Goal: Task Accomplishment & Management: Complete application form

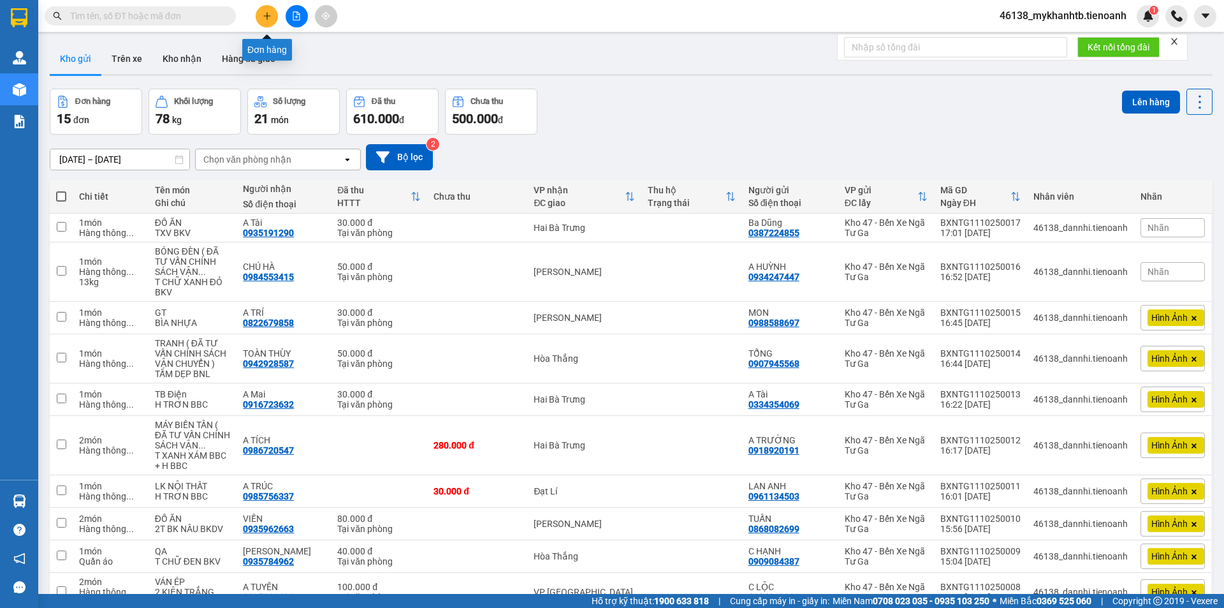
click at [272, 17] on button at bounding box center [267, 16] width 22 height 22
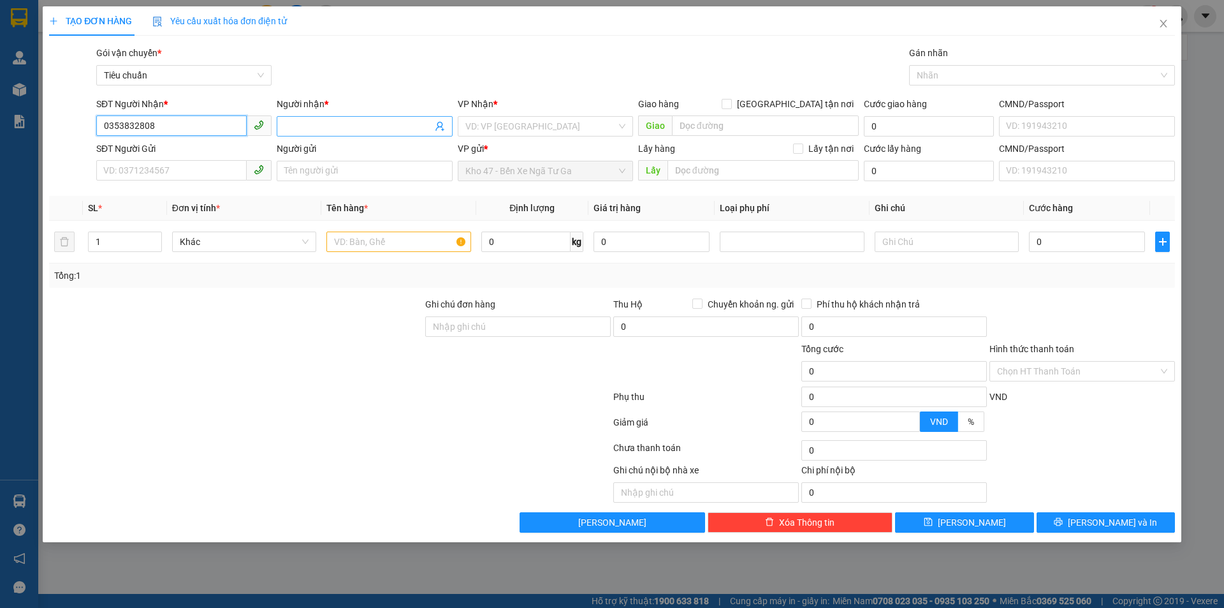
type input "0353832808"
click at [298, 130] on input "Người nhận *" at bounding box center [357, 126] width 147 height 14
type input "C KHAY"
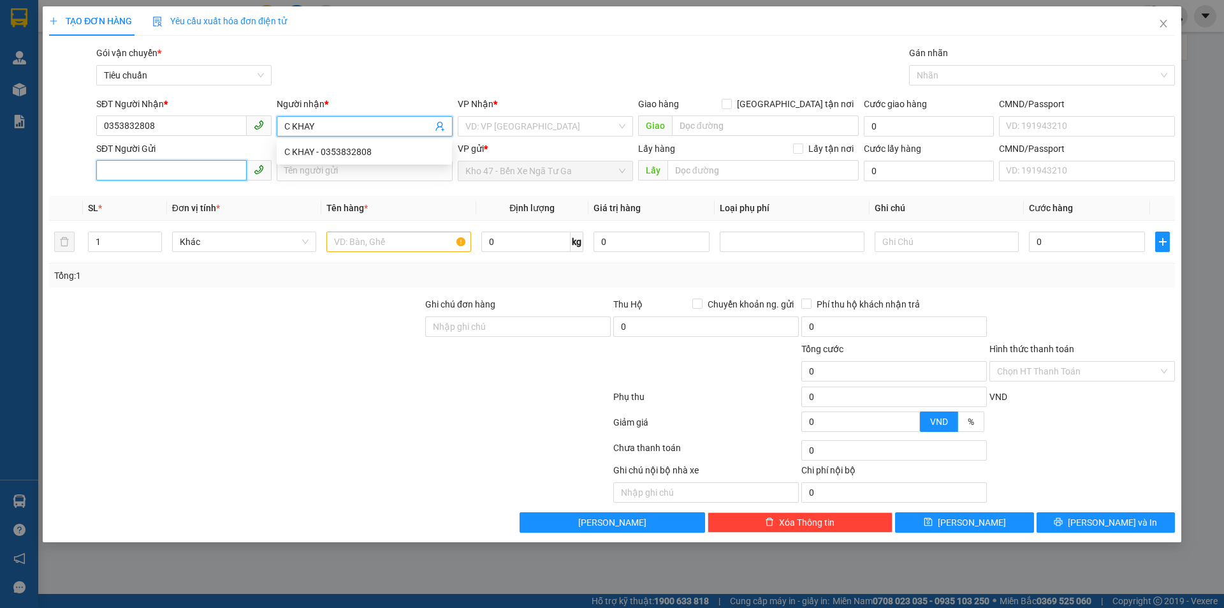
click at [196, 173] on input "SĐT Người Gửi" at bounding box center [171, 170] width 150 height 20
type input "0973041533"
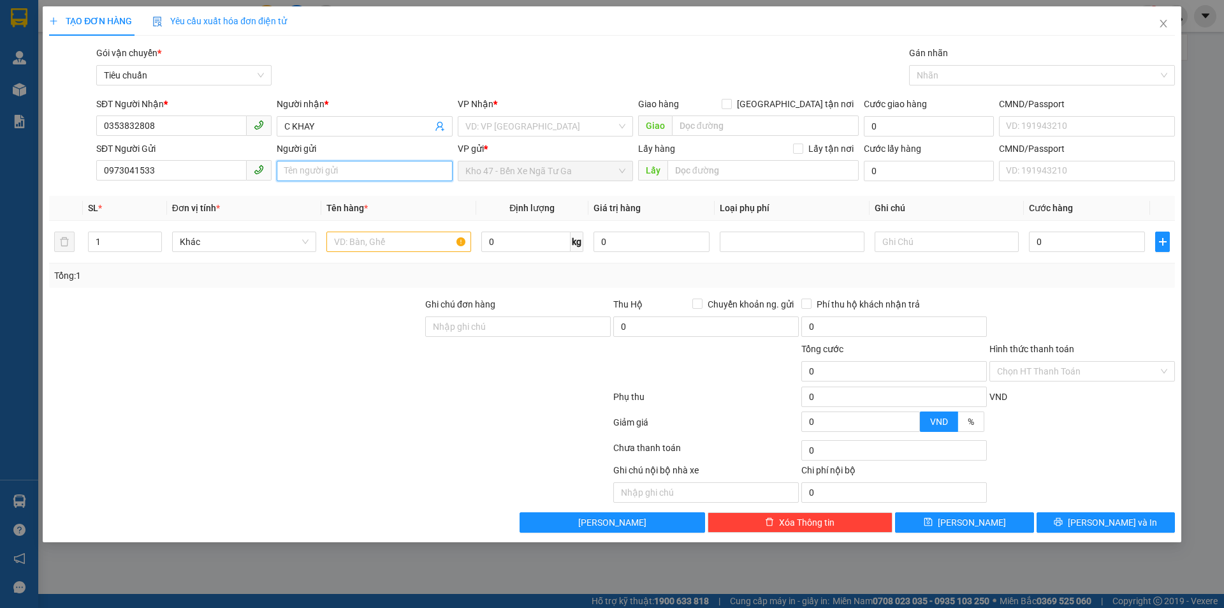
click at [356, 170] on input "Người gửi" at bounding box center [364, 171] width 175 height 20
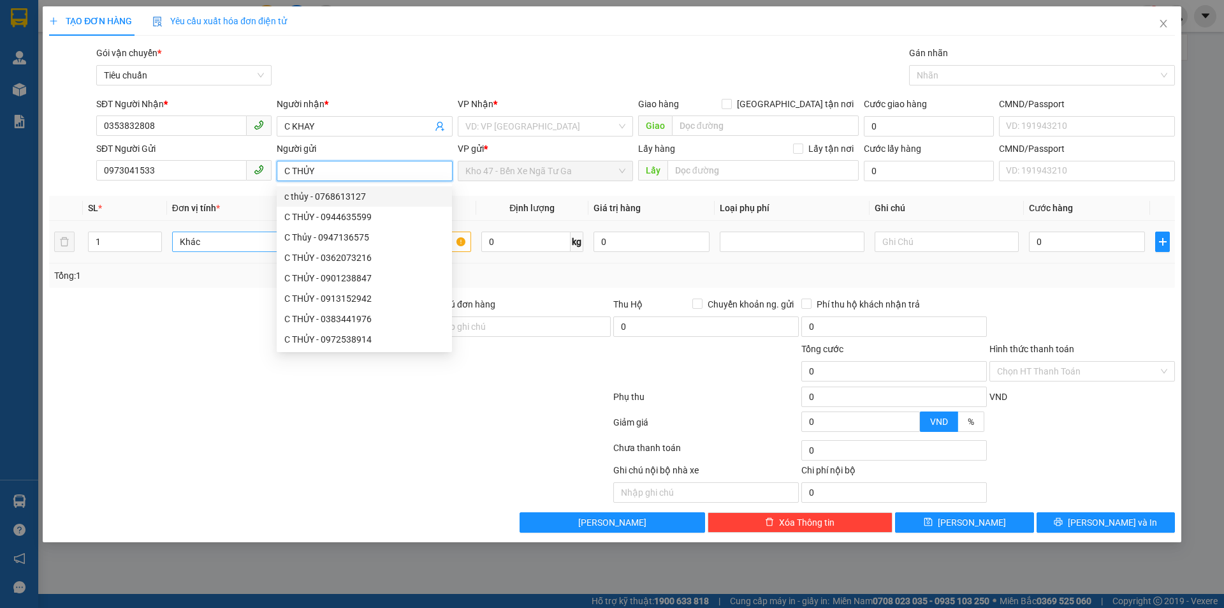
click at [200, 242] on span "Khác" at bounding box center [244, 241] width 129 height 19
type input "C THỦY"
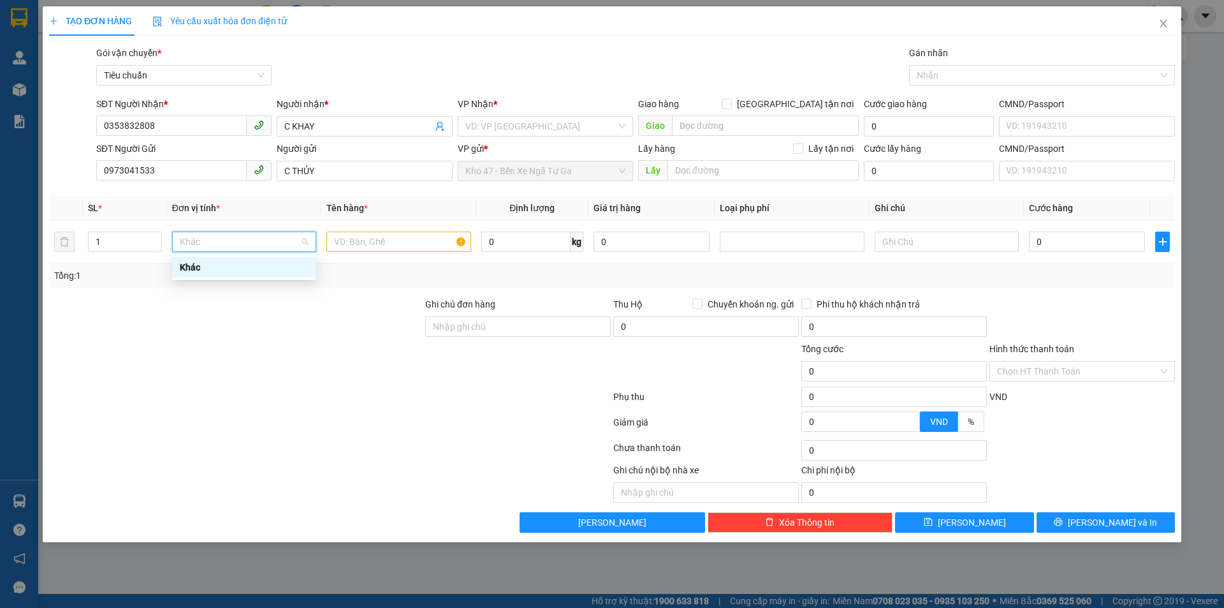
click at [221, 325] on div at bounding box center [236, 319] width 376 height 45
click at [345, 249] on input "text" at bounding box center [398, 241] width 144 height 20
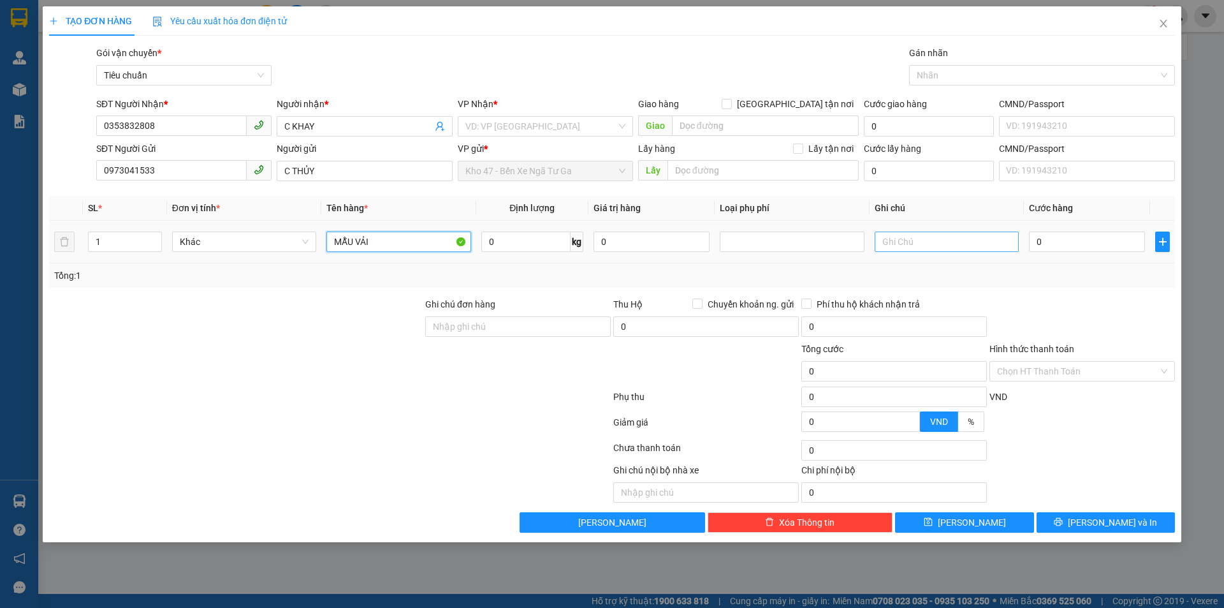
type input "MẪU VẢI"
click at [907, 249] on input "text" at bounding box center [947, 241] width 144 height 20
type input "BNL"
click at [1116, 254] on div "0" at bounding box center [1087, 242] width 116 height 26
click at [1106, 244] on input "0" at bounding box center [1087, 241] width 116 height 20
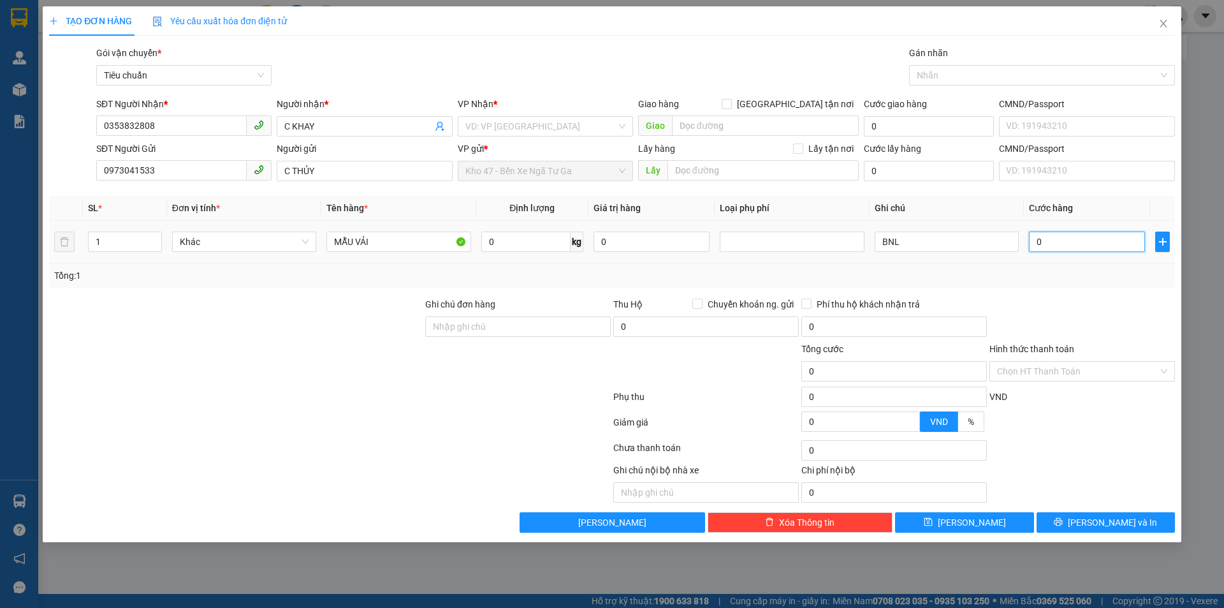
type input "3"
type input "30"
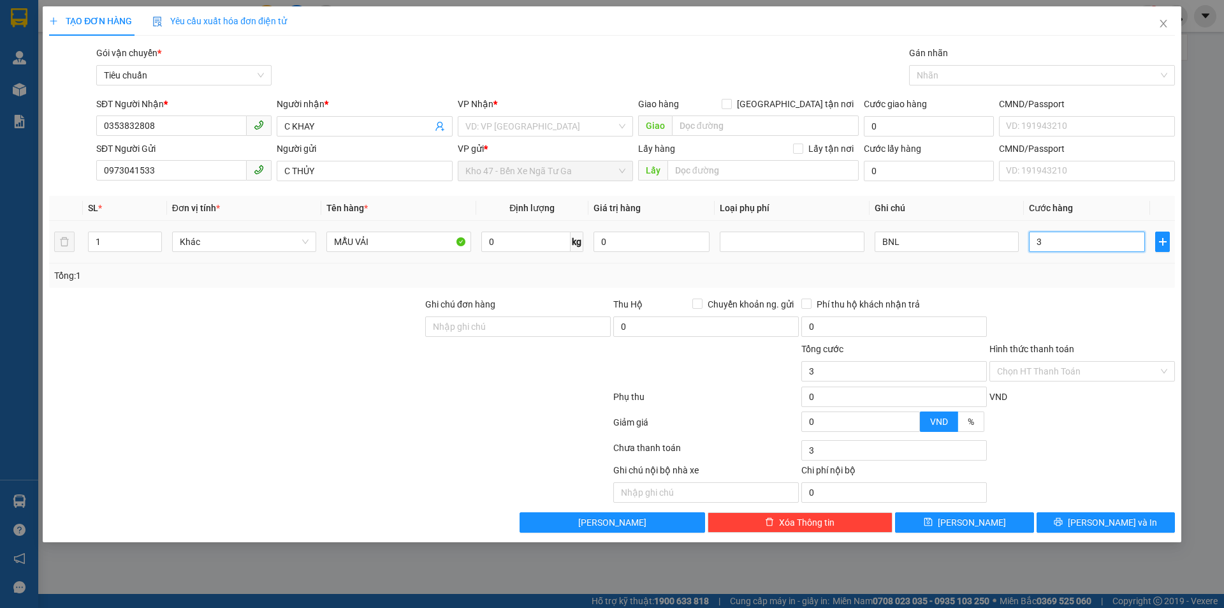
type input "30"
type input "30.000"
click at [488, 128] on input "search" at bounding box center [540, 126] width 151 height 19
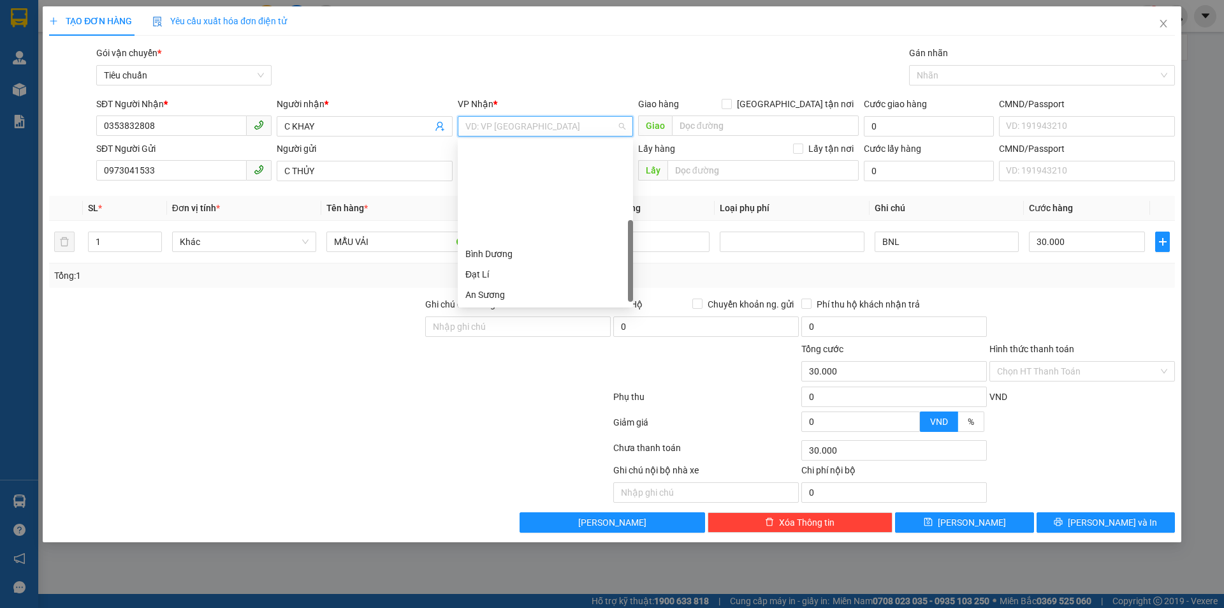
scroll to position [117, 0]
click at [539, 207] on div "Hai Bà Trưng" at bounding box center [545, 197] width 175 height 20
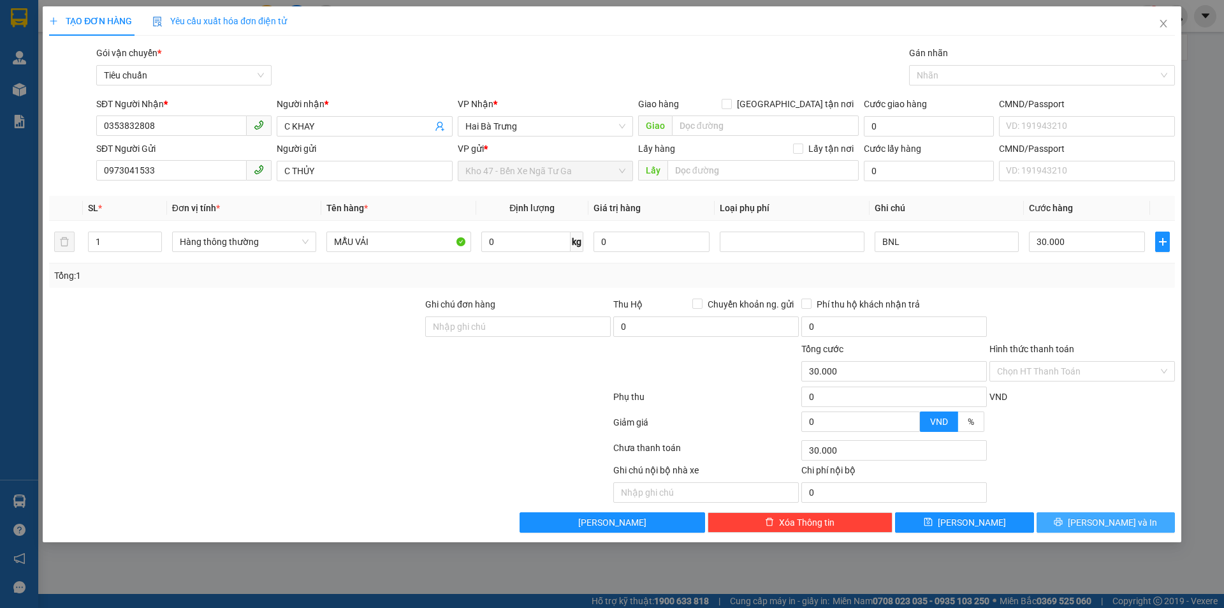
click at [1127, 516] on span "[PERSON_NAME] và In" at bounding box center [1112, 522] width 89 height 14
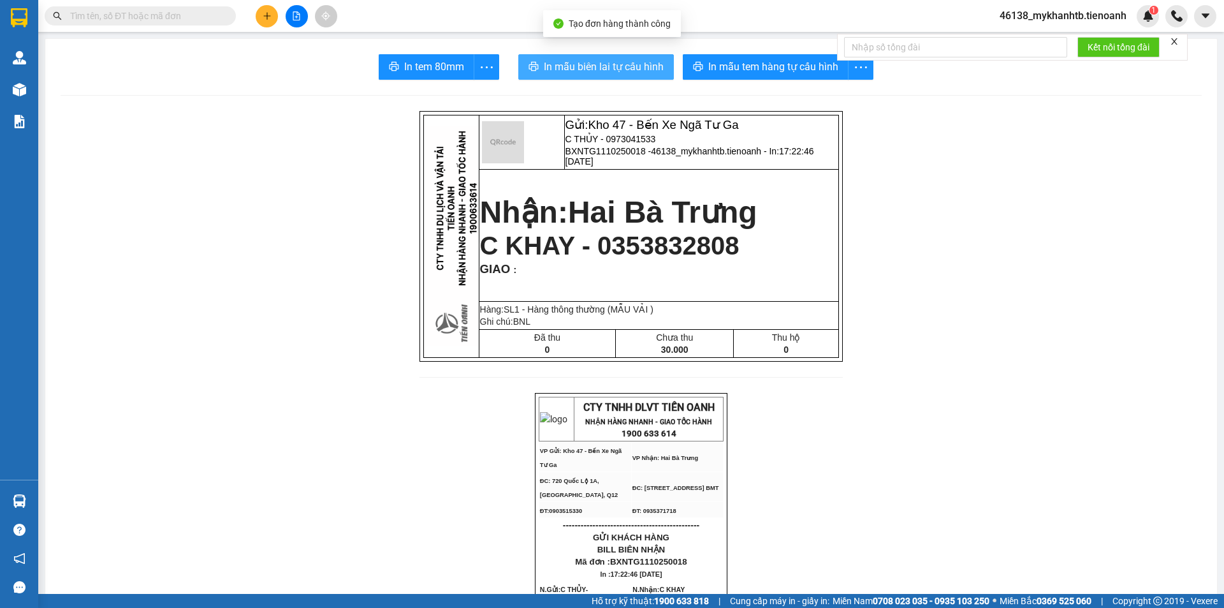
click at [562, 79] on button "In mẫu biên lai tự cấu hình" at bounding box center [596, 67] width 156 height 26
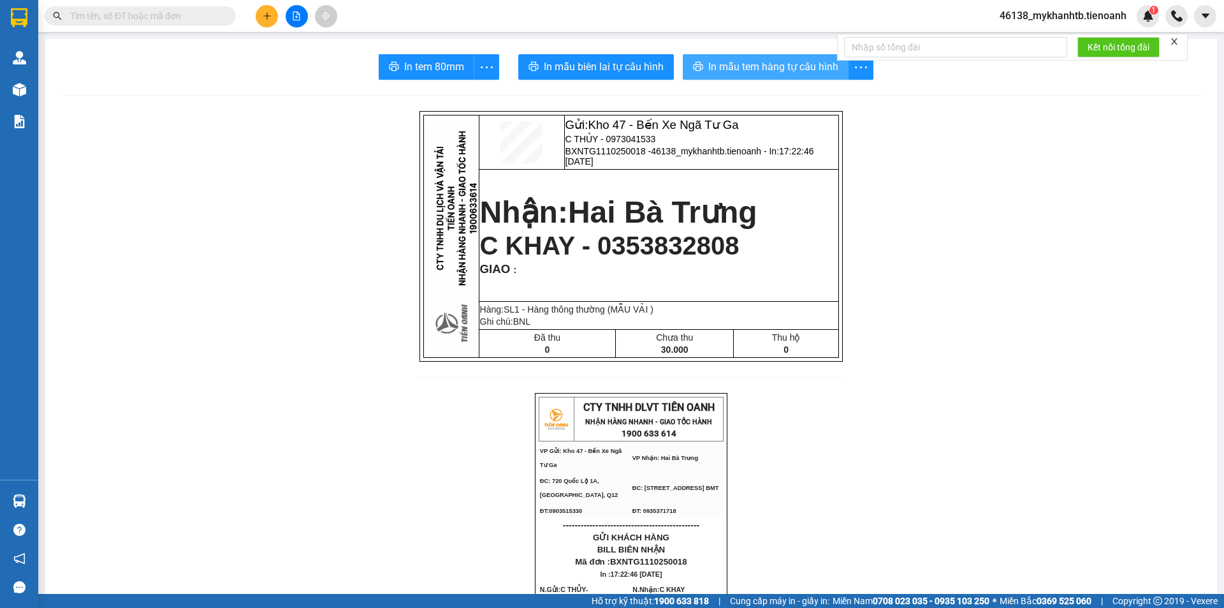
click at [742, 61] on span "In mẫu tem hàng tự cấu hình" at bounding box center [773, 67] width 130 height 16
click at [262, 10] on button at bounding box center [267, 16] width 22 height 22
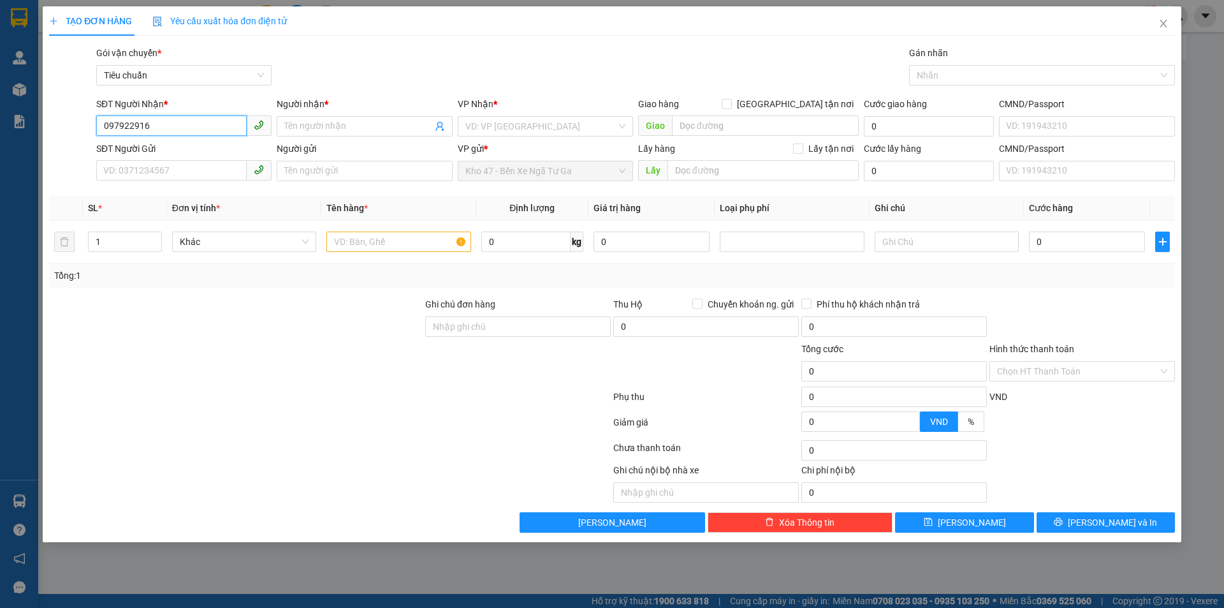
type input "0979229169"
click at [190, 146] on div "0979229169 - A LINH" at bounding box center [184, 152] width 160 height 14
type input "A LINH"
type input "90.000"
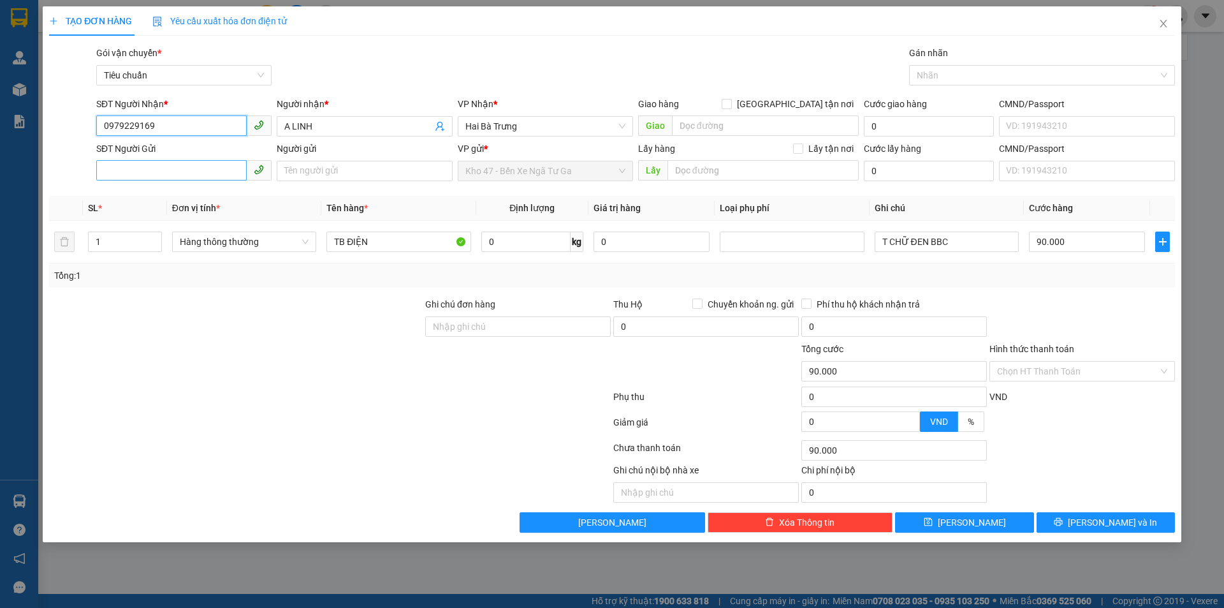
type input "0979229169"
click at [161, 169] on input "SĐT Người Gửi" at bounding box center [171, 170] width 150 height 20
click at [168, 188] on div "0934119040 - [GEOGRAPHIC_DATA]" at bounding box center [183, 196] width 175 height 20
type input "0934119040"
type input "HÀ"
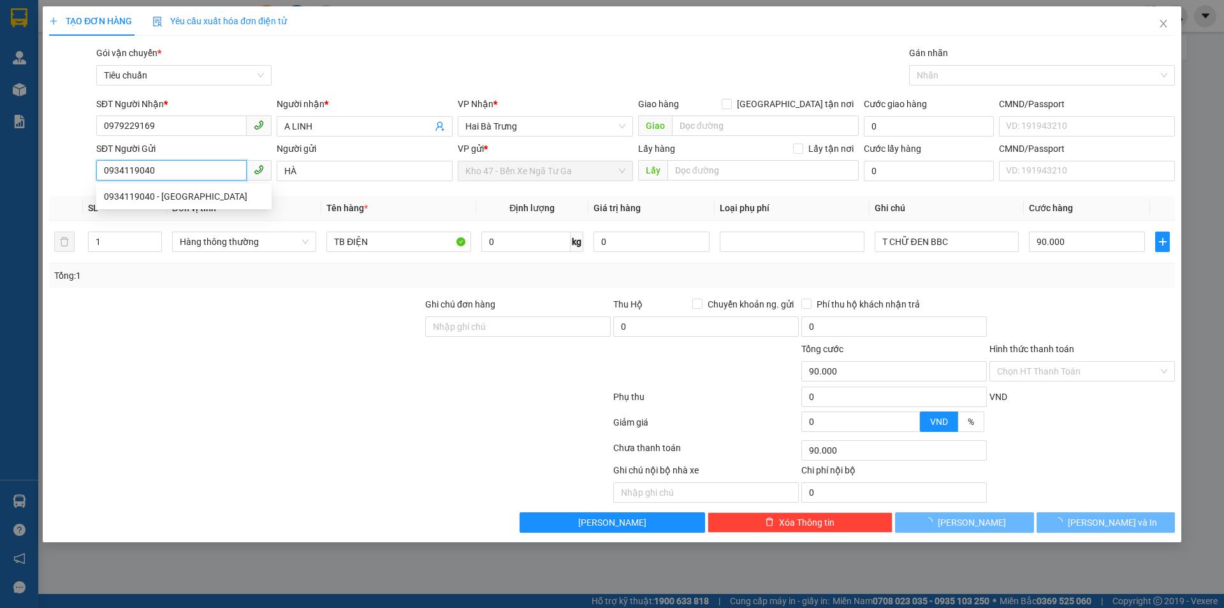
type input "0934119040"
type input "200.000"
click at [187, 326] on div at bounding box center [236, 319] width 376 height 45
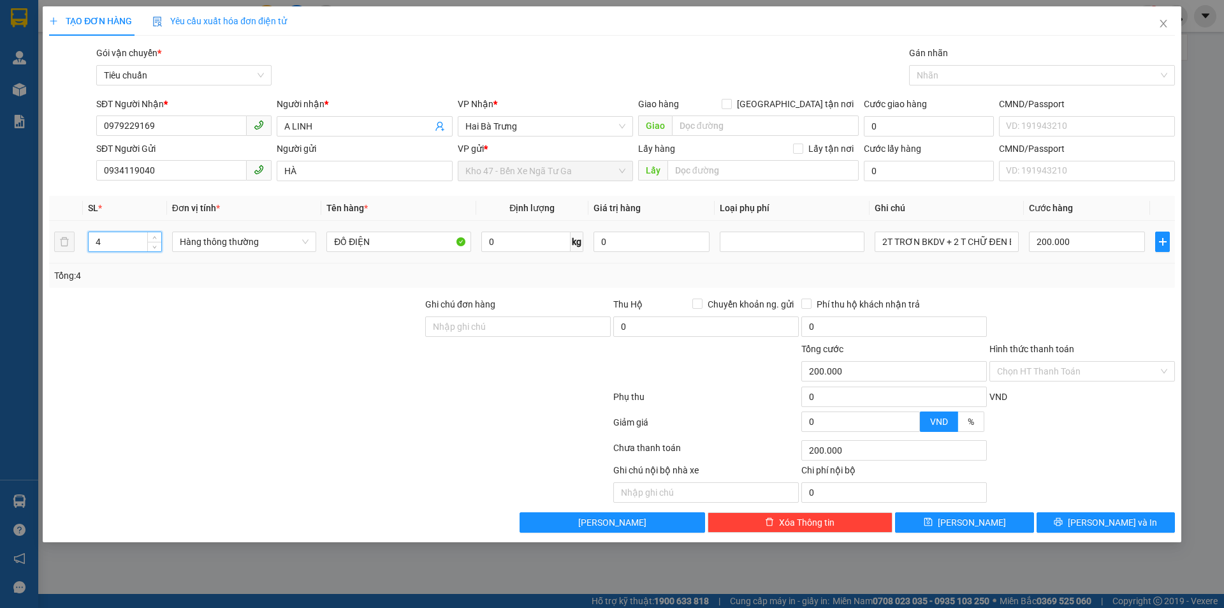
click at [94, 243] on input "4" at bounding box center [125, 241] width 73 height 19
type input "6"
click at [244, 400] on div at bounding box center [330, 399] width 564 height 26
type input "0"
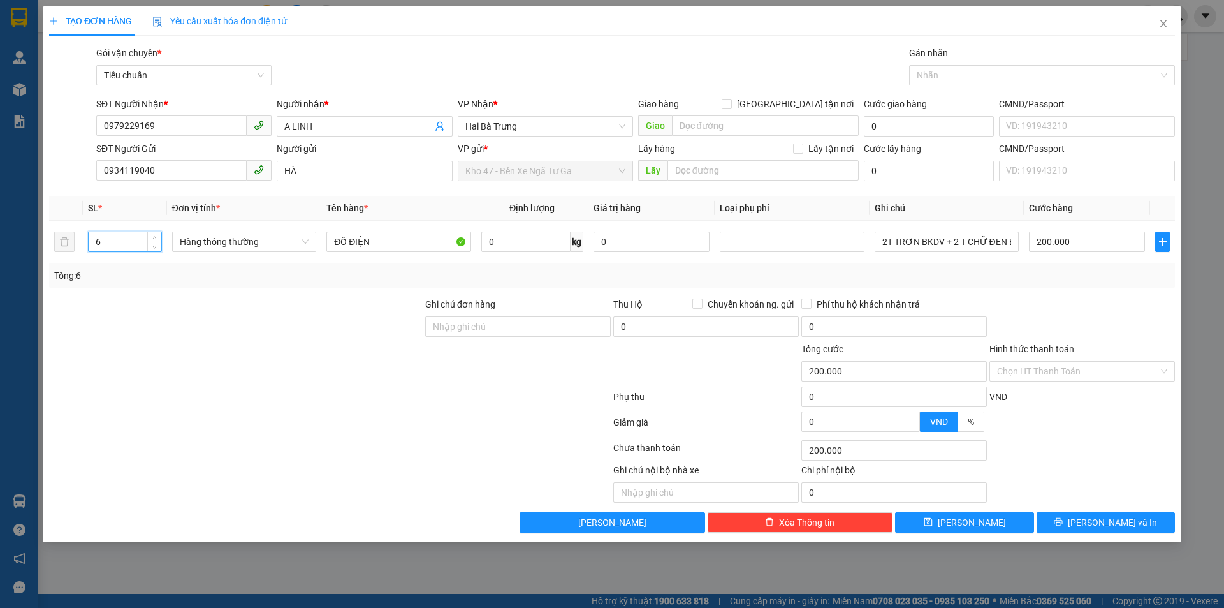
type input "0"
click at [898, 243] on input "2T TRƠN BKDV + 2 T CHỮ ĐEN BKDV" at bounding box center [947, 241] width 144 height 20
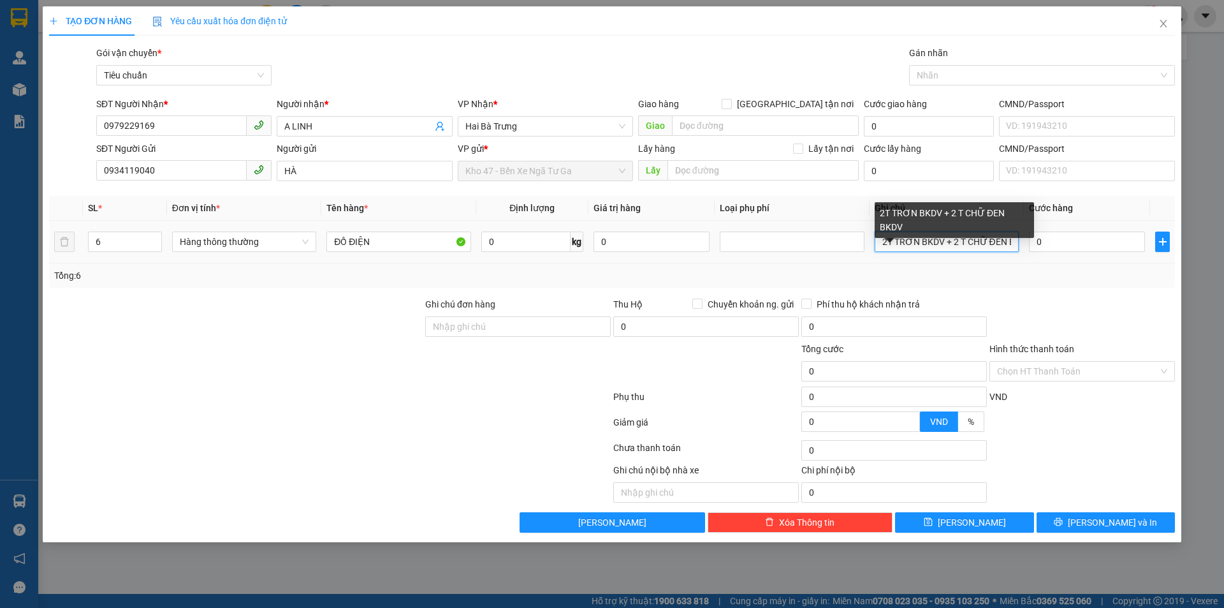
click at [898, 243] on input "2T TRƠN BKDV + 2 T CHỮ ĐEN BKDV" at bounding box center [947, 241] width 144 height 20
click at [898, 242] on input "2T TRƠN BKDV + 2 T CHỮ ĐEN BKDV" at bounding box center [947, 241] width 144 height 20
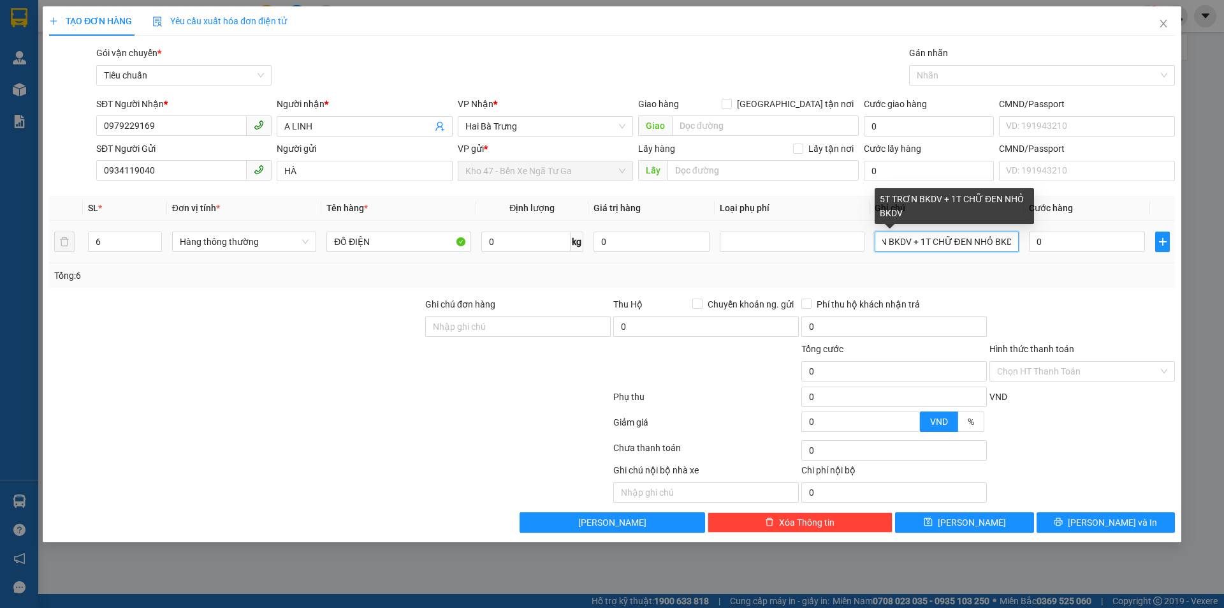
scroll to position [0, 38]
type input "5T TRƠN BKDV + 1T CHỮ ĐEN NHỎ BKDV"
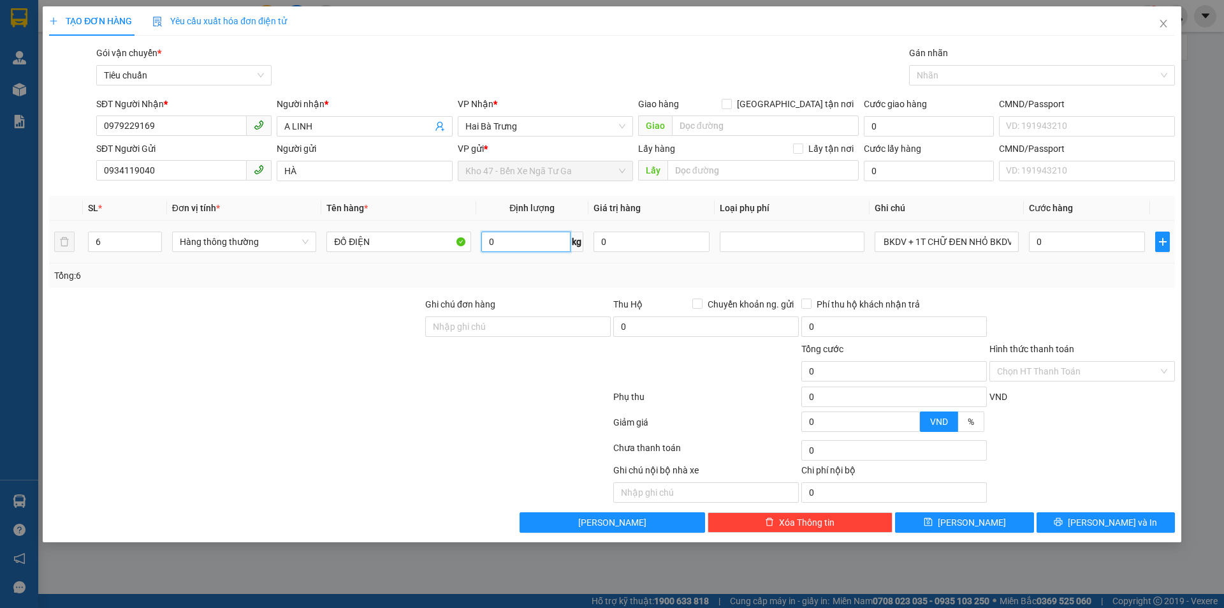
click at [515, 245] on input "0" at bounding box center [525, 241] width 89 height 20
type input "16"
click at [529, 274] on div "Tổng: 6" at bounding box center [612, 275] width 1116 height 14
type input "55.000"
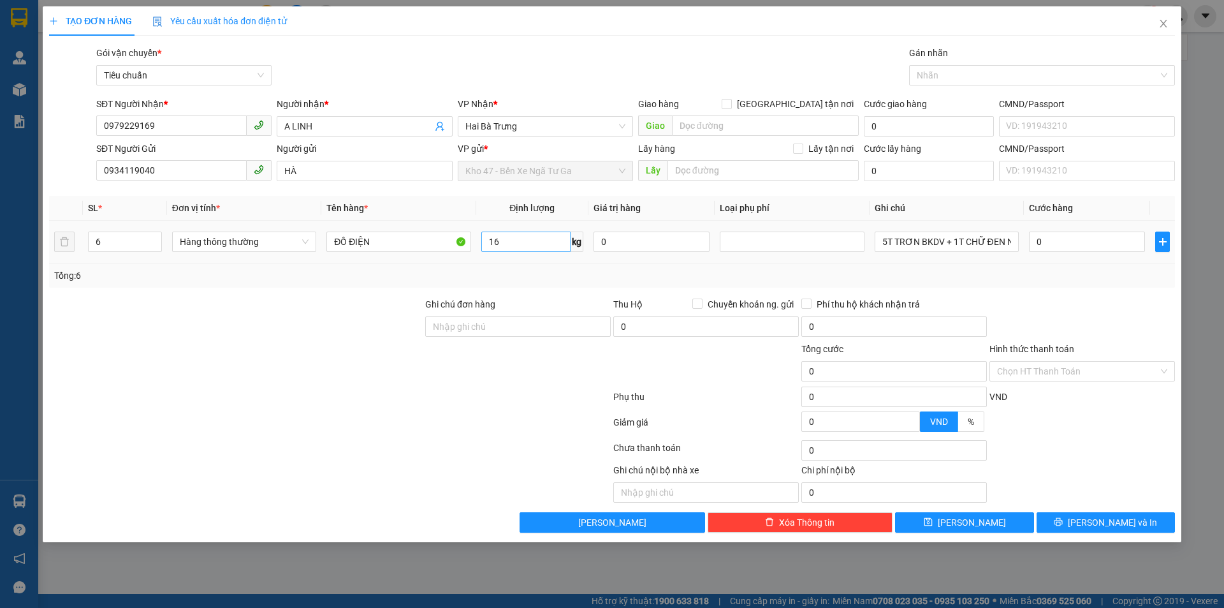
type input "55.000"
click at [1122, 235] on input "55.000" at bounding box center [1087, 241] width 116 height 20
type input "3"
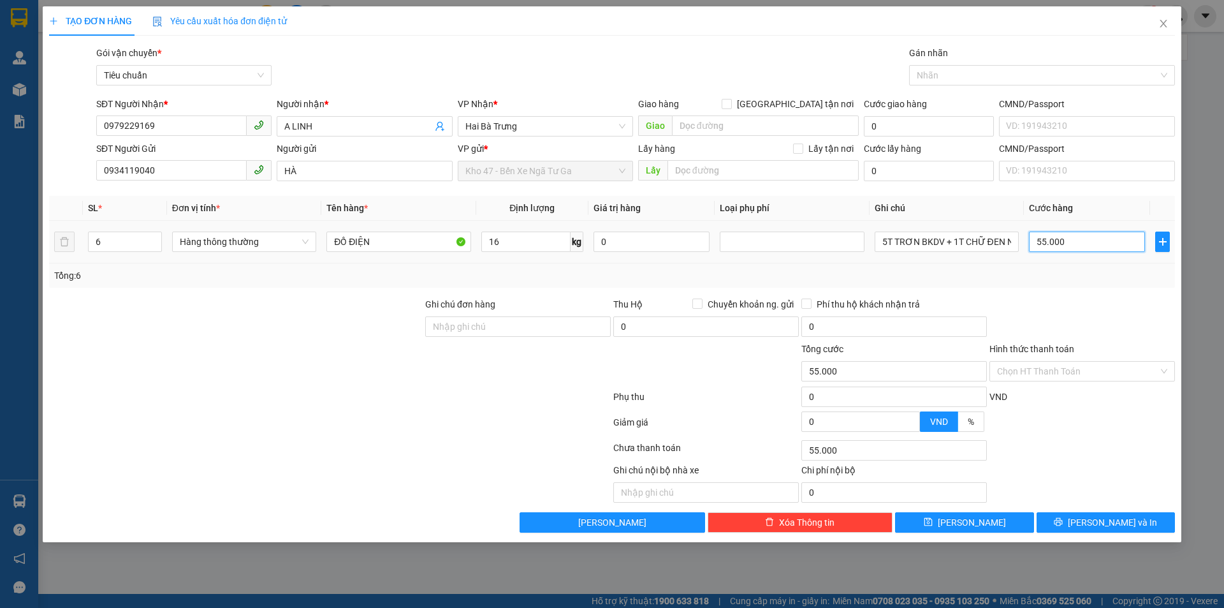
type input "3"
type input "33"
type input "330"
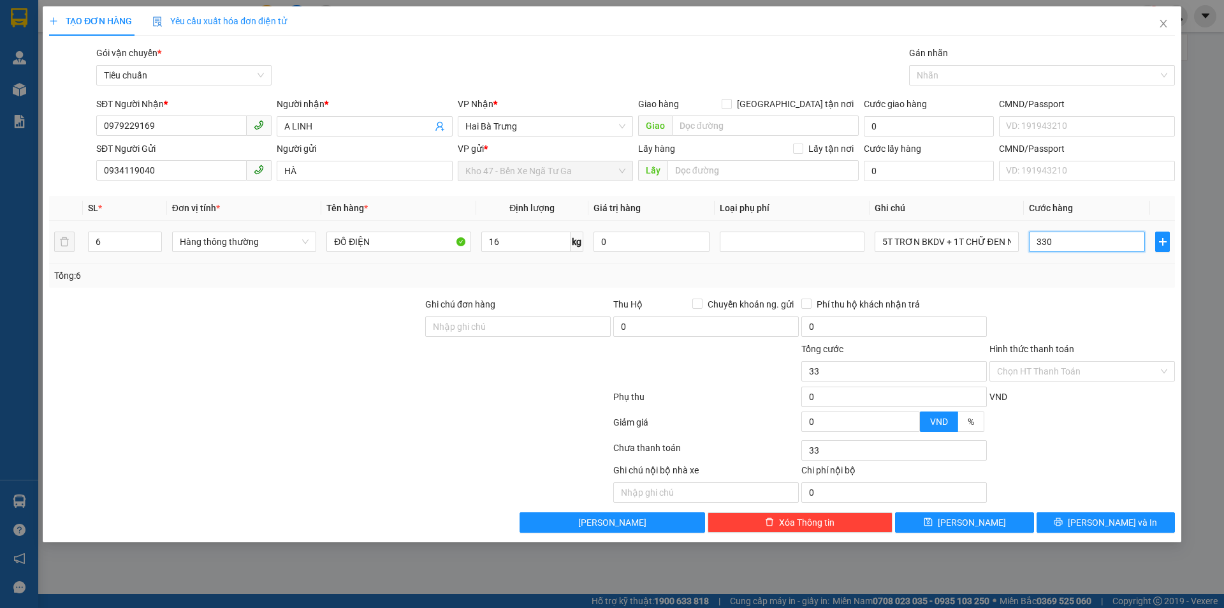
type input "330"
type input "330.000"
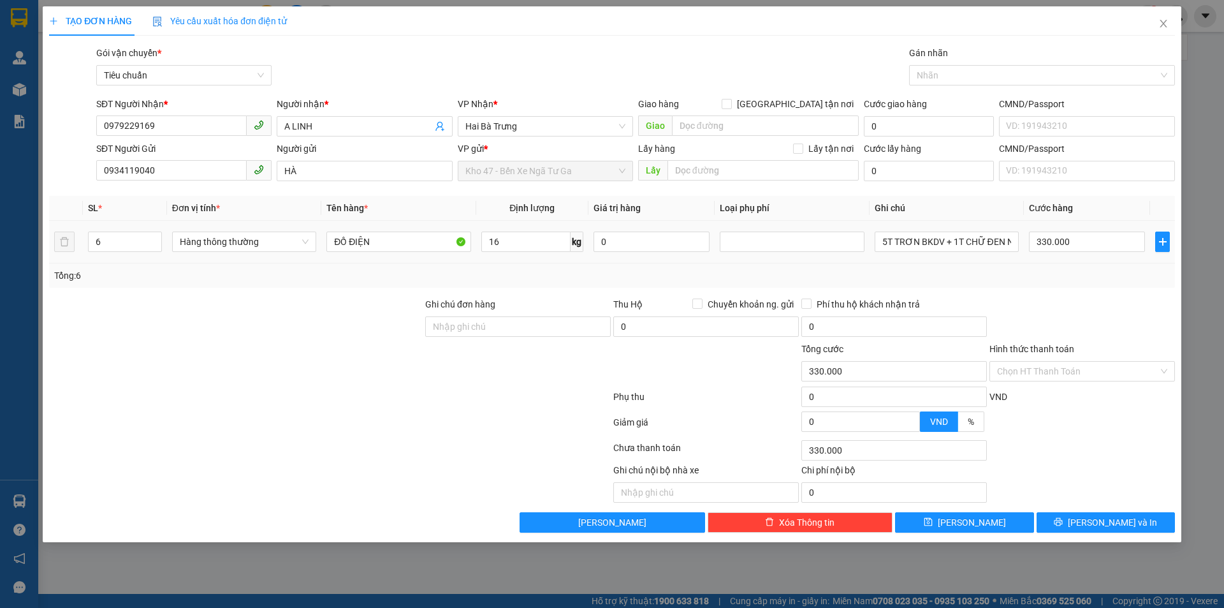
click at [1110, 316] on div at bounding box center [1082, 319] width 188 height 45
click at [1110, 509] on div "Transit Pickup Surcharge Ids Transit Deliver Surcharge Ids Transit Deliver Surc…" at bounding box center [612, 289] width 1126 height 487
drag, startPoint x: 1125, startPoint y: 521, endPoint x: 720, endPoint y: 65, distance: 609.7
click at [1123, 521] on span "[PERSON_NAME] và In" at bounding box center [1112, 522] width 89 height 14
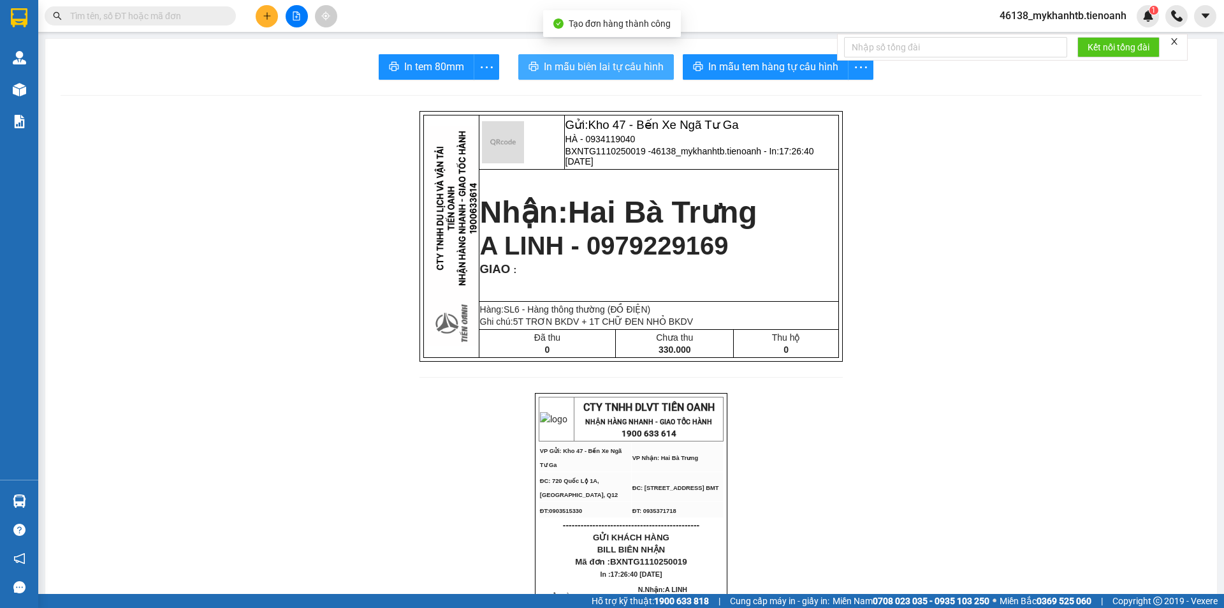
click at [636, 71] on span "In mẫu biên lai tự cấu hình" at bounding box center [604, 67] width 120 height 16
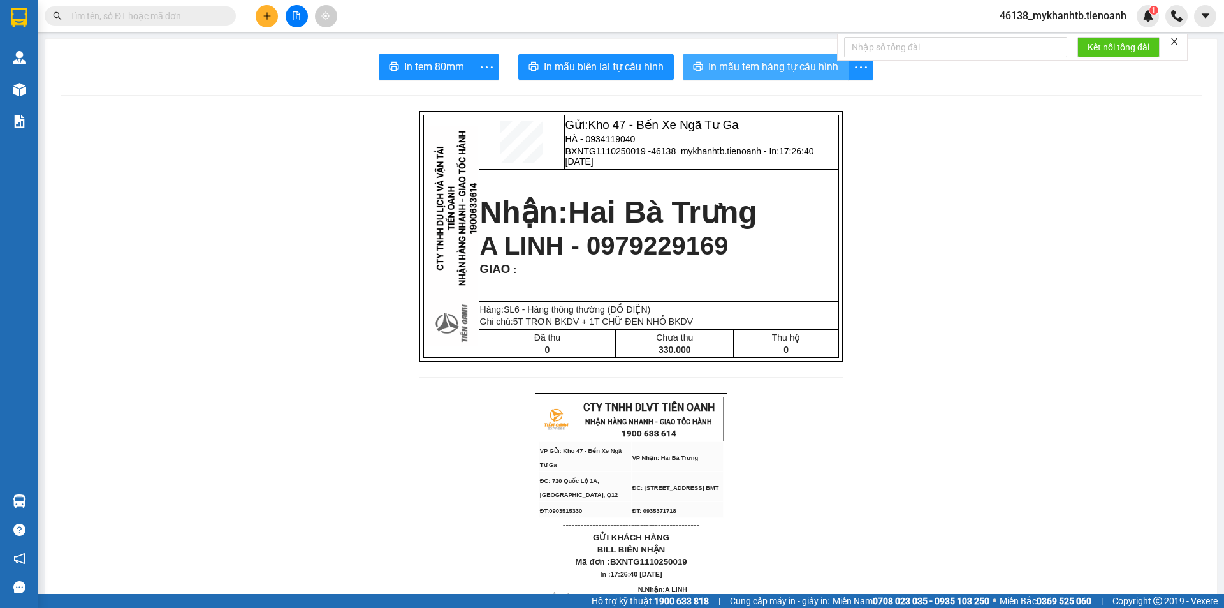
click at [767, 66] on span "In mẫu tem hàng tự cấu hình" at bounding box center [773, 67] width 130 height 16
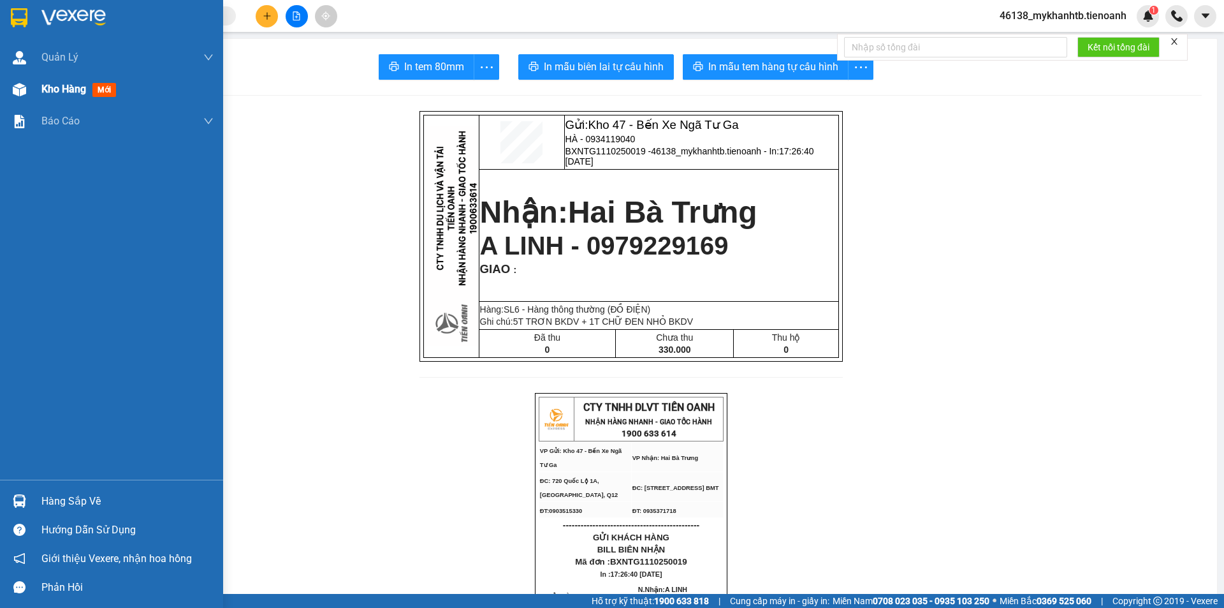
click at [43, 87] on span "Kho hàng" at bounding box center [63, 89] width 45 height 12
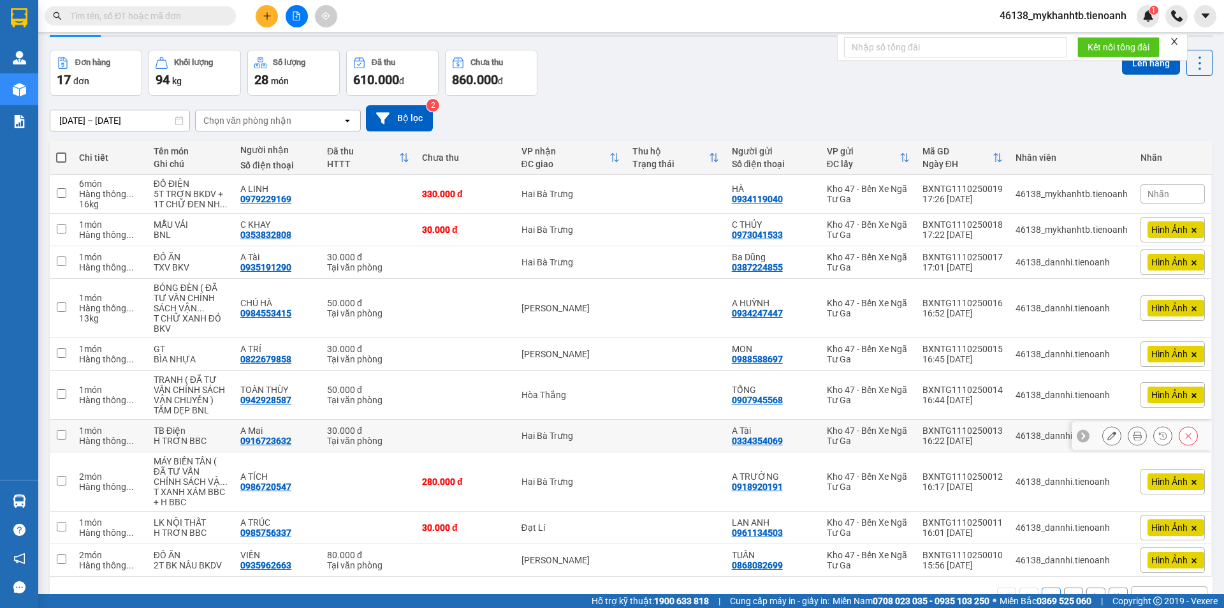
scroll to position [74, 0]
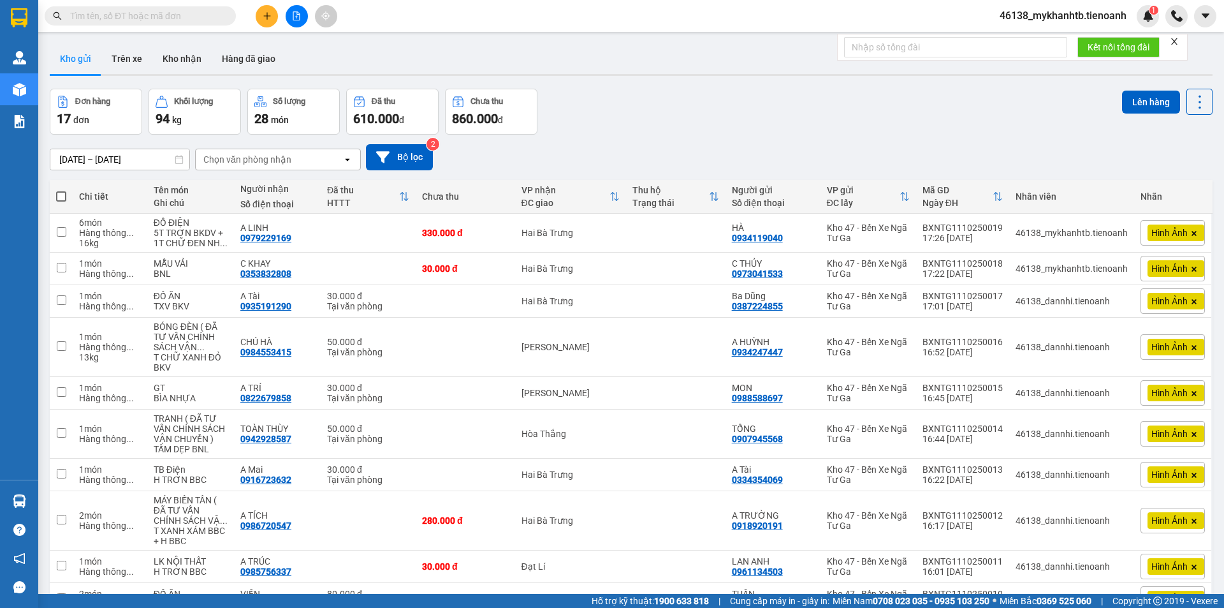
click at [1152, 233] on span "Hình Ảnh" at bounding box center [1170, 232] width 36 height 11
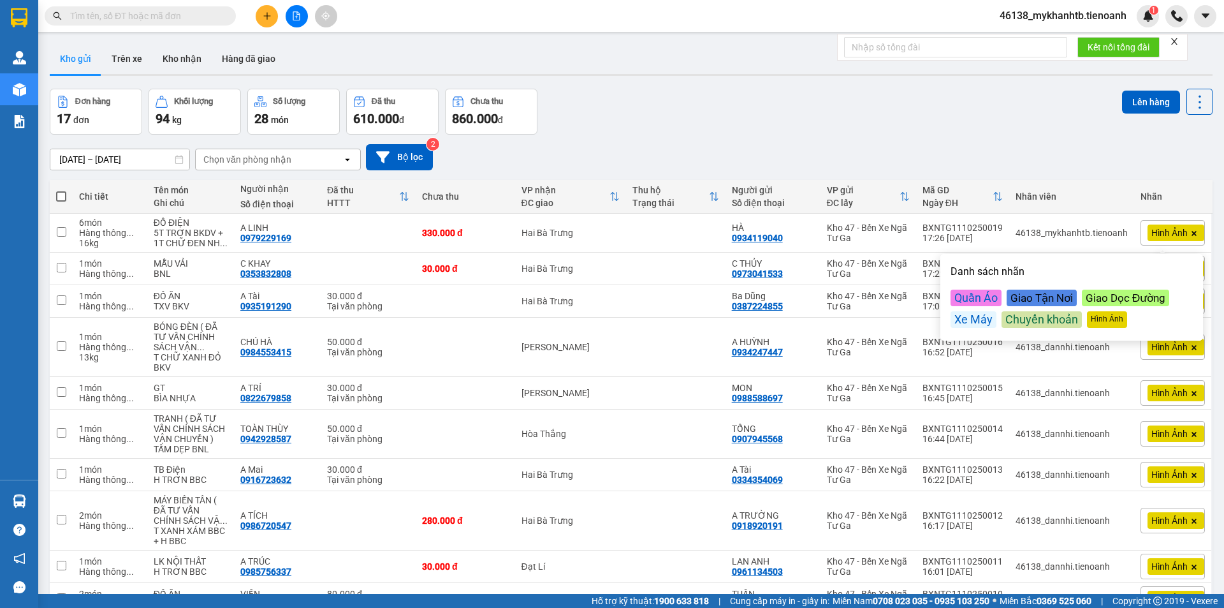
click at [1074, 163] on div "[DATE] – [DATE] Press the down arrow key to interact with the calendar and sele…" at bounding box center [631, 157] width 1163 height 26
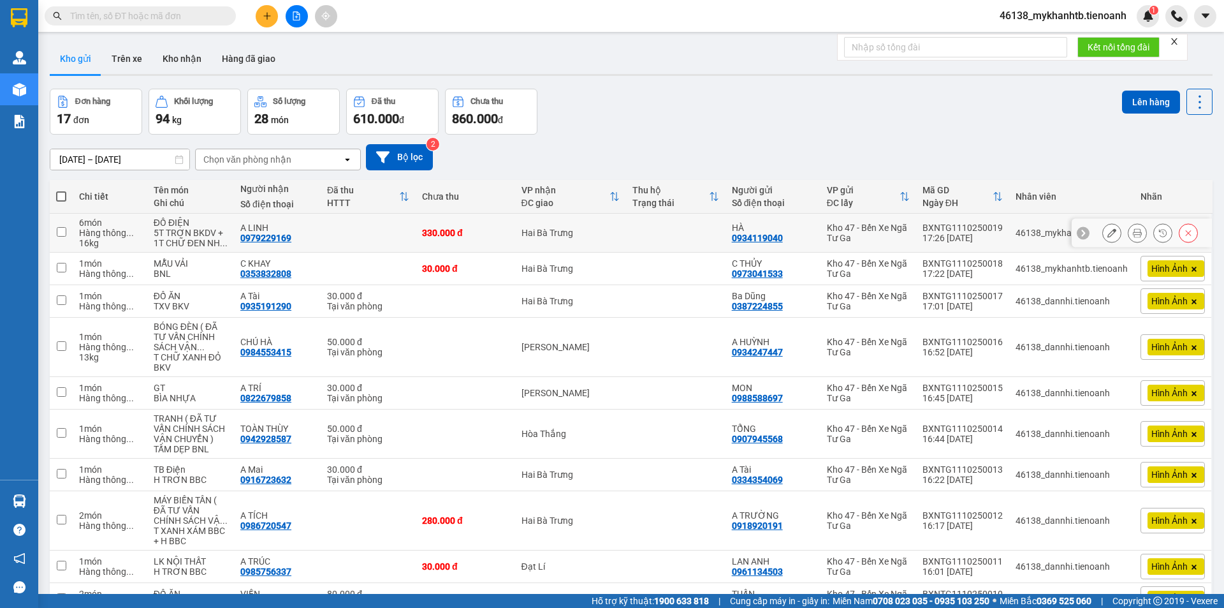
click at [1157, 238] on button at bounding box center [1163, 233] width 18 height 22
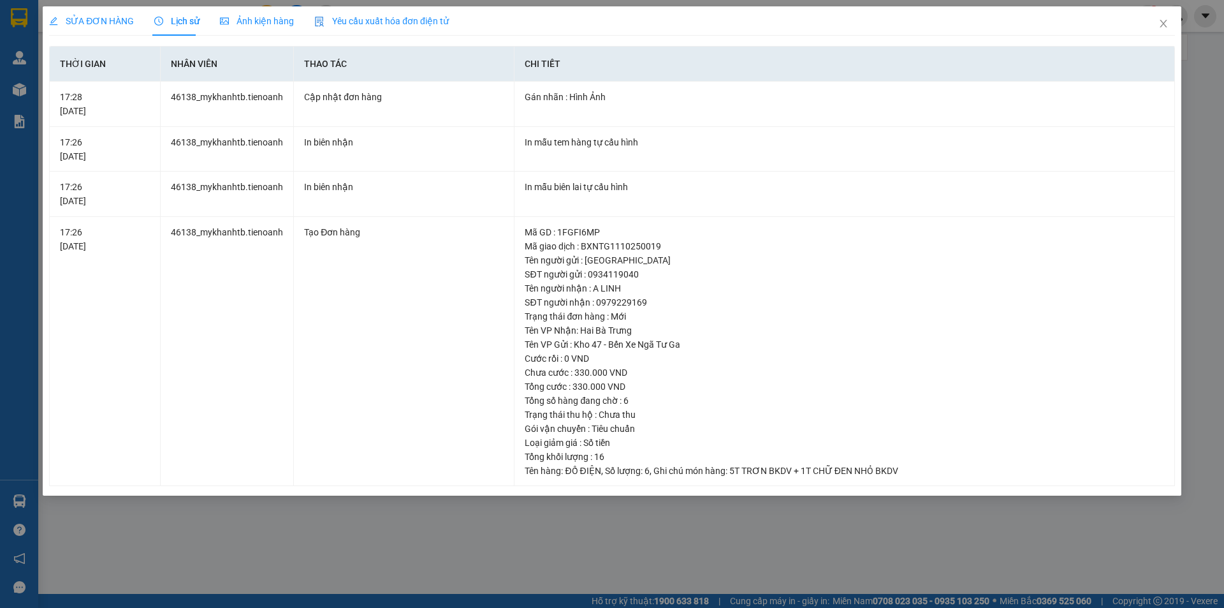
click at [258, 25] on span "Ảnh kiện hàng" at bounding box center [257, 21] width 74 height 10
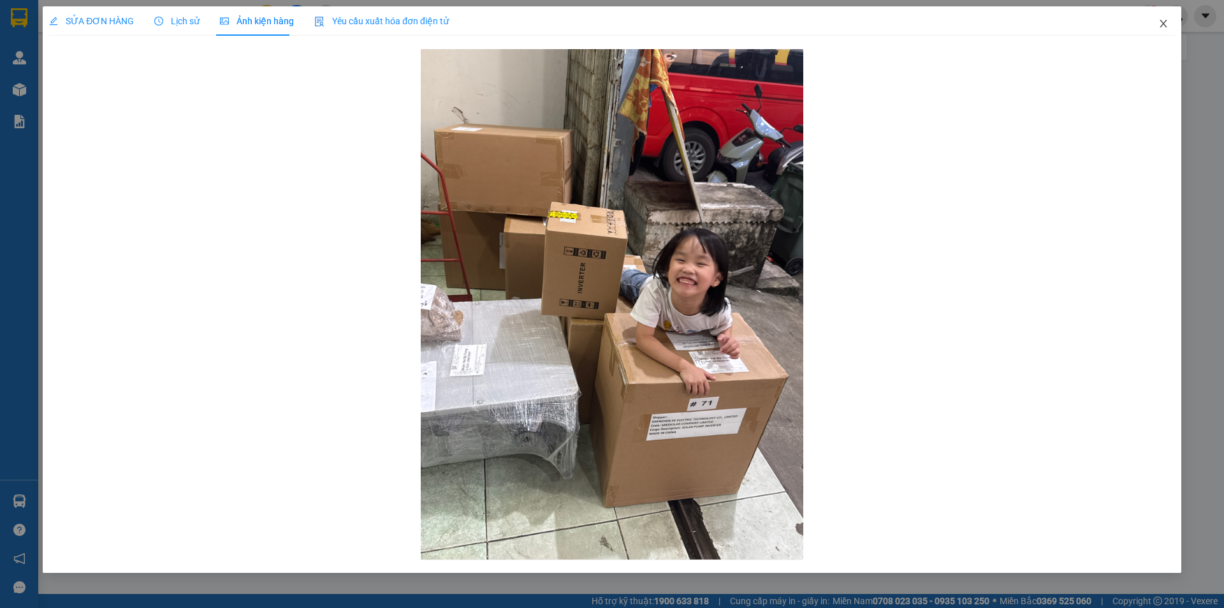
click at [1161, 27] on icon "close" at bounding box center [1163, 24] width 7 height 8
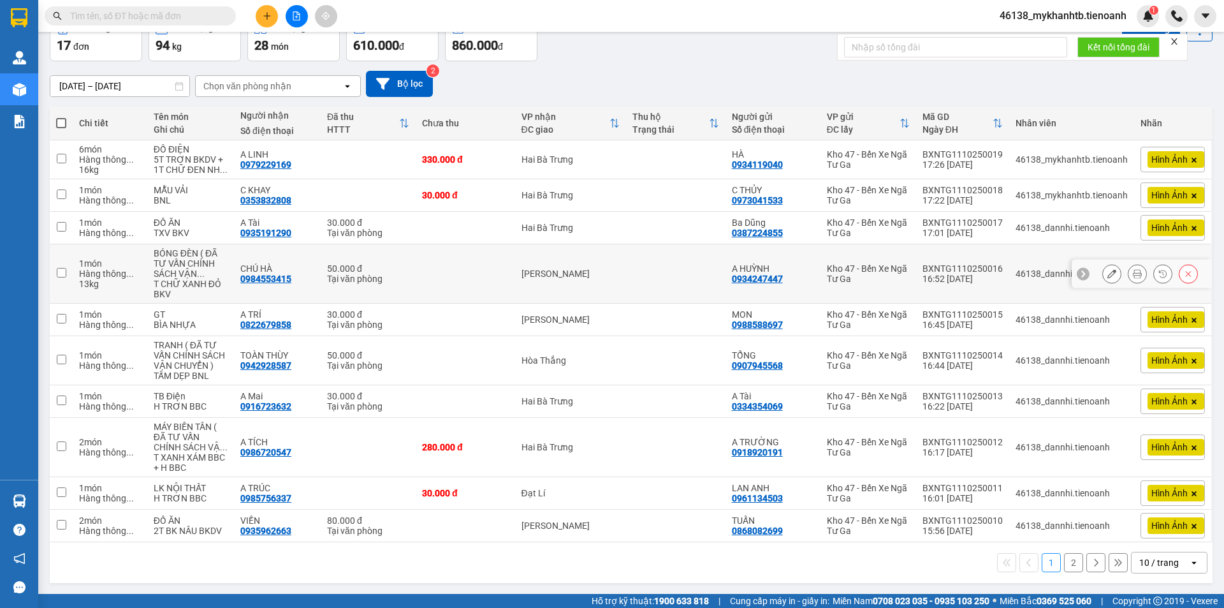
scroll to position [74, 0]
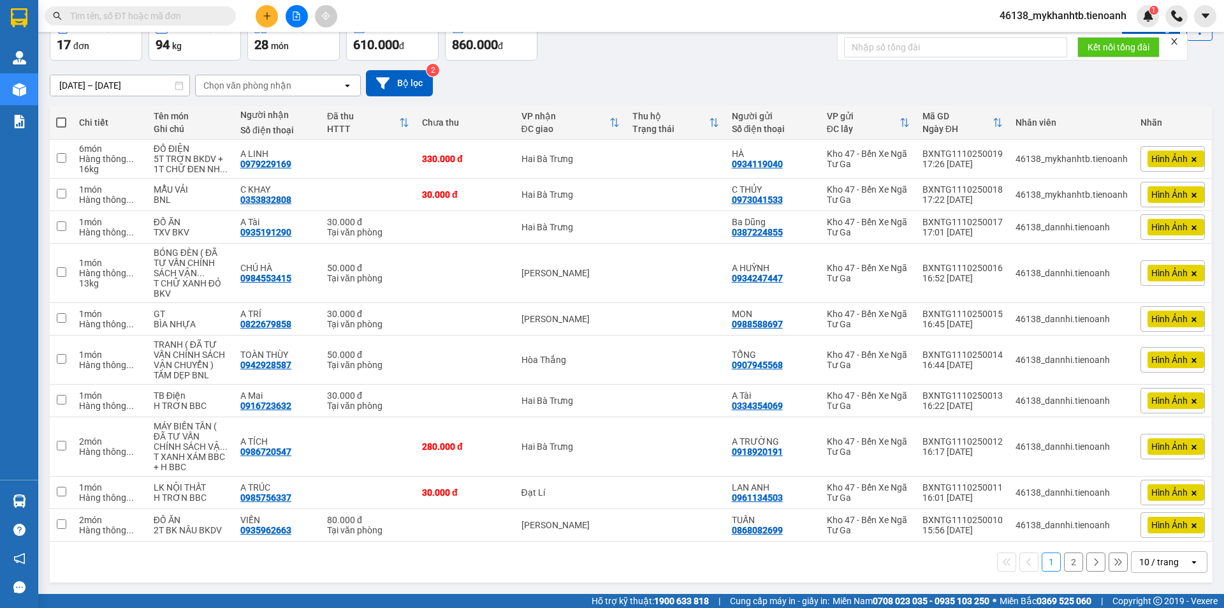
click at [1162, 545] on div "1 2 10 / trang open" at bounding box center [631, 561] width 1163 height 41
click at [1163, 562] on div "10 / trang" at bounding box center [1159, 561] width 40 height 13
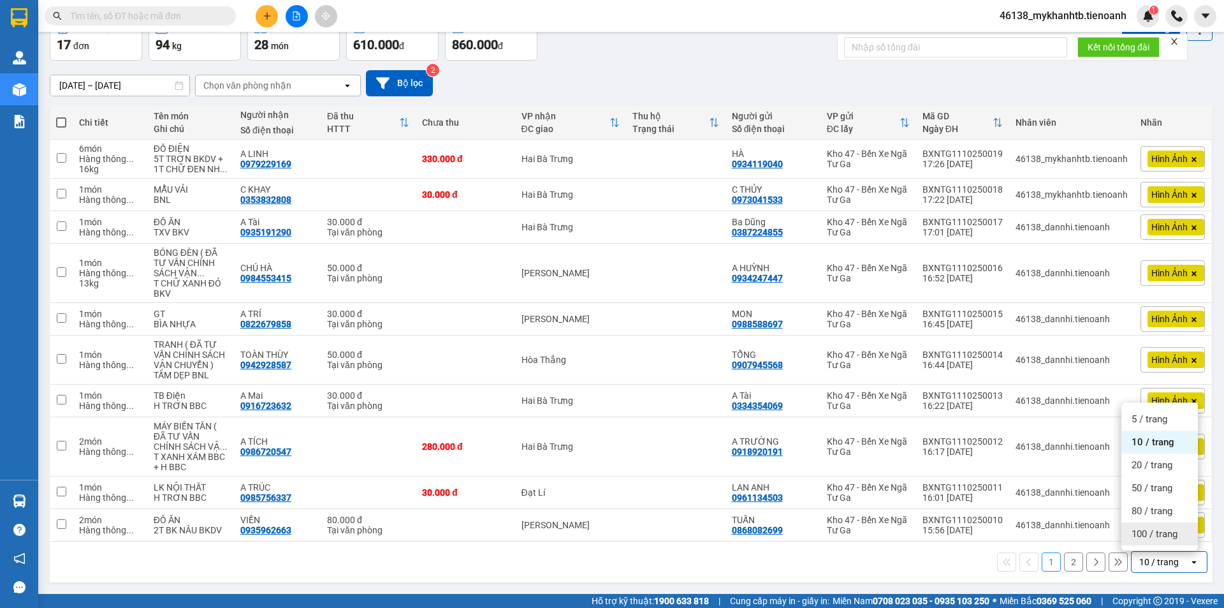
click at [1161, 541] on div "100 / trang" at bounding box center [1160, 533] width 77 height 23
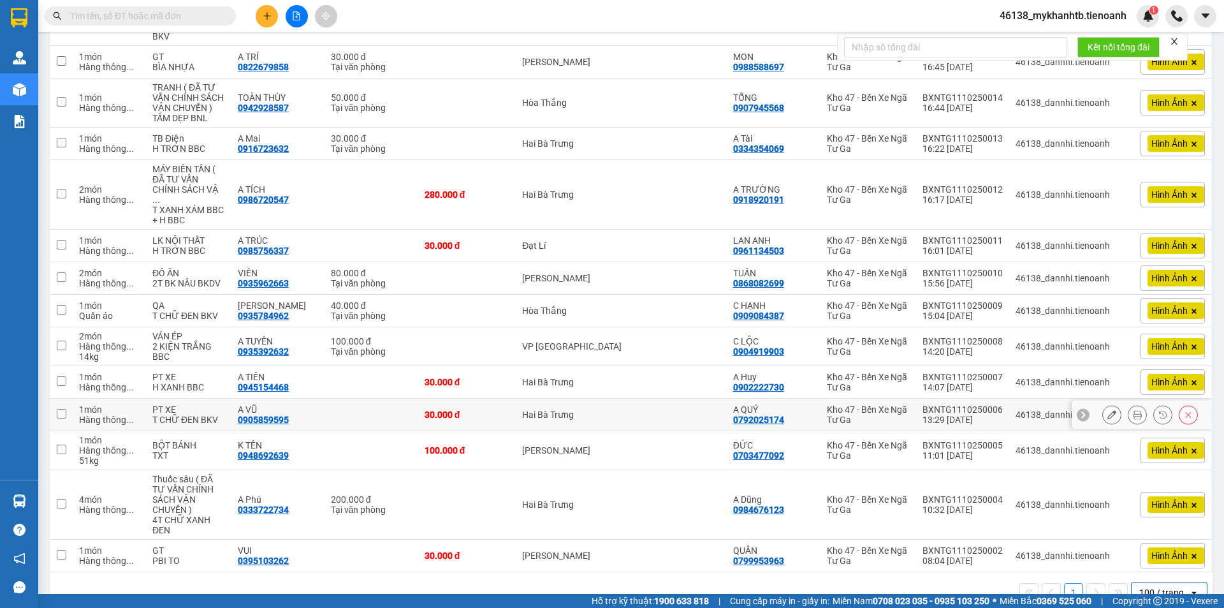
scroll to position [150, 0]
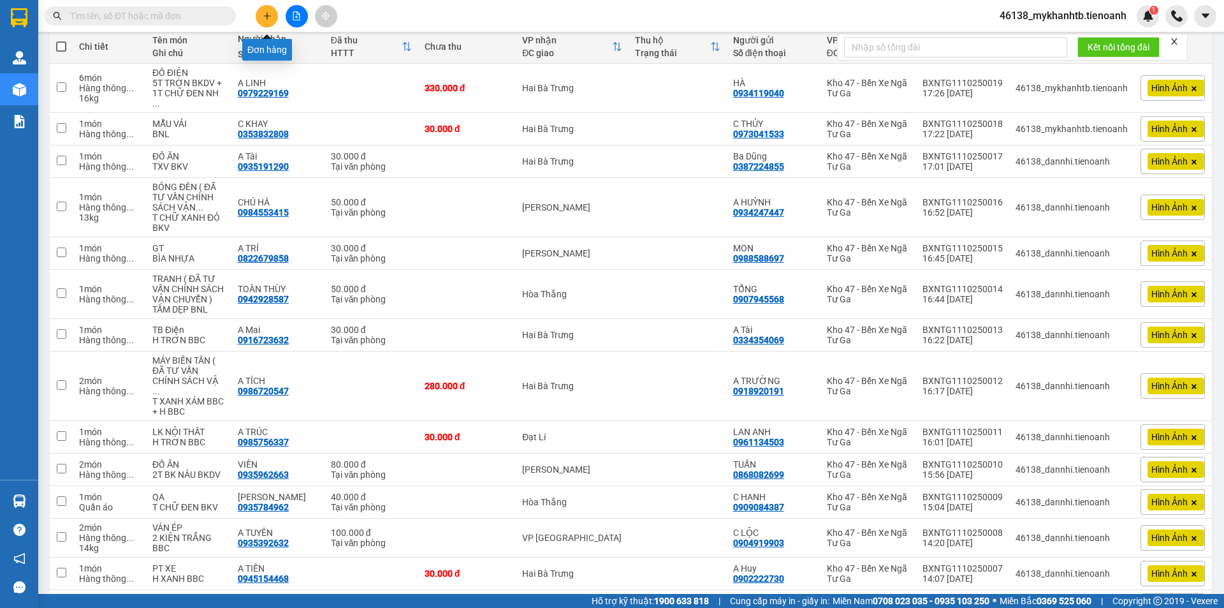
click at [273, 22] on button at bounding box center [267, 16] width 22 height 22
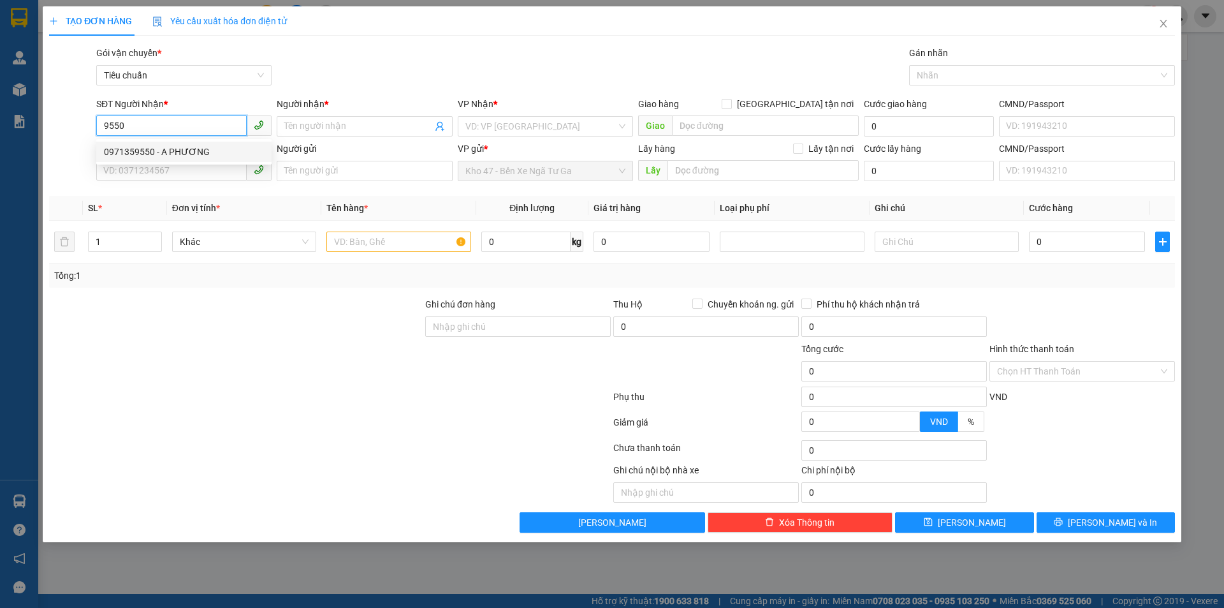
click at [220, 156] on div "0971359550 - A PHƯƠNG" at bounding box center [184, 152] width 160 height 14
type input "0971359550"
type input "A PHƯƠNG"
type input "40.000"
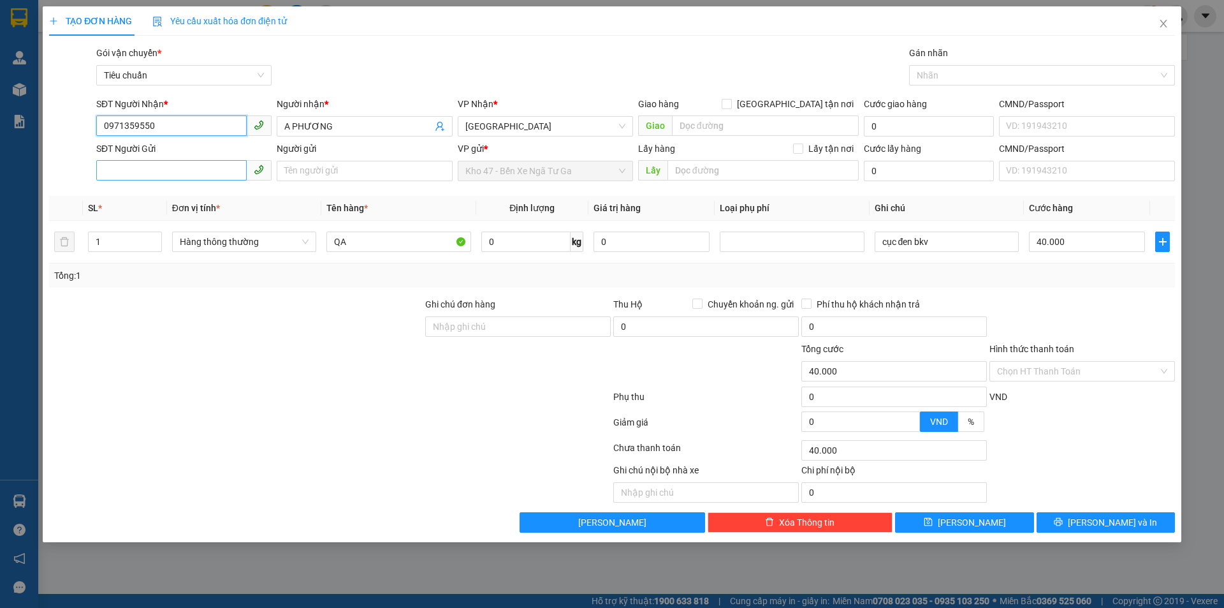
type input "0971359550"
click at [207, 166] on input "SĐT Người Gửi" at bounding box center [171, 170] width 150 height 20
click at [172, 196] on div "0977858775 - A Lương" at bounding box center [184, 196] width 160 height 14
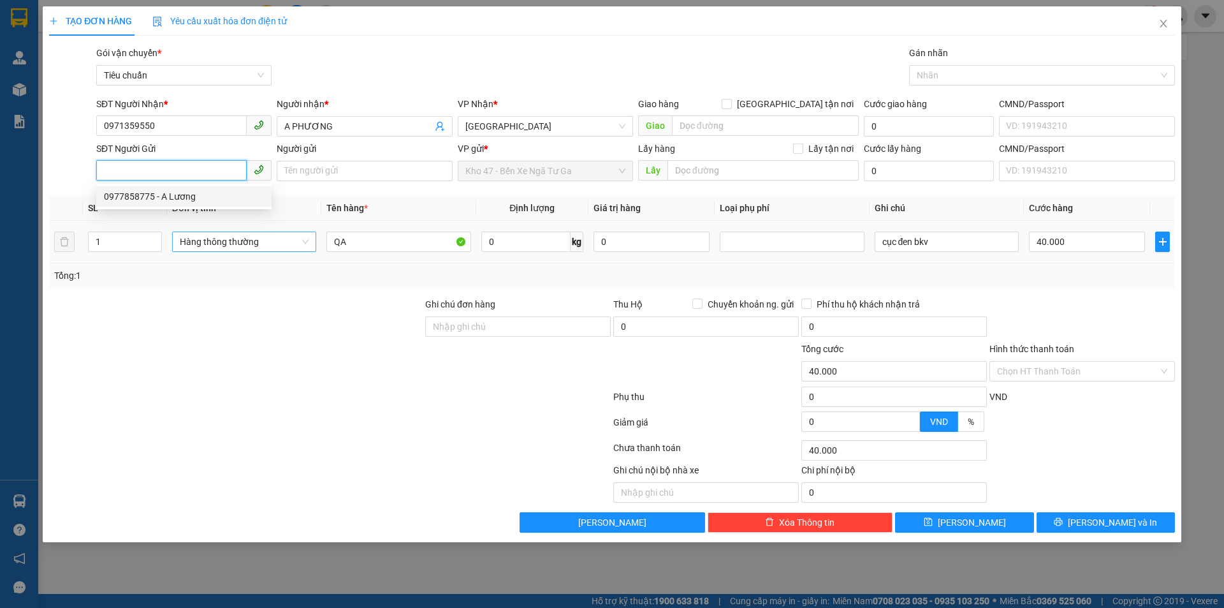
type input "0977858775"
type input "A Lương"
click at [205, 238] on span "Hàng thông thường" at bounding box center [244, 241] width 129 height 19
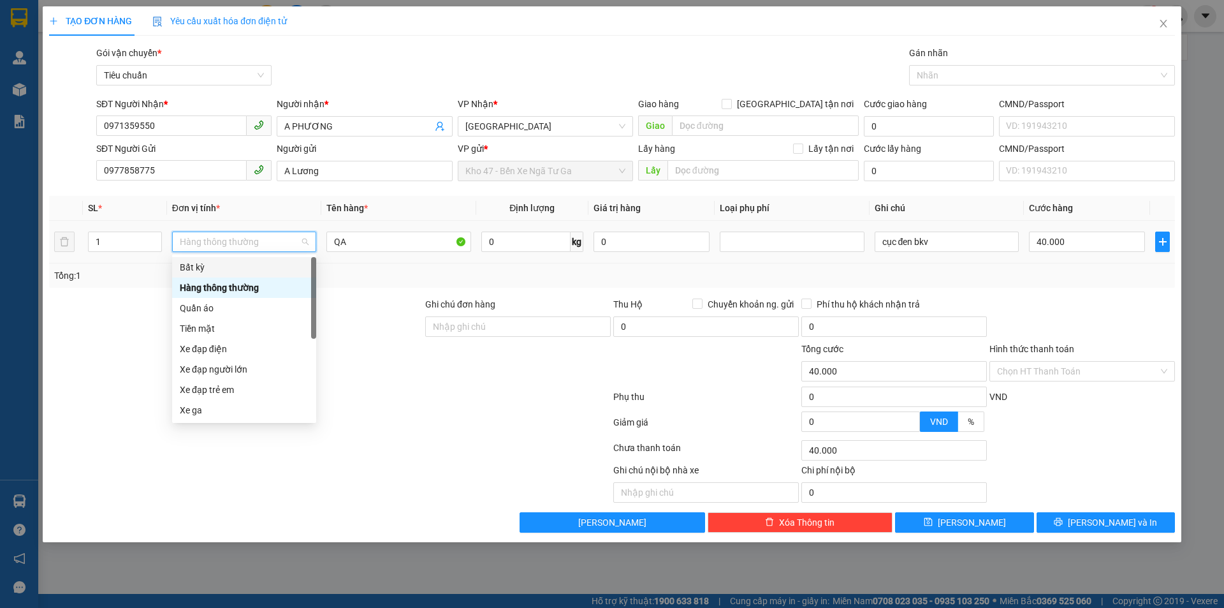
type input "Q"
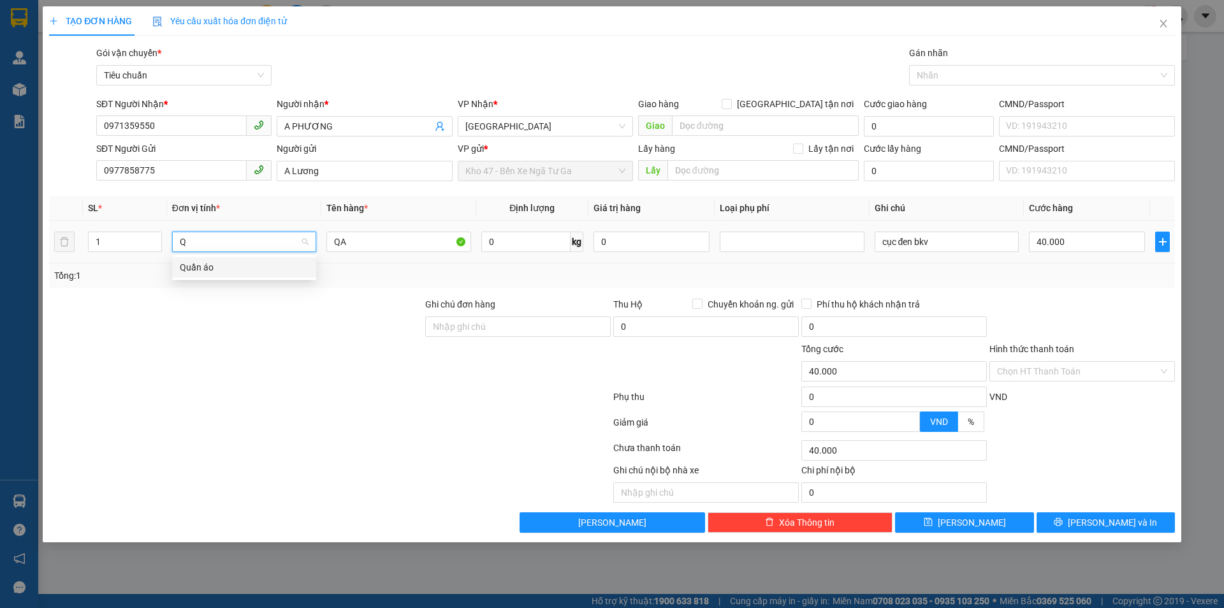
drag, startPoint x: 231, startPoint y: 271, endPoint x: 246, endPoint y: 350, distance: 80.4
click at [232, 271] on div "Quần áo" at bounding box center [244, 267] width 129 height 14
drag, startPoint x: 246, startPoint y: 351, endPoint x: 556, endPoint y: 238, distance: 329.6
click at [247, 351] on div at bounding box center [236, 364] width 376 height 45
type input "0"
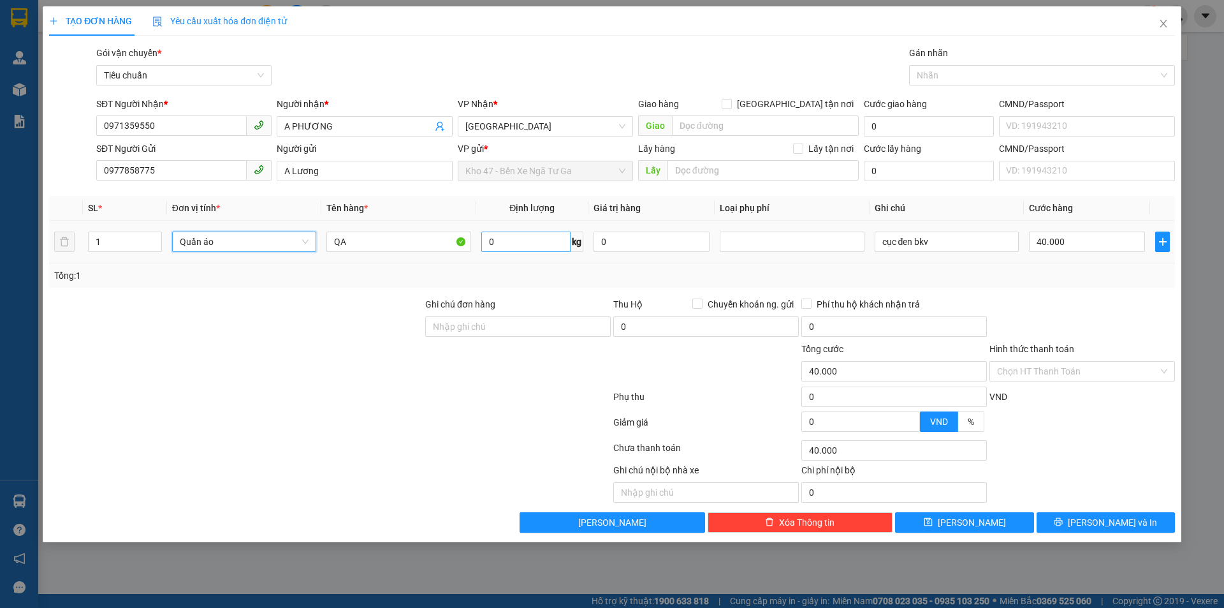
type input "0"
click at [536, 242] on input "0" at bounding box center [525, 241] width 89 height 20
type input "9"
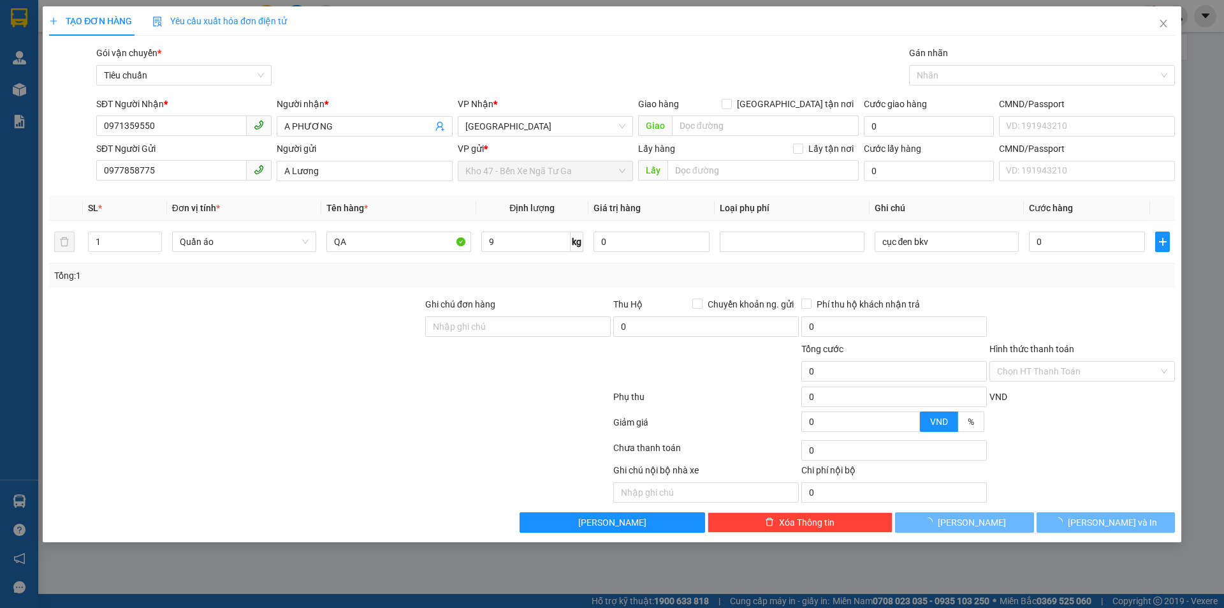
click at [955, 274] on div "Tổng: 1" at bounding box center [612, 275] width 1116 height 14
type input "40.000"
click at [1123, 521] on span "[PERSON_NAME] và In" at bounding box center [1112, 522] width 89 height 14
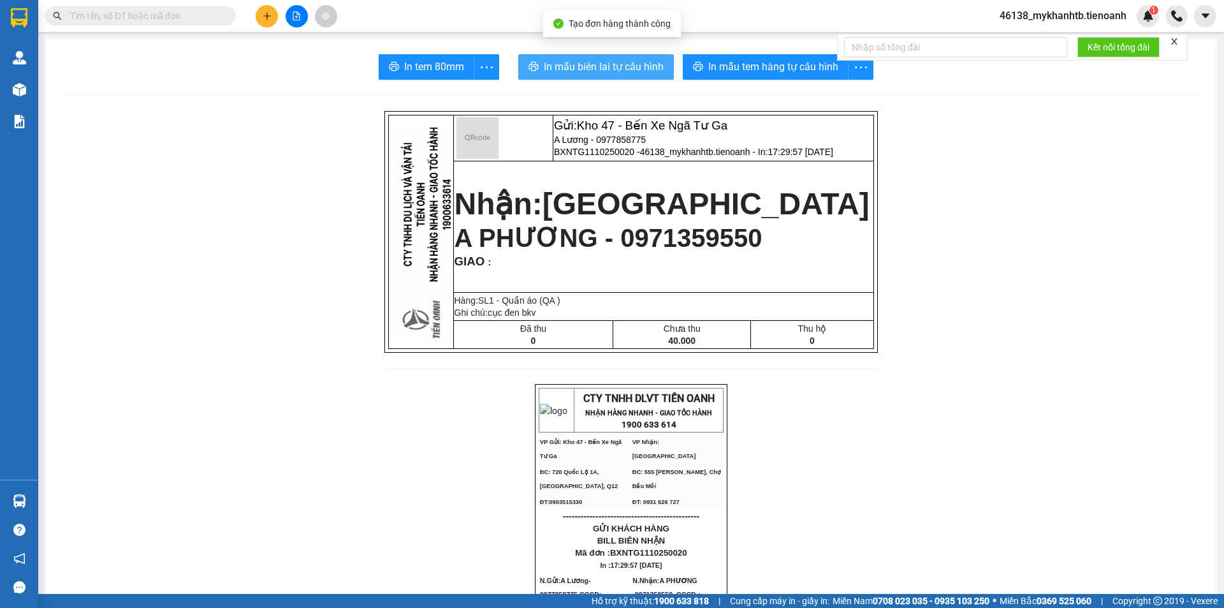
click at [626, 76] on button "In mẫu biên lai tự cấu hình" at bounding box center [596, 67] width 156 height 26
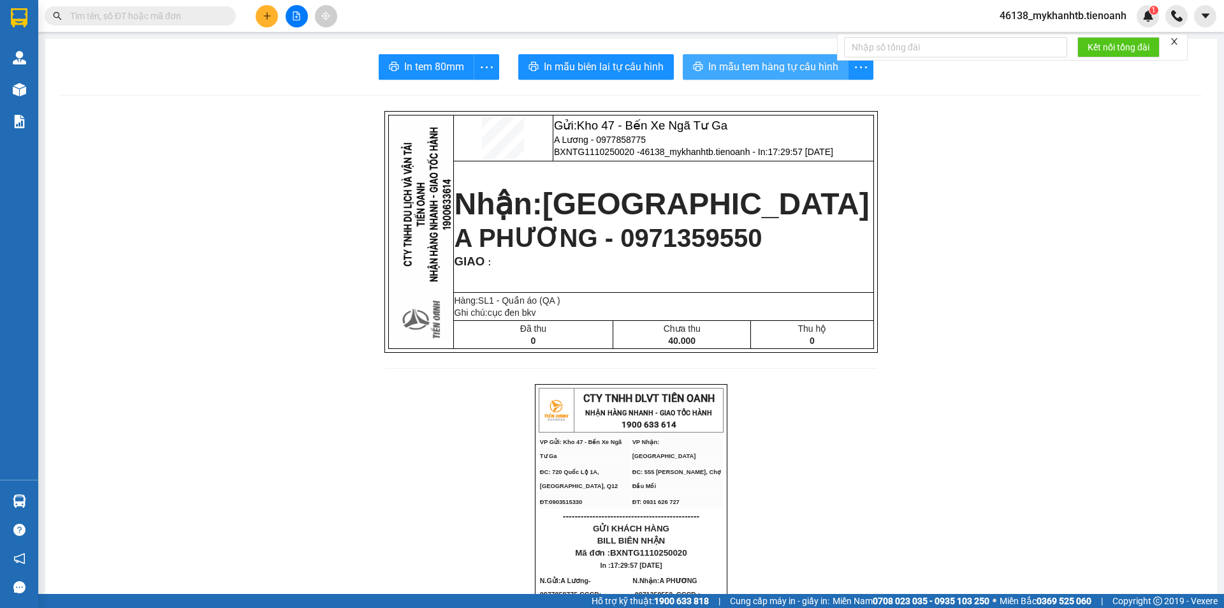
click at [759, 79] on button "In mẫu tem hàng tự cấu hình" at bounding box center [766, 67] width 166 height 26
click at [773, 64] on span "In mẫu tem hàng tự cấu hình" at bounding box center [773, 67] width 130 height 16
click at [260, 11] on div at bounding box center [297, 16] width 96 height 22
click at [266, 15] on icon "plus" at bounding box center [267, 15] width 9 height 9
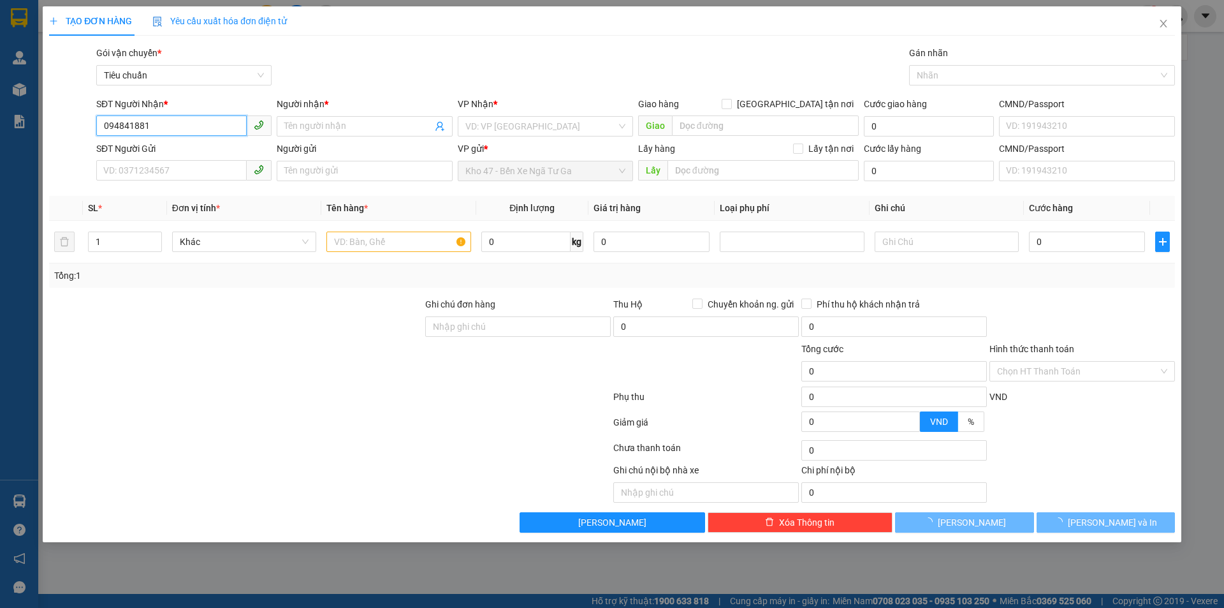
type input "0948418812"
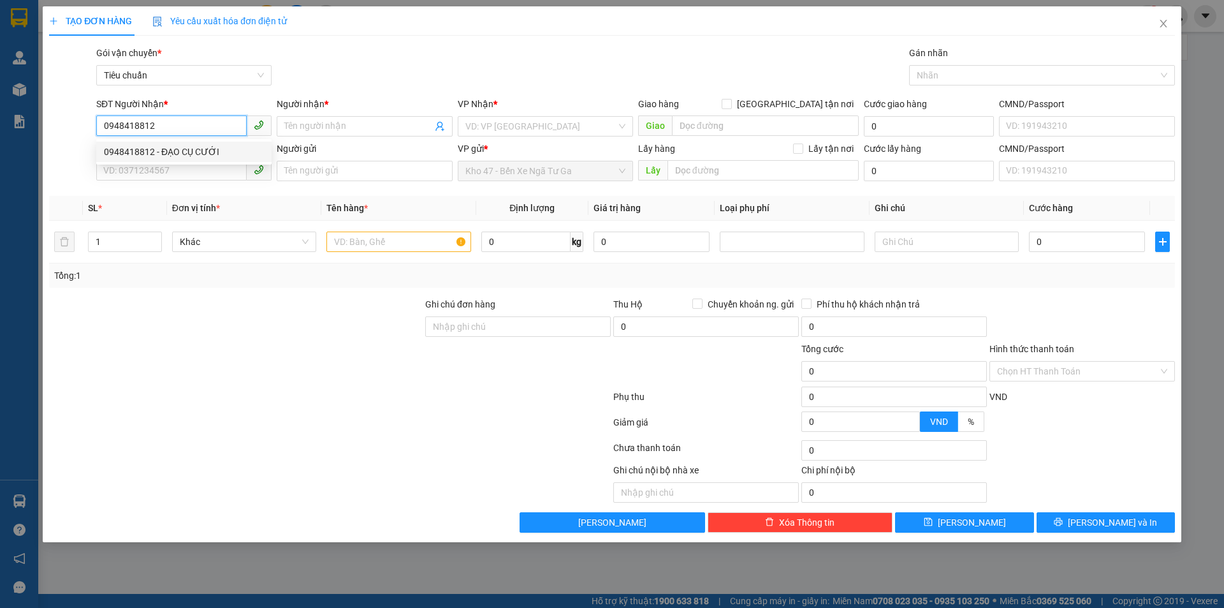
click at [212, 151] on div "0948418812 - ĐẠO CỤ CƯỚI" at bounding box center [184, 152] width 160 height 14
type input "ĐẠO CỤ CƯỚI"
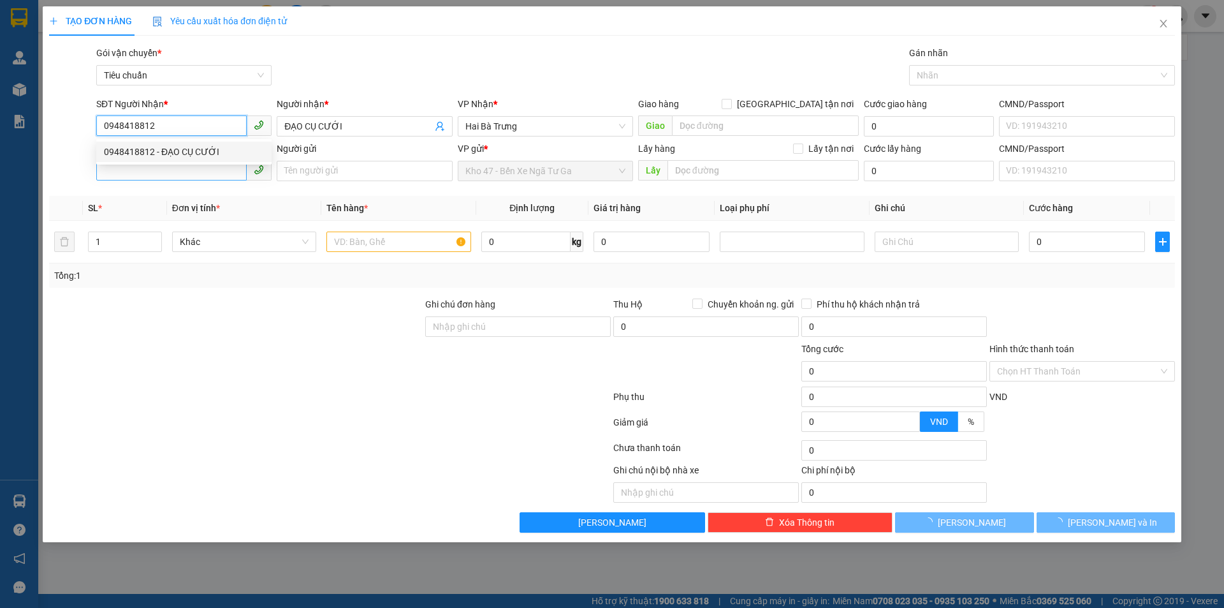
type input "0948418812"
type input "120.000"
click at [208, 171] on input "SĐT Người Gửi" at bounding box center [171, 170] width 150 height 20
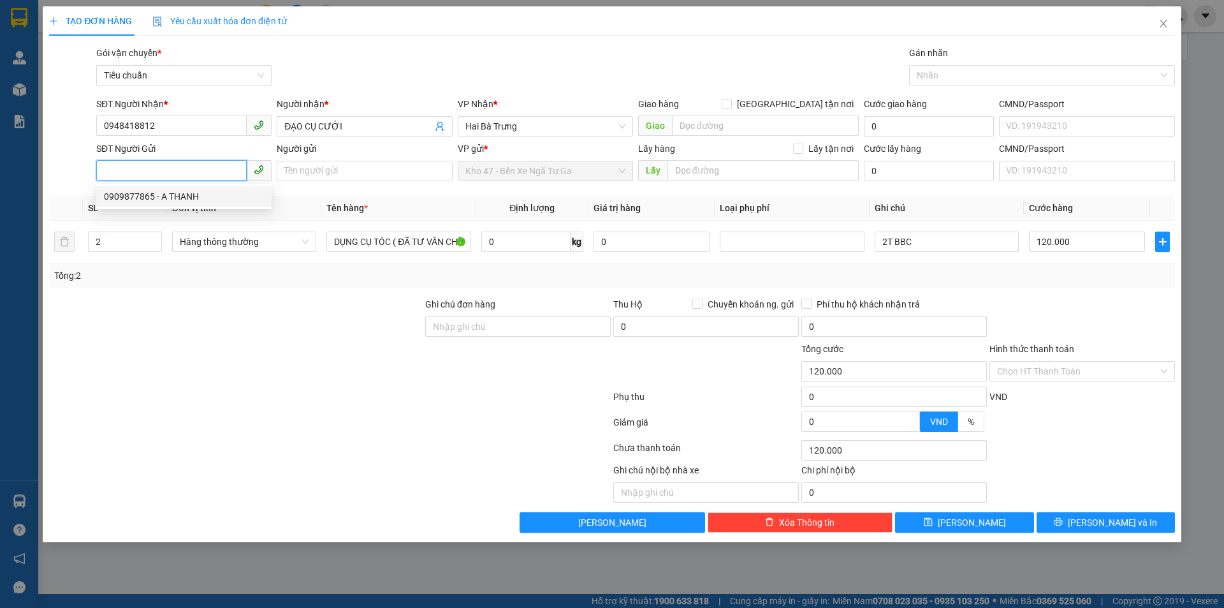
drag, startPoint x: 203, startPoint y: 189, endPoint x: 206, endPoint y: 261, distance: 71.5
click at [204, 191] on div "0909877865 - A THANH" at bounding box center [184, 196] width 160 height 14
type input "0909877865"
type input "A THANH"
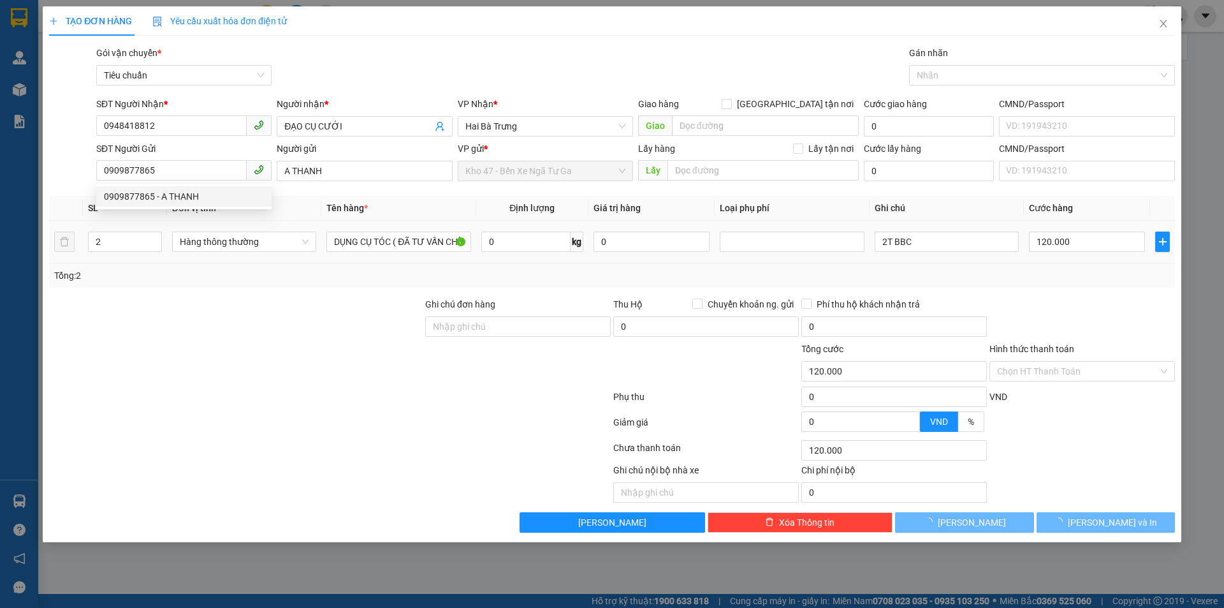
drag, startPoint x: 193, startPoint y: 365, endPoint x: 96, endPoint y: 257, distance: 144.9
click at [195, 365] on div at bounding box center [236, 364] width 376 height 45
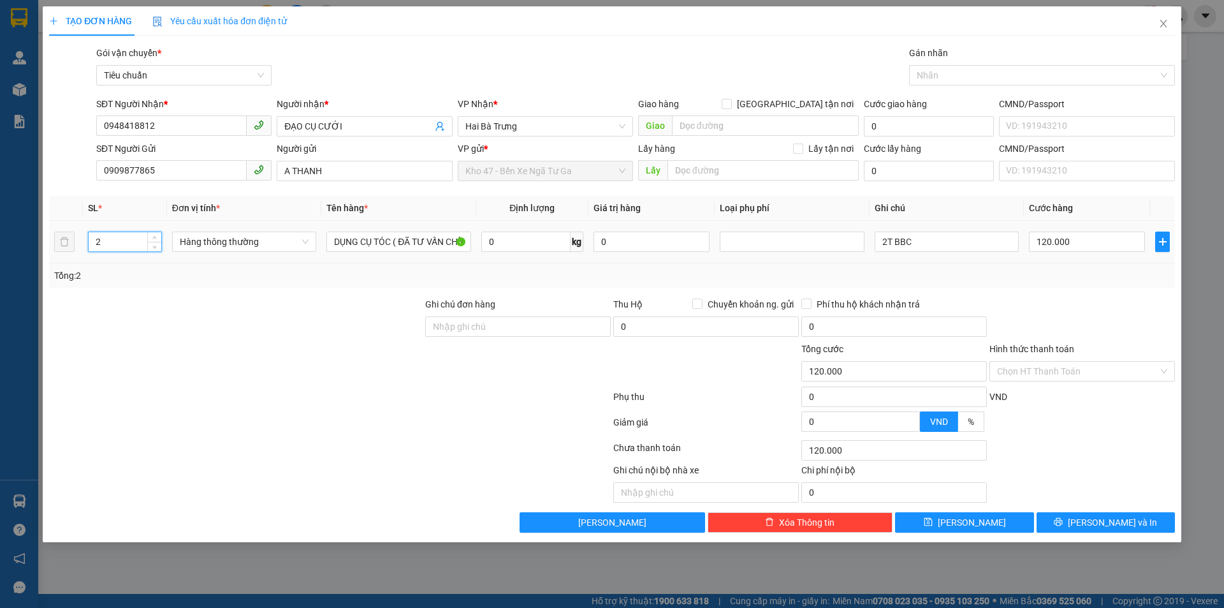
drag, startPoint x: 105, startPoint y: 244, endPoint x: 84, endPoint y: 244, distance: 21.7
click at [84, 244] on td "2" at bounding box center [125, 242] width 84 height 43
type input "1"
drag, startPoint x: 128, startPoint y: 295, endPoint x: 521, endPoint y: 237, distance: 397.0
click at [150, 290] on div "Transit Pickup Surcharge Ids Transit Deliver Surcharge Ids Transit Deliver Surc…" at bounding box center [612, 289] width 1126 height 487
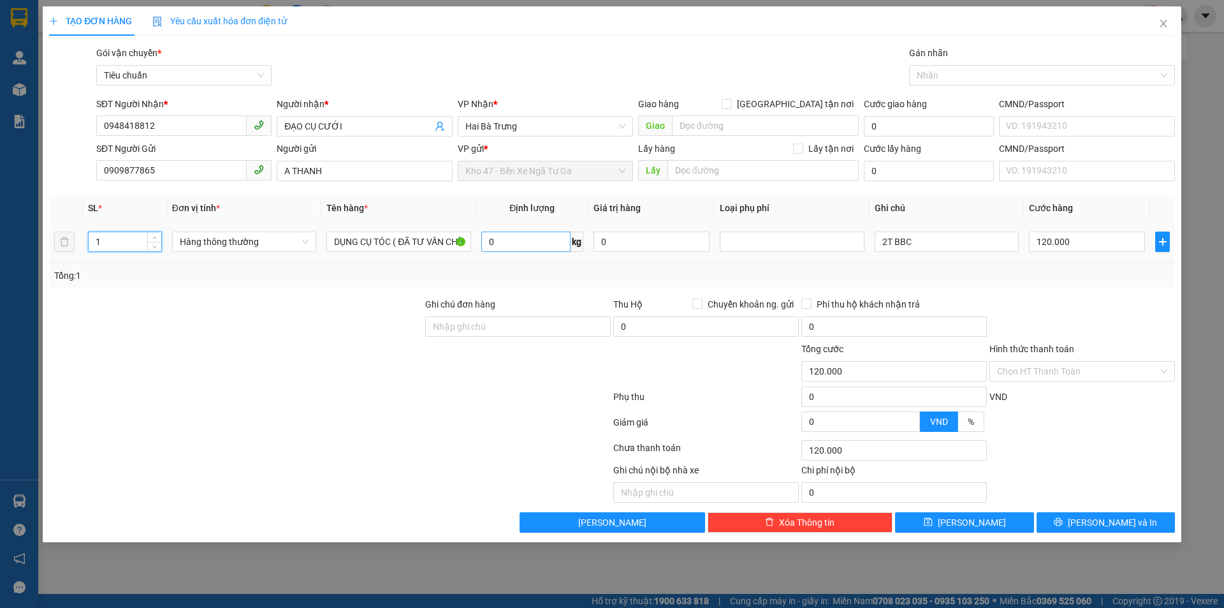
type input "0"
click at [521, 237] on input "0" at bounding box center [525, 241] width 89 height 20
type input "18"
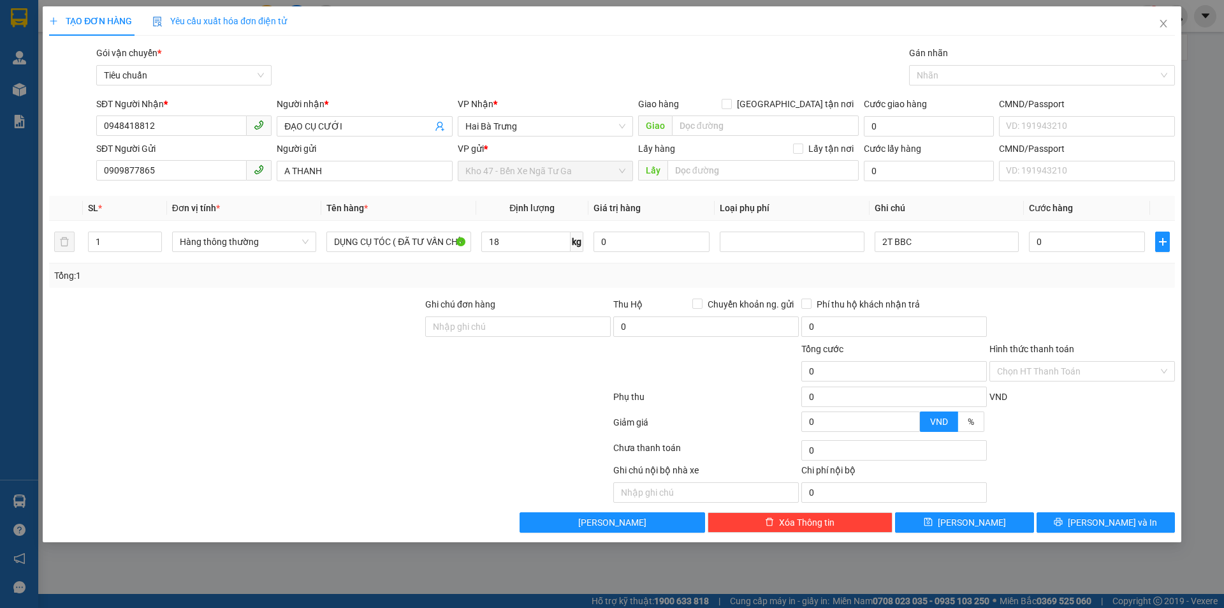
click at [831, 270] on div "Tổng: 1" at bounding box center [612, 275] width 1116 height 14
type input "55.000"
click at [866, 239] on tr "1 Hàng thông thường DỤNG CỤ TÓC ( ĐÃ TƯ VẤN CHÍNH SÁCH VẬN CHUYỂN ) 18 kg 0 2T …" at bounding box center [612, 242] width 1126 height 43
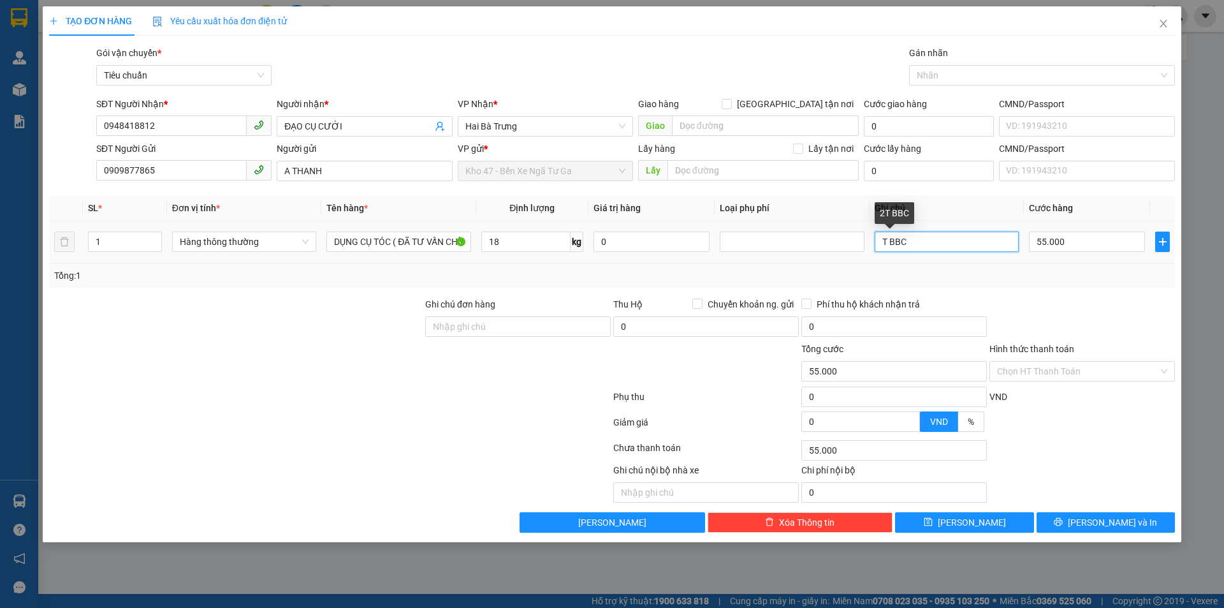
type input "T BBC"
drag, startPoint x: 902, startPoint y: 271, endPoint x: 993, endPoint y: 261, distance: 91.0
click at [907, 271] on div "Tổng: 1" at bounding box center [612, 275] width 1116 height 14
click at [1060, 247] on input "55.000" at bounding box center [1087, 241] width 116 height 20
type input "3"
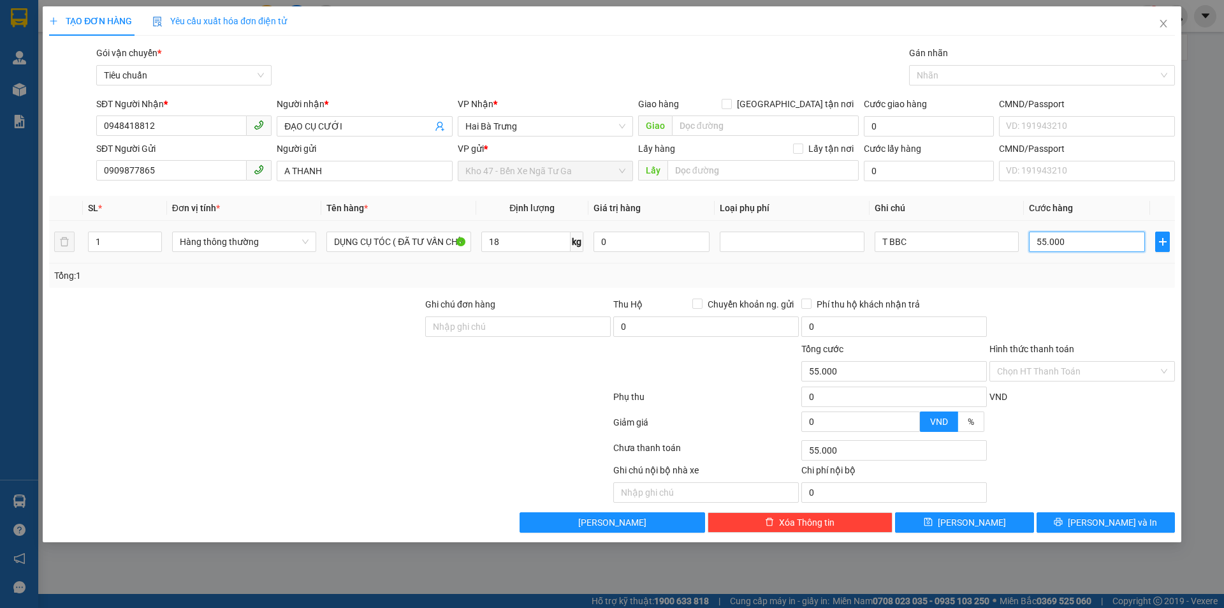
type input "3"
type input "30"
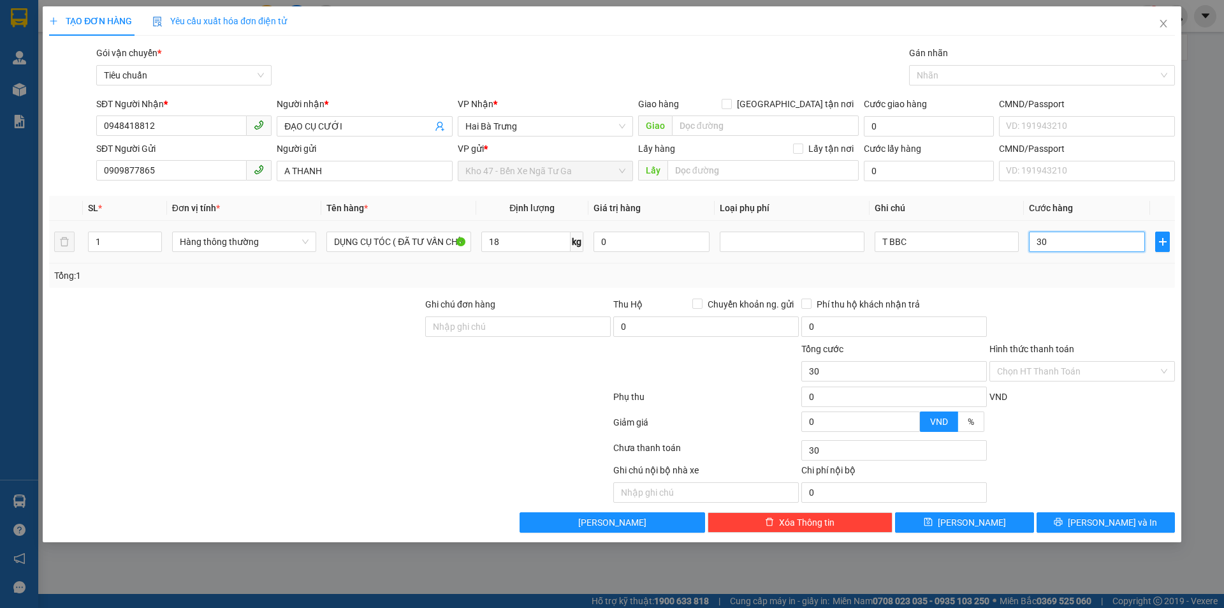
click at [1064, 247] on input "30" at bounding box center [1087, 241] width 116 height 20
type input "6"
click at [1064, 247] on input "6" at bounding box center [1087, 241] width 116 height 20
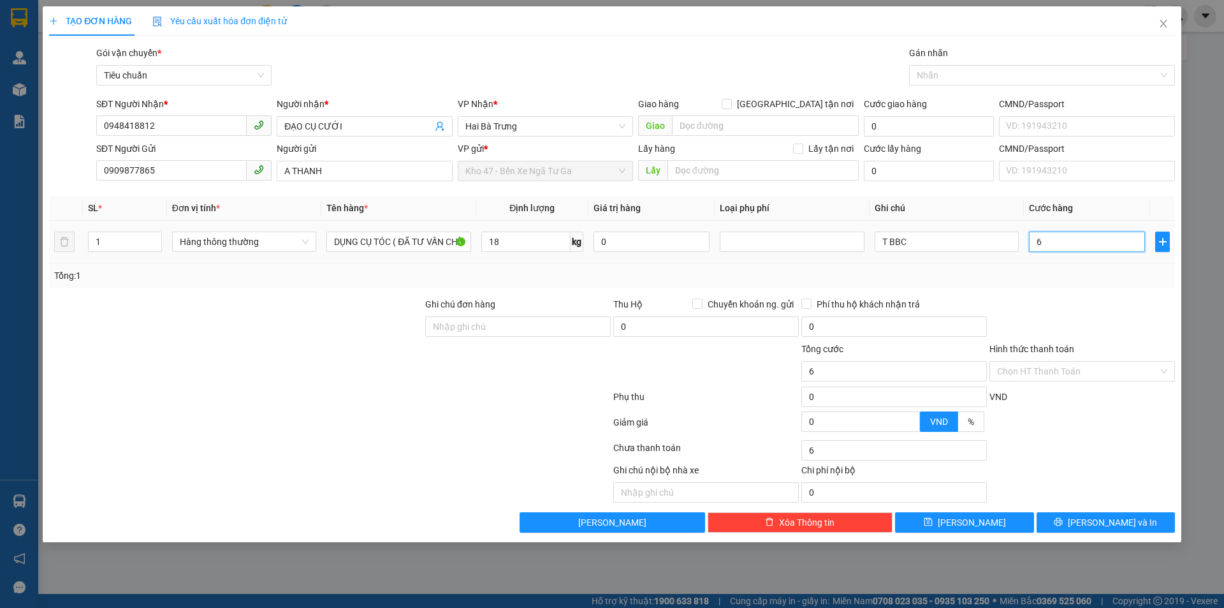
type input "60"
type input "60.000"
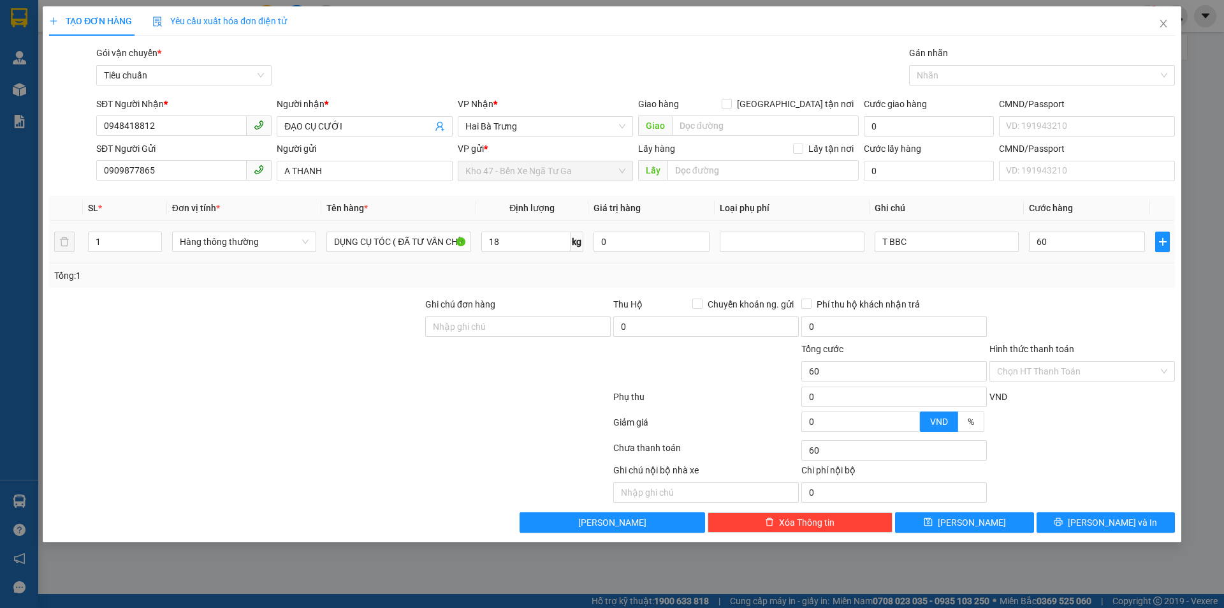
type input "60.000"
drag, startPoint x: 1078, startPoint y: 271, endPoint x: 1053, endPoint y: 425, distance: 155.6
click at [1078, 277] on div "Tổng: 1" at bounding box center [612, 275] width 1116 height 14
click at [1057, 523] on button "[PERSON_NAME] và In" at bounding box center [1106, 522] width 138 height 20
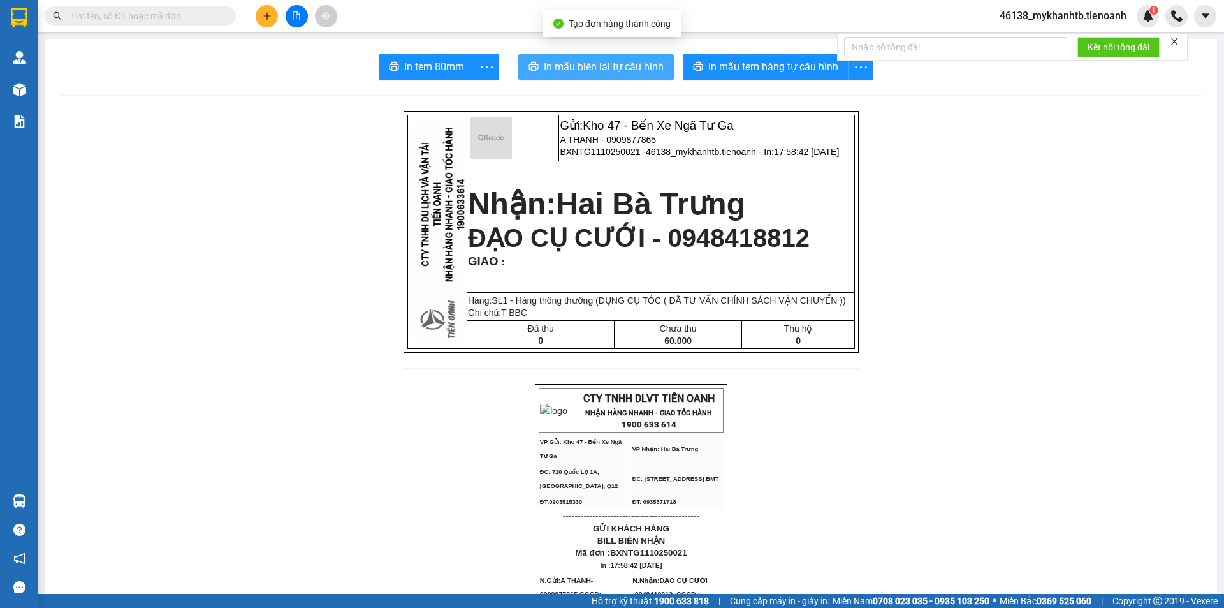
click at [536, 77] on button "In mẫu biên lai tự cấu hình" at bounding box center [596, 67] width 156 height 26
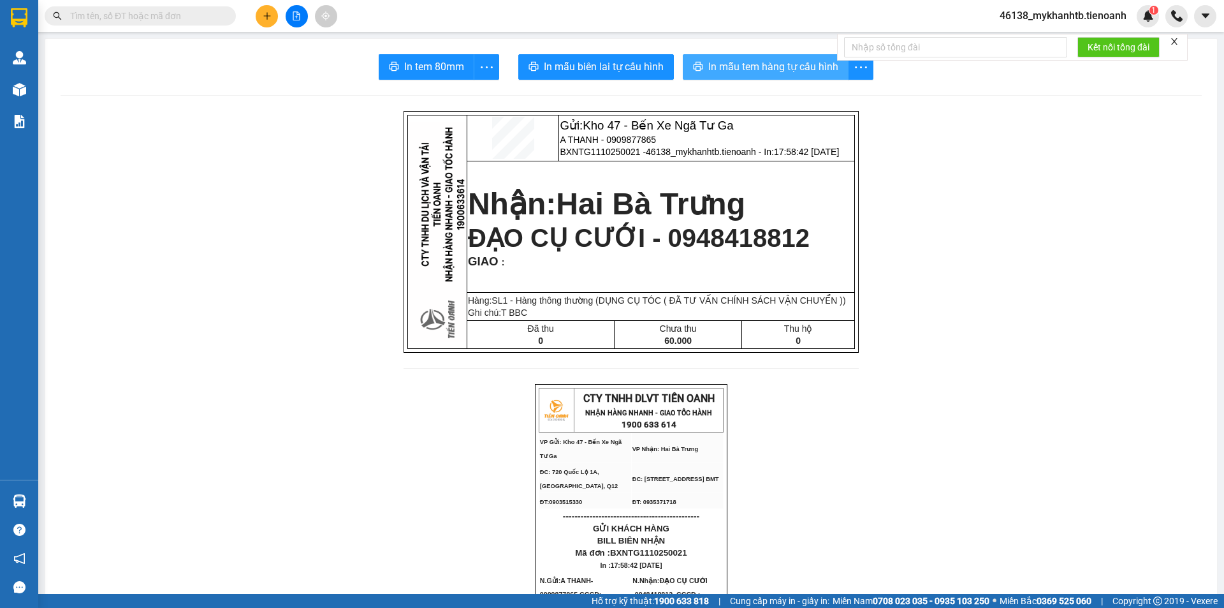
click at [767, 66] on span "In mẫu tem hàng tự cấu hình" at bounding box center [773, 67] width 130 height 16
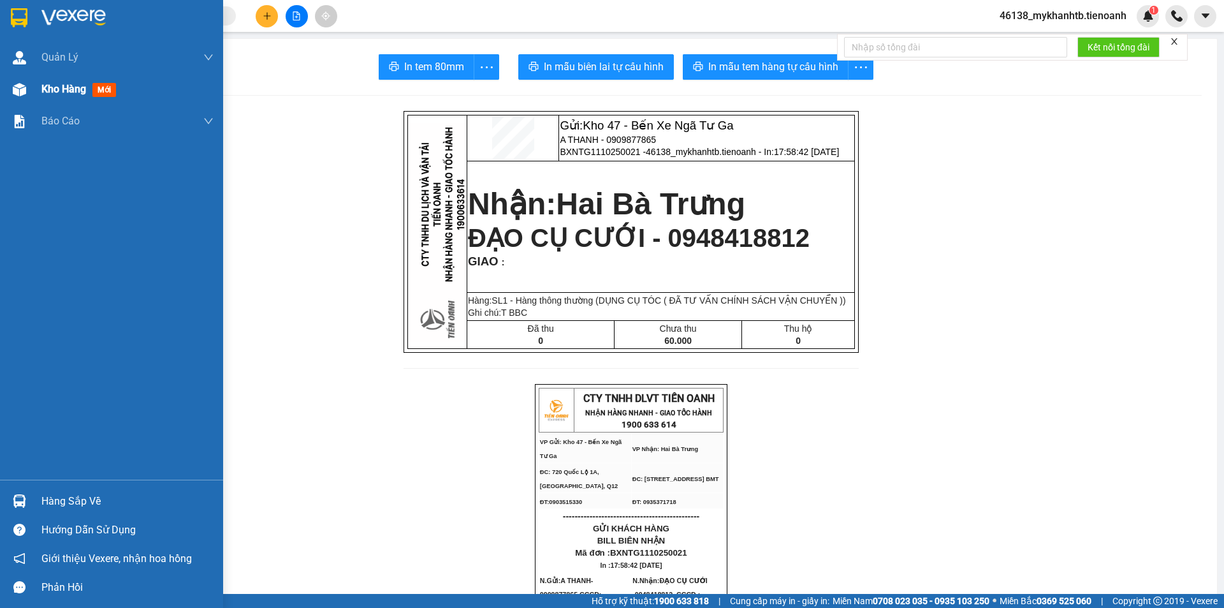
click at [67, 87] on span "Kho hàng" at bounding box center [63, 89] width 45 height 12
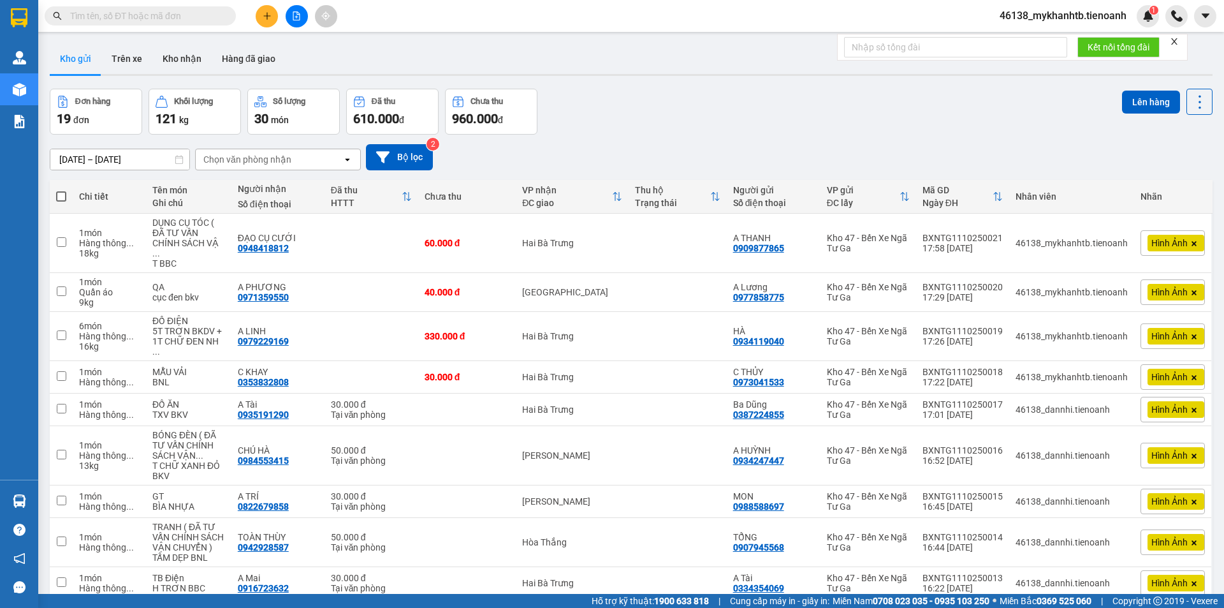
click at [269, 19] on icon "plus" at bounding box center [267, 15] width 9 height 9
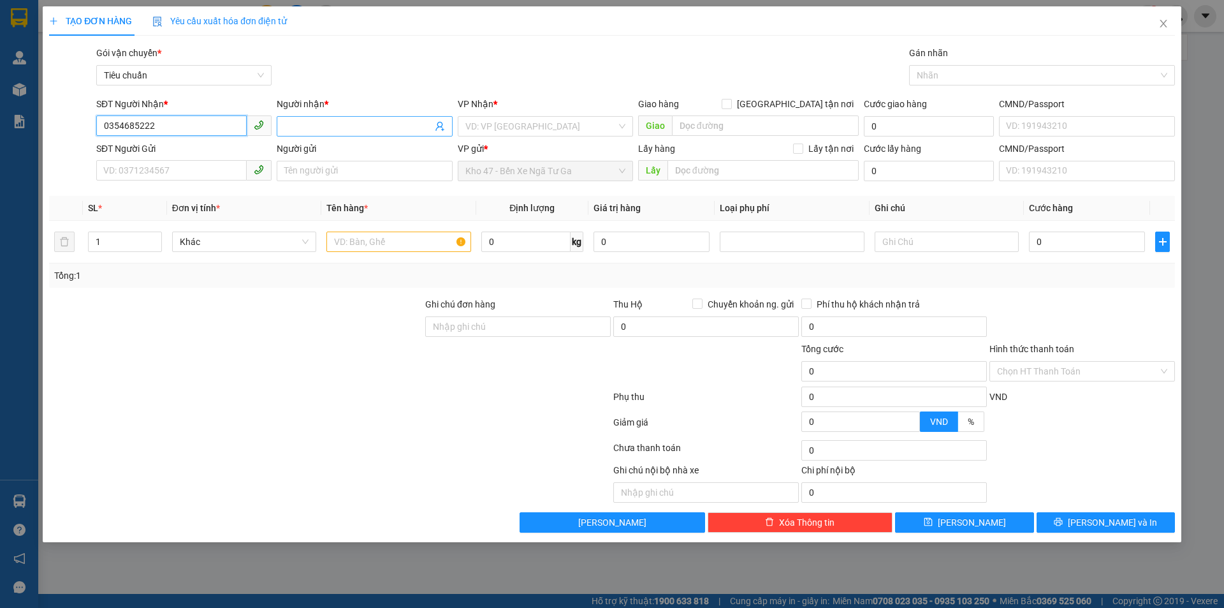
type input "0354685222"
click at [318, 129] on input "Người nhận *" at bounding box center [357, 126] width 147 height 14
type input "A TÍn"
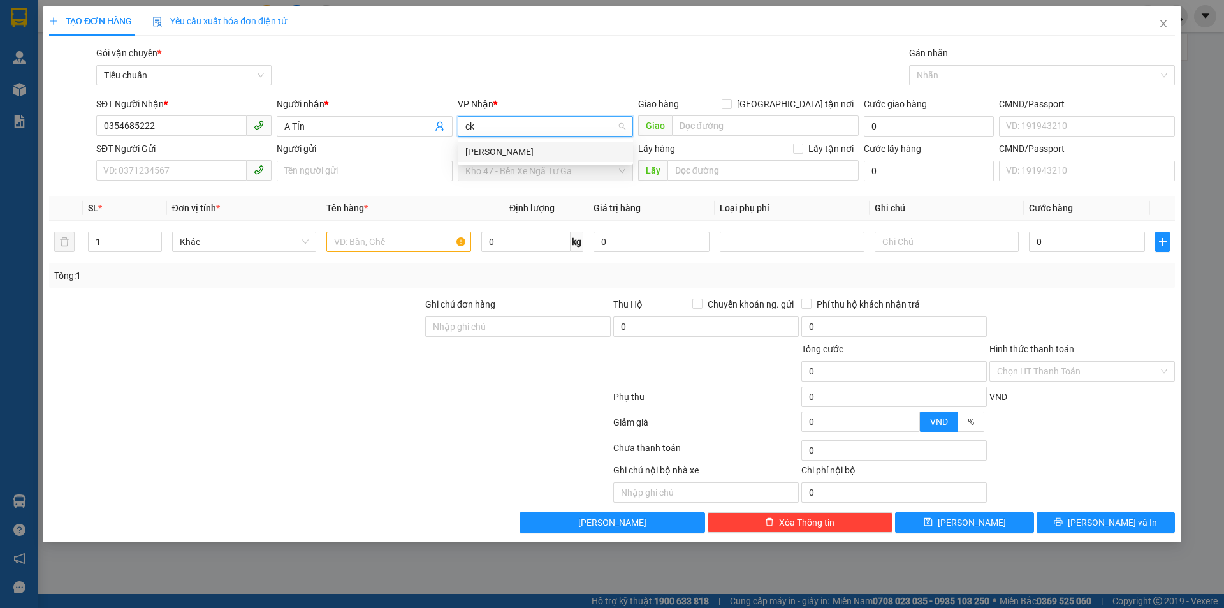
click at [520, 129] on input "ck" at bounding box center [540, 126] width 151 height 19
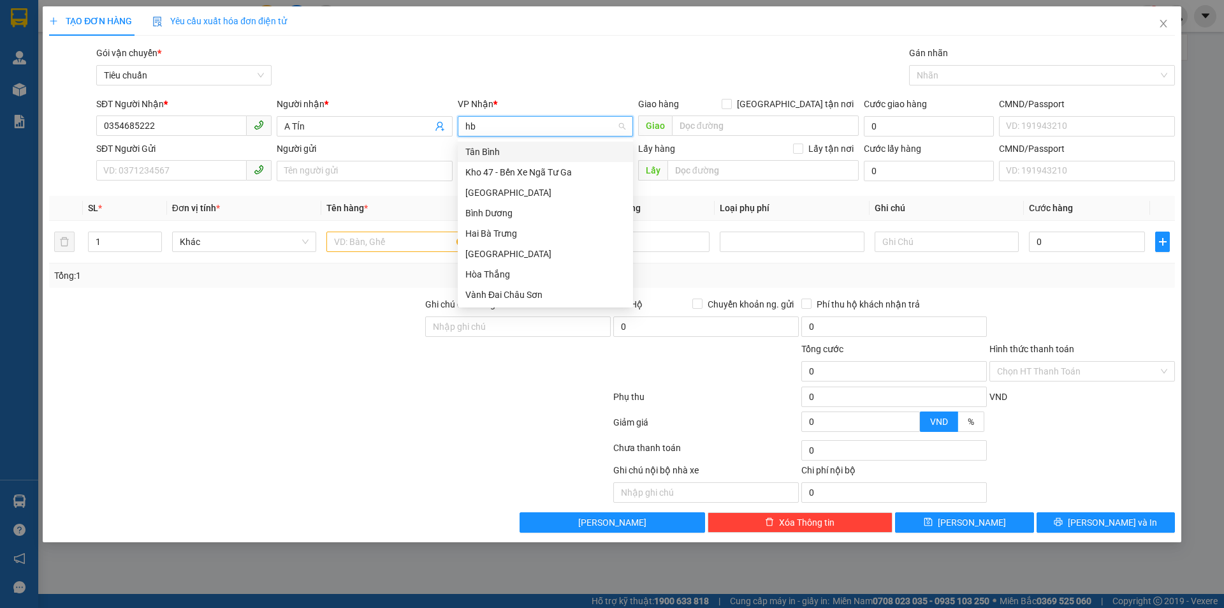
type input "hbt"
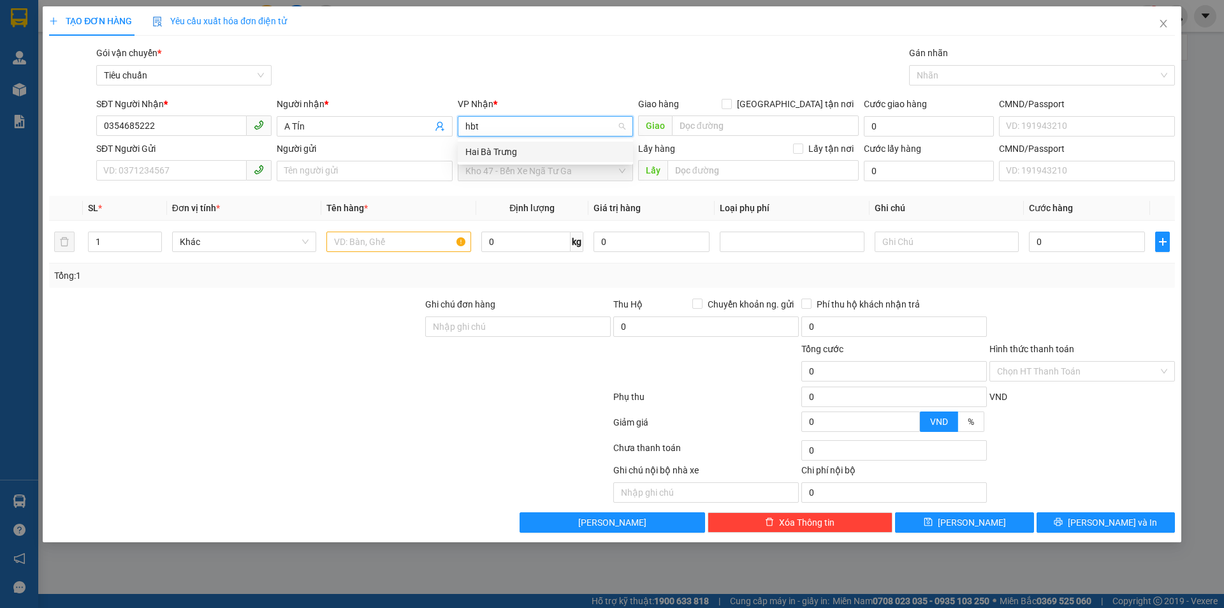
click at [555, 153] on div "Hai Bà Trưng" at bounding box center [545, 152] width 160 height 14
click at [754, 128] on input "search" at bounding box center [765, 125] width 187 height 20
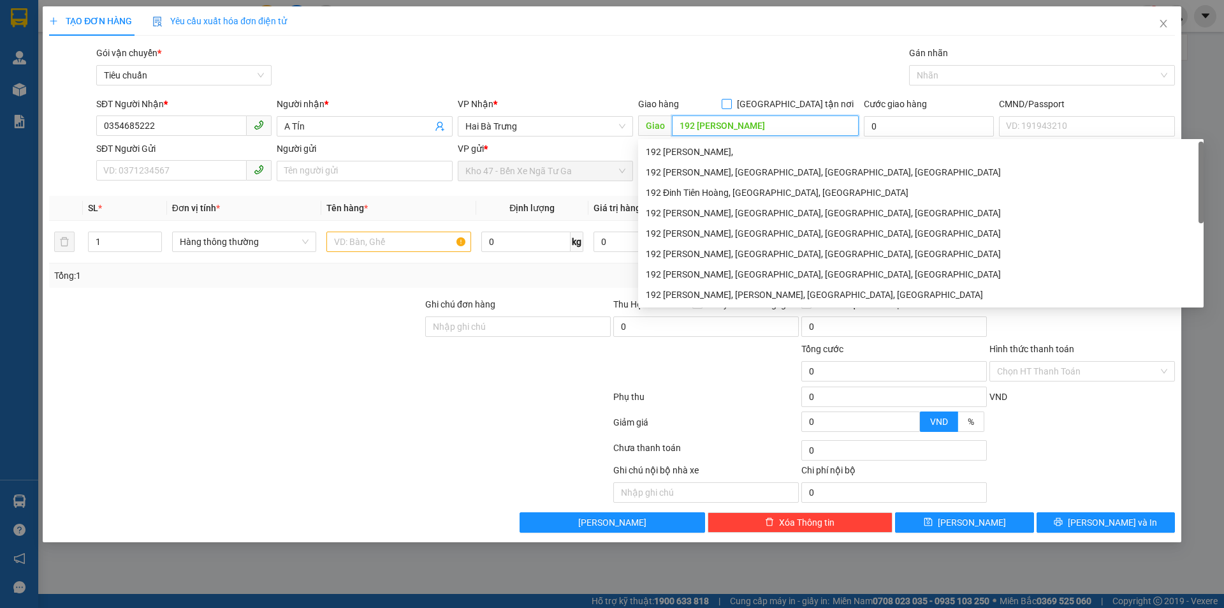
type input "192 [PERSON_NAME]"
click at [804, 99] on span "[GEOGRAPHIC_DATA] tận nơi" at bounding box center [795, 104] width 127 height 14
click at [731, 99] on input "[GEOGRAPHIC_DATA] tận nơi" at bounding box center [726, 103] width 9 height 9
checkbox input "true"
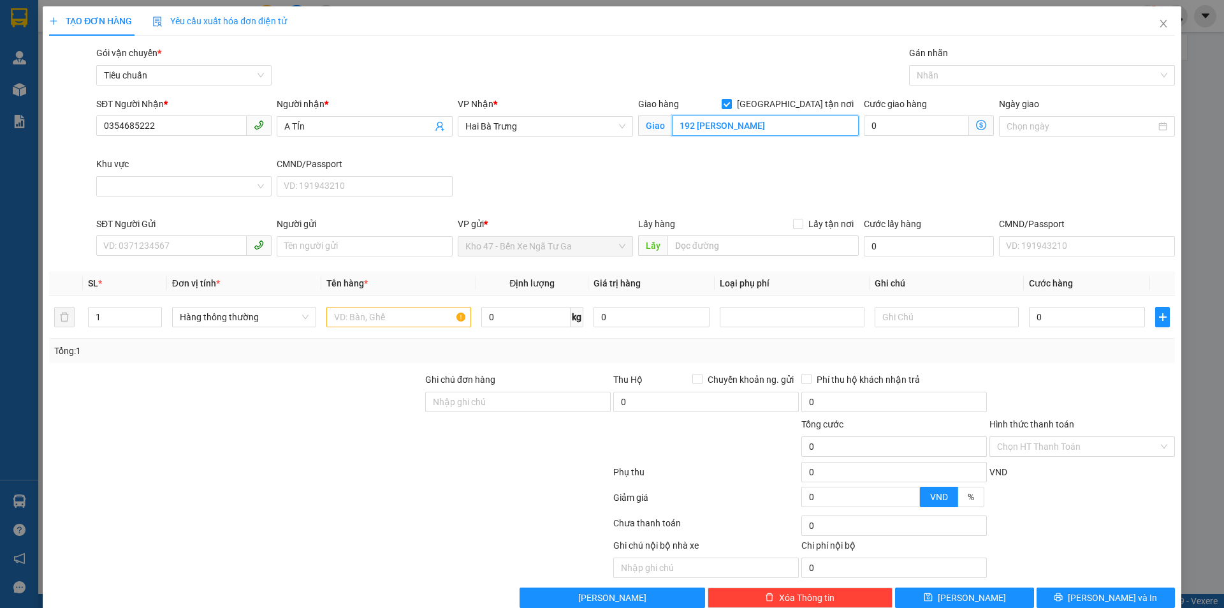
click at [784, 125] on input "192 [PERSON_NAME]" at bounding box center [765, 125] width 187 height 20
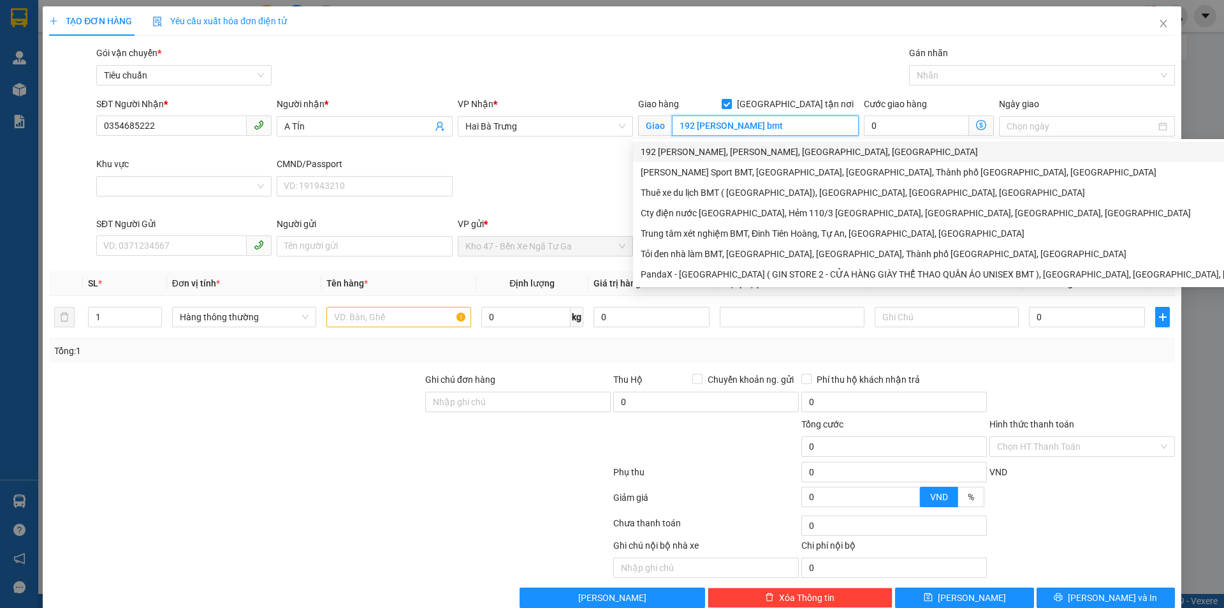
click at [922, 153] on div "192 [PERSON_NAME], [PERSON_NAME], [GEOGRAPHIC_DATA], [GEOGRAPHIC_DATA]" at bounding box center [975, 152] width 668 height 14
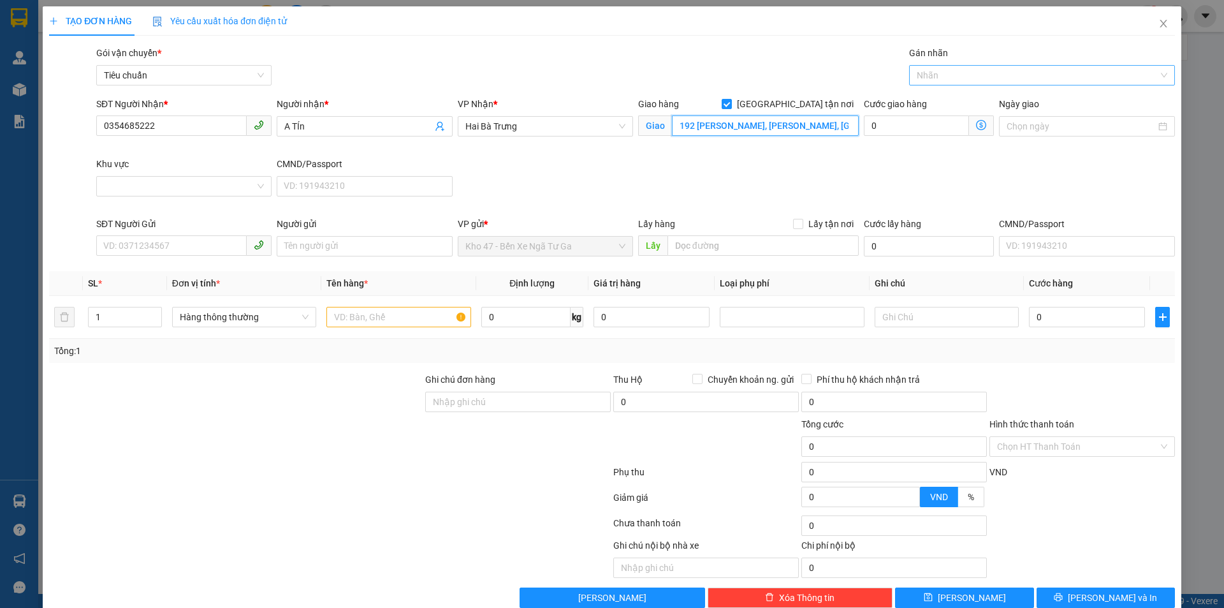
click at [972, 72] on div at bounding box center [1035, 75] width 247 height 15
type input "192 [PERSON_NAME], [PERSON_NAME], [GEOGRAPHIC_DATA], [GEOGRAPHIC_DATA]"
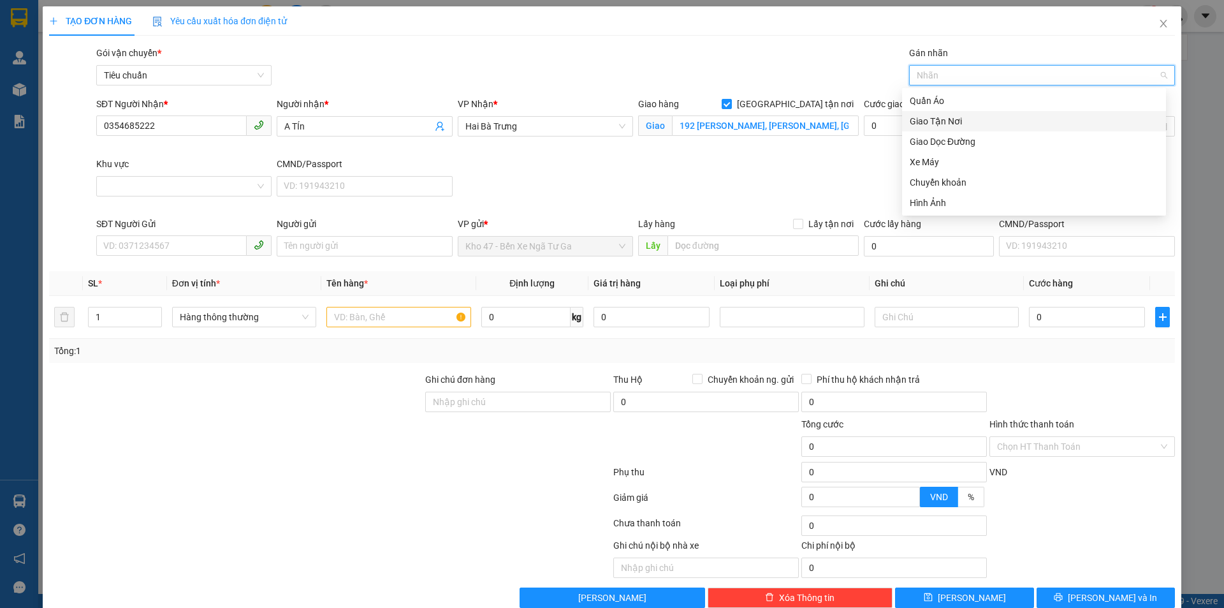
click at [984, 122] on div "Giao Tận Nơi" at bounding box center [1034, 121] width 249 height 14
click at [170, 242] on input "SĐT Người Gửi" at bounding box center [171, 245] width 150 height 20
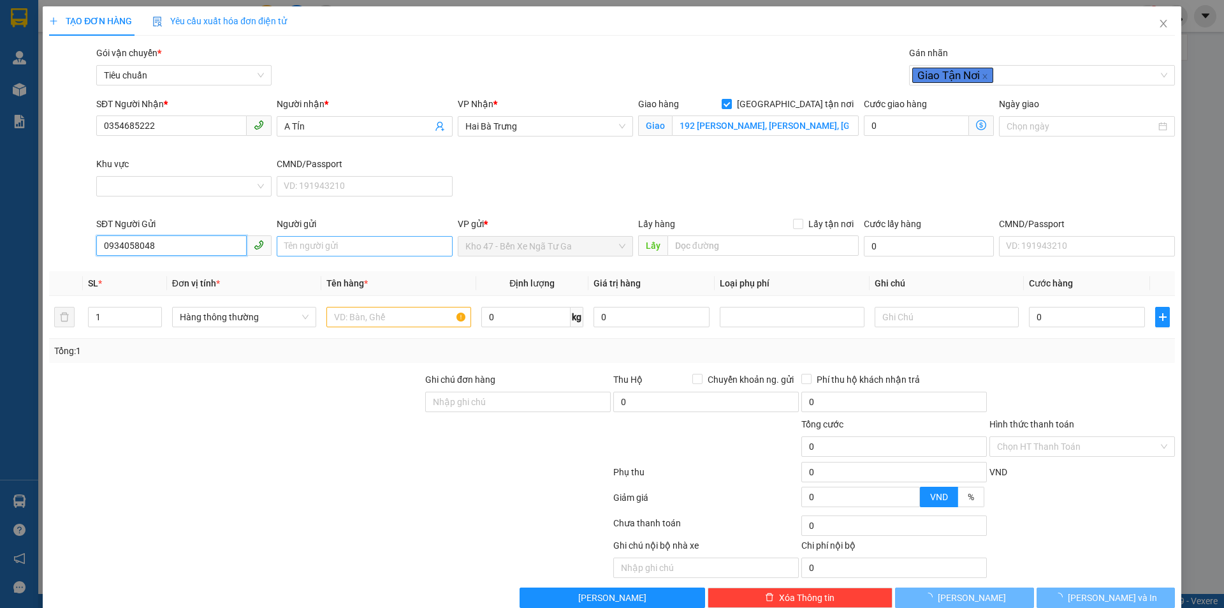
type input "0934058048"
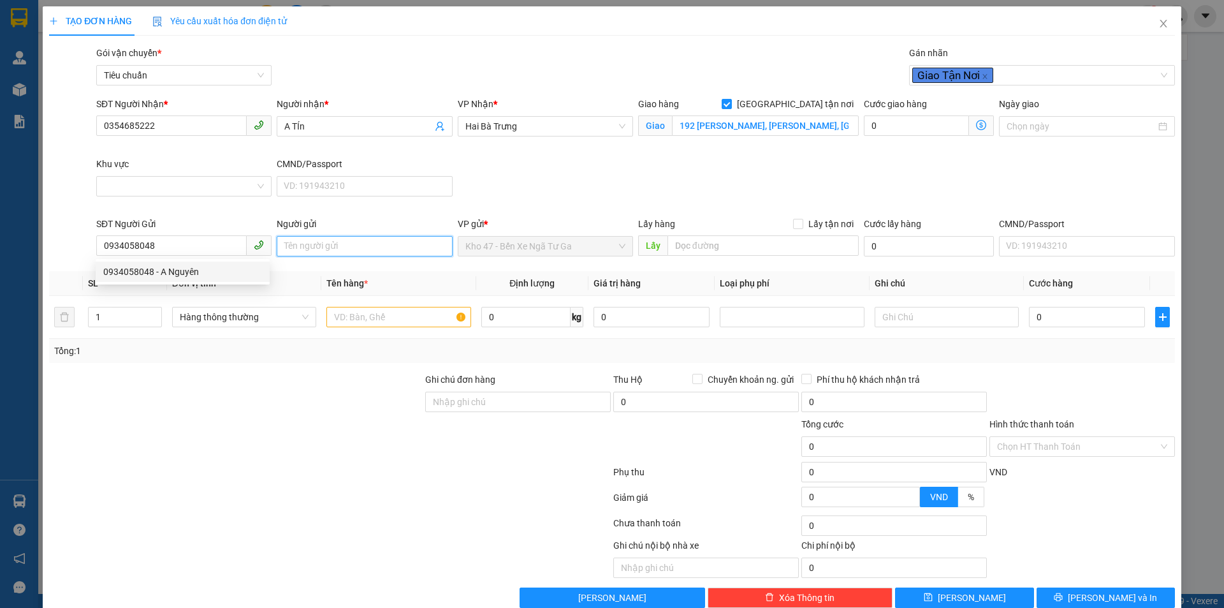
click at [355, 251] on input "Người gửi" at bounding box center [364, 246] width 175 height 20
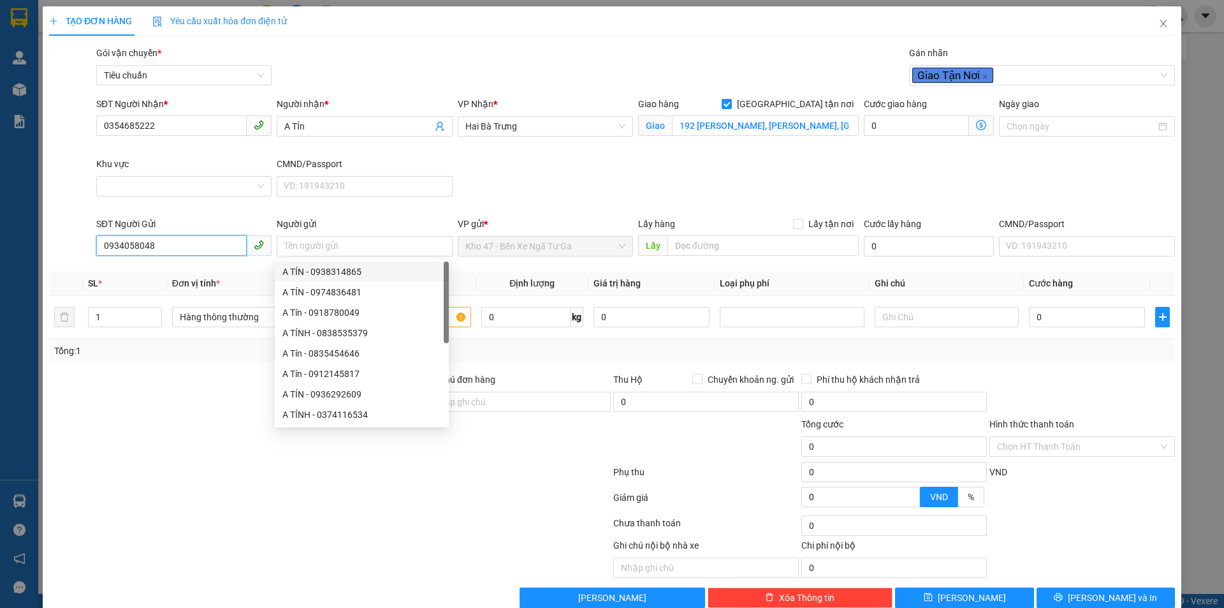
click at [184, 245] on input "0934058048" at bounding box center [171, 245] width 150 height 20
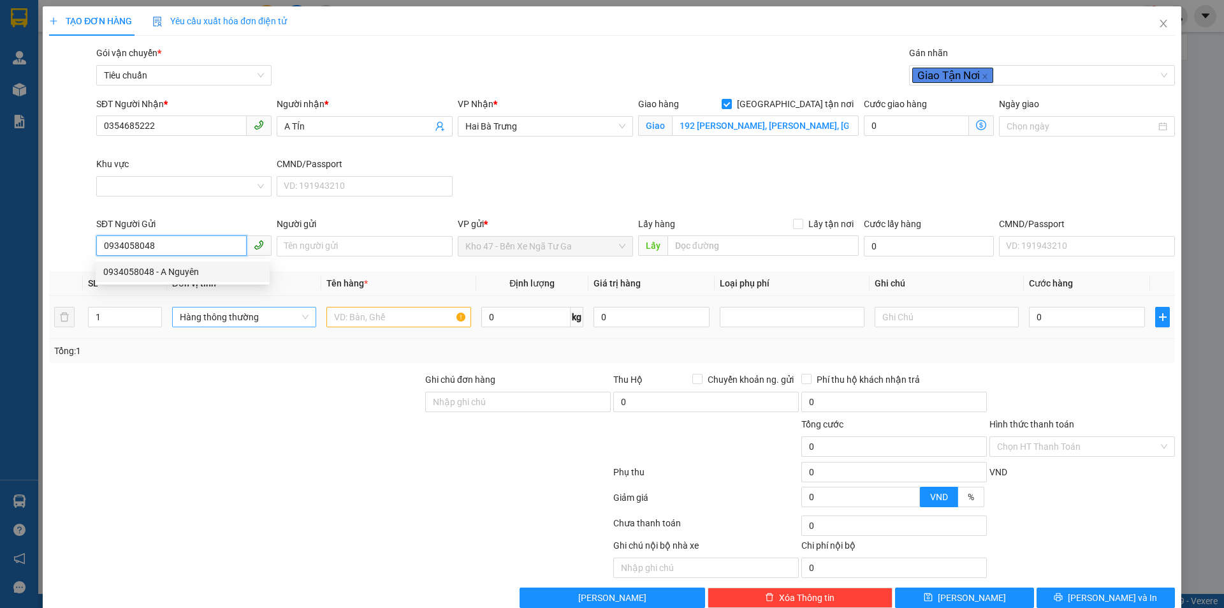
drag, startPoint x: 189, startPoint y: 277, endPoint x: 181, endPoint y: 314, distance: 37.8
click at [189, 277] on div "0934058048 - A Nguyên" at bounding box center [182, 272] width 159 height 14
type input "A Nguyên"
click at [166, 388] on div at bounding box center [236, 394] width 376 height 45
type input "60.000"
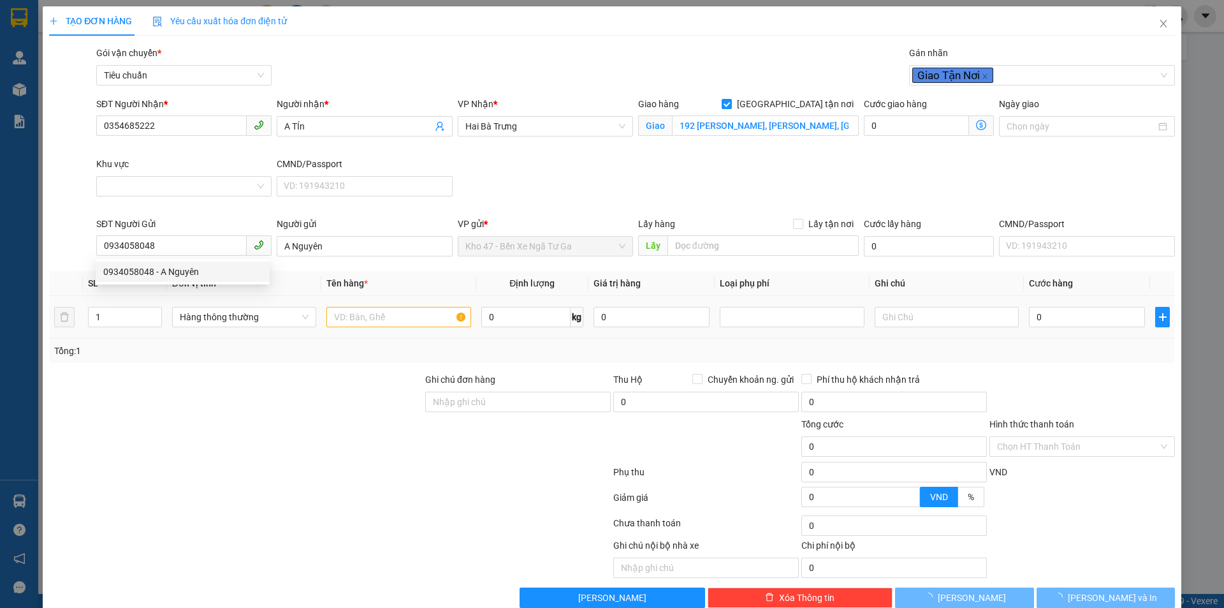
type input "60.000"
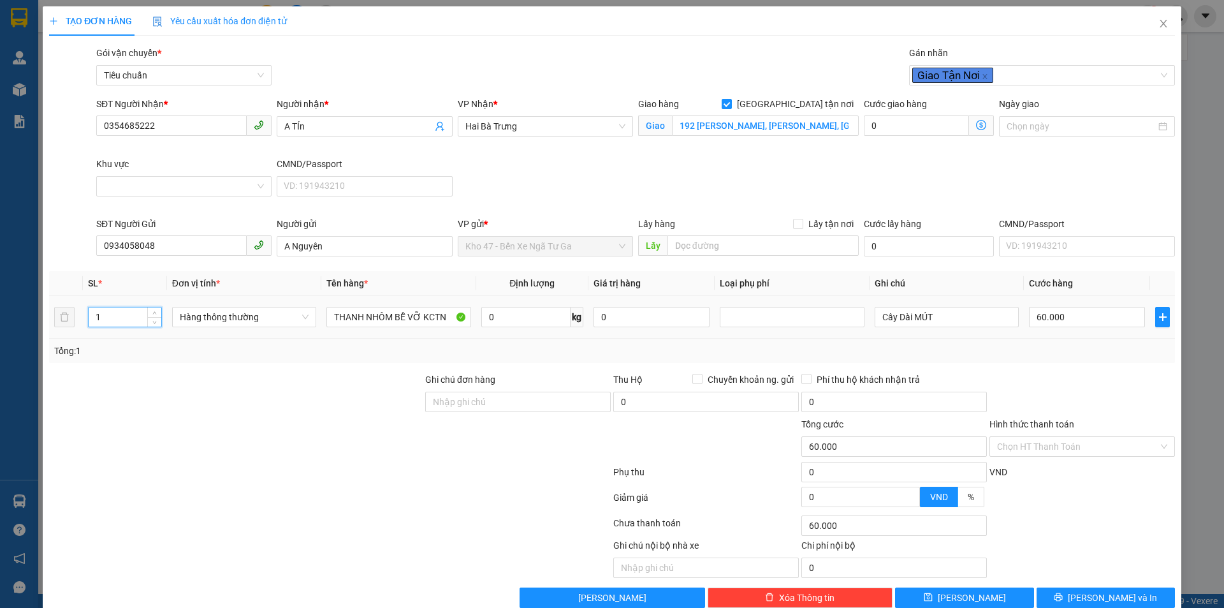
drag, startPoint x: 115, startPoint y: 314, endPoint x: 90, endPoint y: 314, distance: 24.9
click at [90, 314] on input "1" at bounding box center [125, 316] width 73 height 19
type input "2"
click at [105, 356] on div "Tổng: 2" at bounding box center [263, 351] width 418 height 14
type input "0"
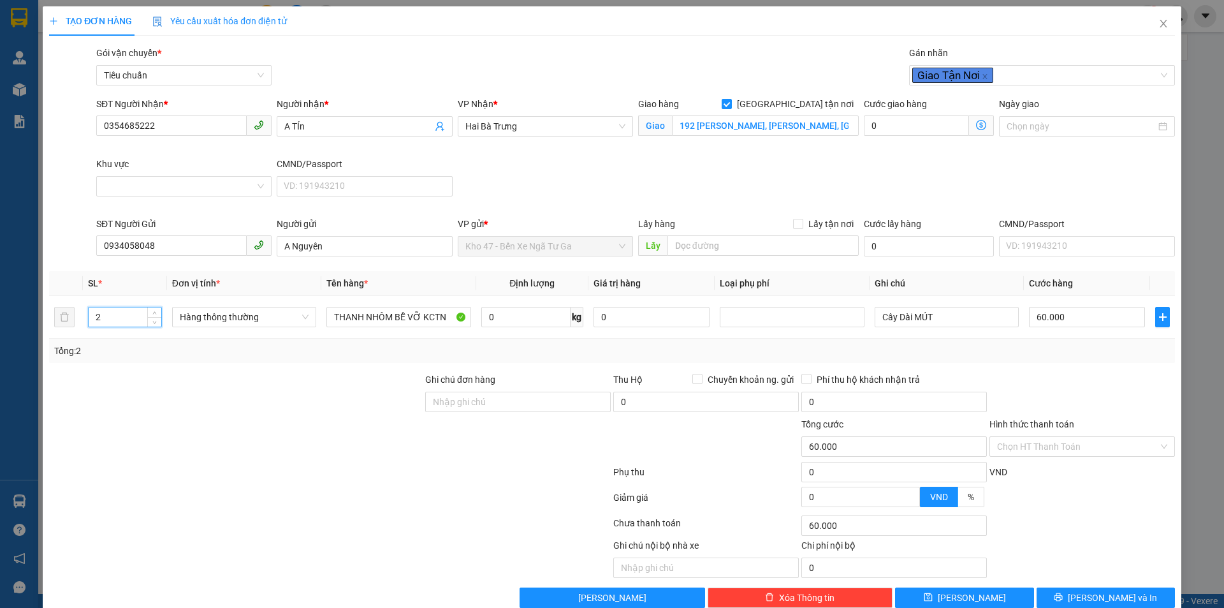
type input "0"
click at [495, 317] on input "0" at bounding box center [525, 317] width 89 height 20
type input "8"
click at [569, 351] on div "Tổng: 2" at bounding box center [612, 351] width 1116 height 14
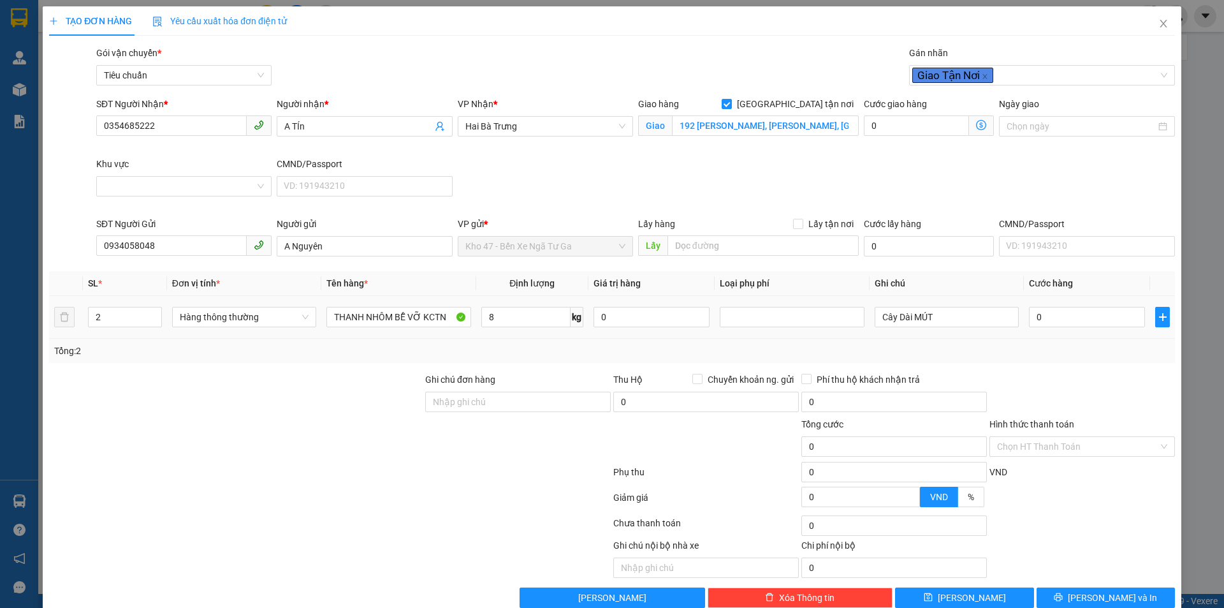
type input "40.000"
click at [1079, 315] on input "40.000" at bounding box center [1087, 317] width 116 height 20
click at [884, 120] on input "0" at bounding box center [916, 125] width 105 height 20
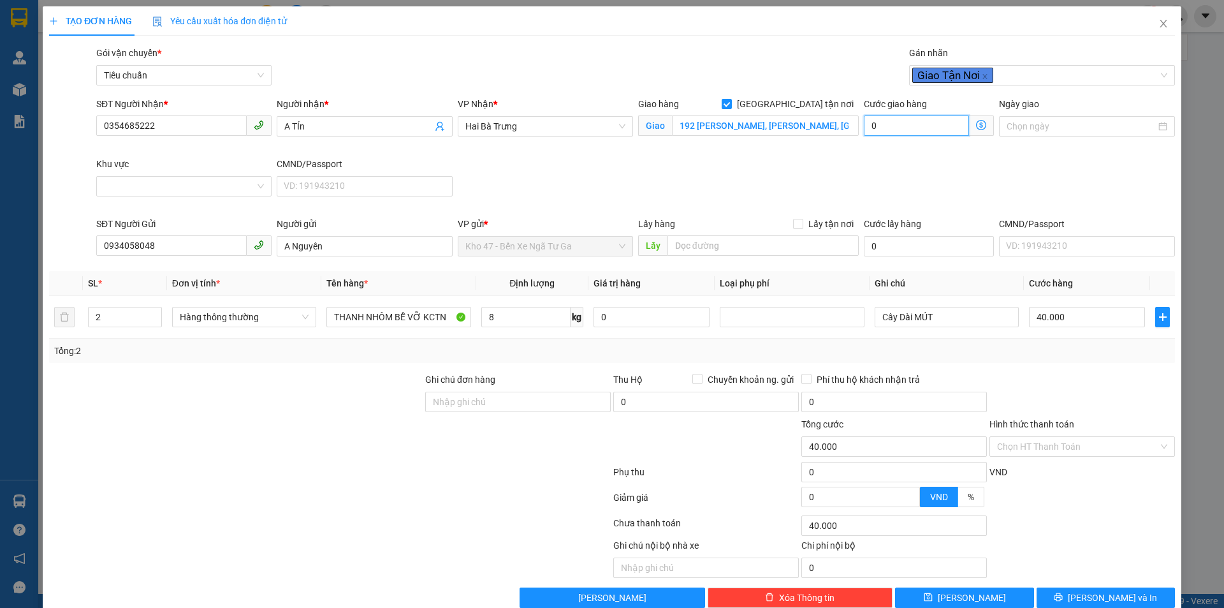
type input "40.001"
type input "1"
type input "40.010"
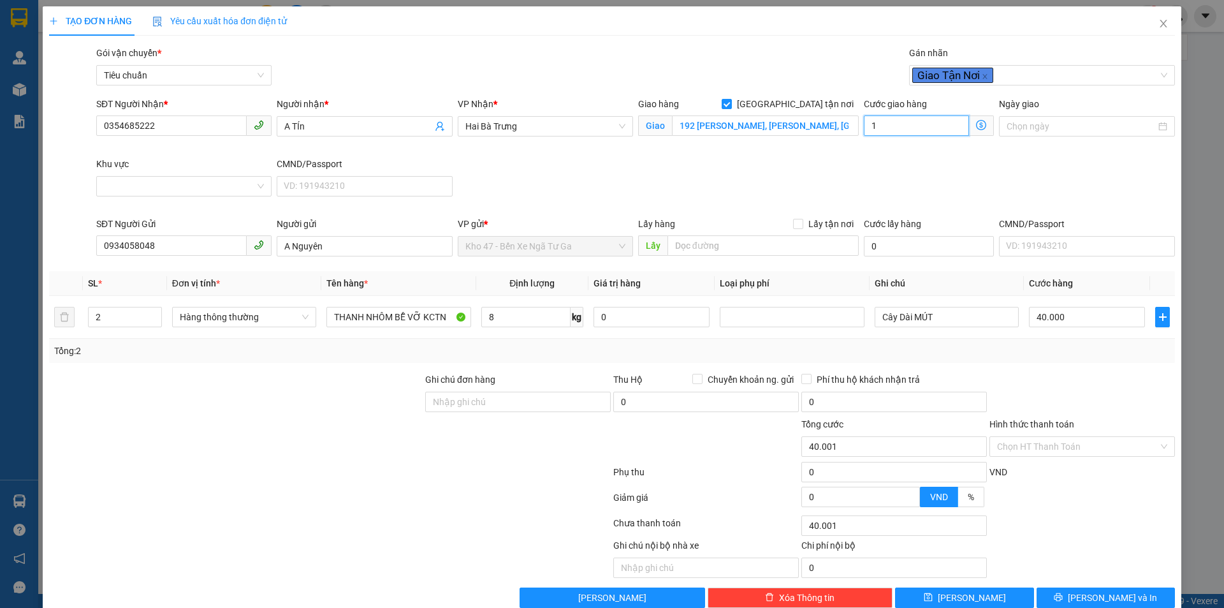
type input "10"
type input "40.100"
type input "100"
type input "41.000"
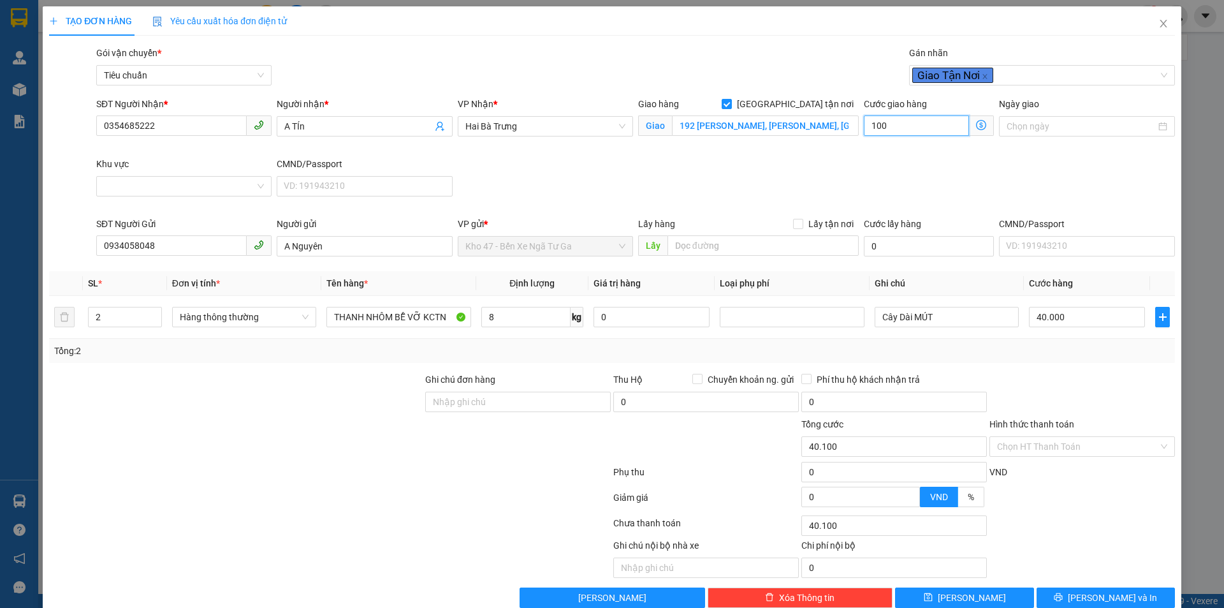
type input "41.000"
type input "1.000"
type input "50.000"
type input "10.000"
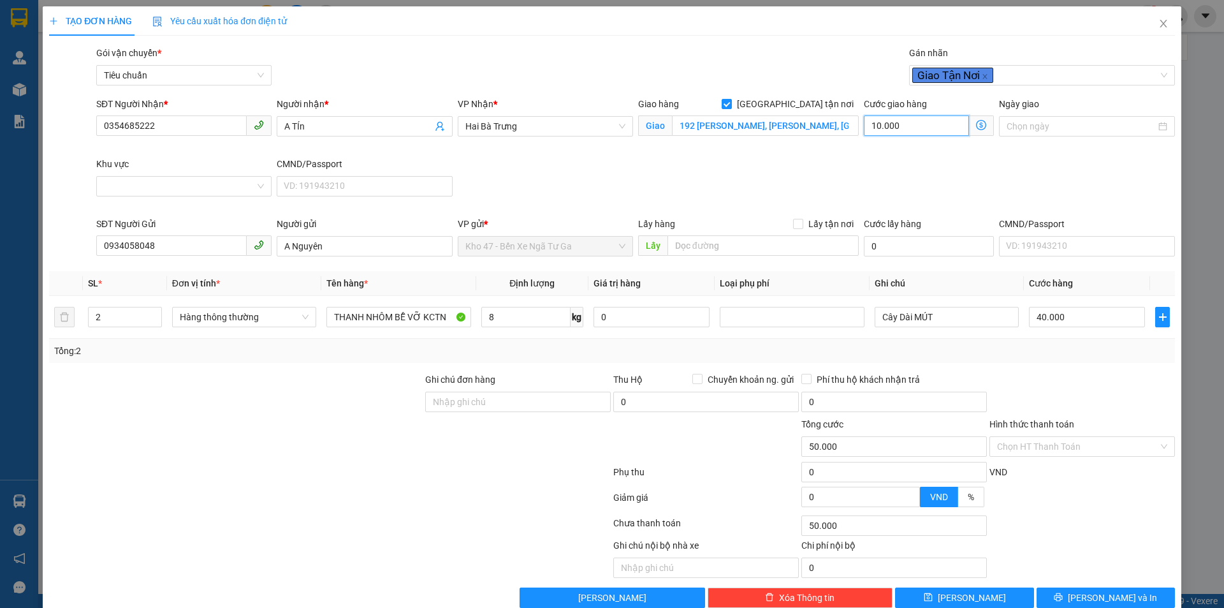
type input "140.000"
type input "100.000"
drag, startPoint x: 937, startPoint y: 158, endPoint x: 922, endPoint y: 177, distance: 24.1
click at [936, 158] on div "SĐT Người Nhận * 0354685222 Người nhận * A TÍn VP Nhận * Hai Bà Trưng Giao hàng…" at bounding box center [636, 157] width 1084 height 120
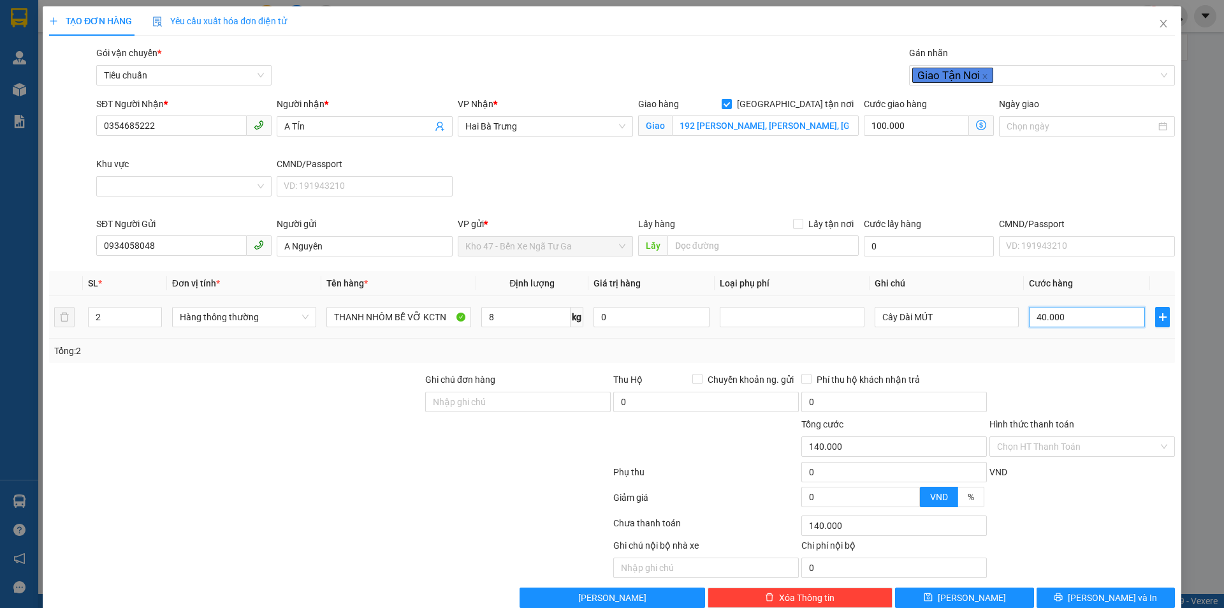
click at [1056, 317] on input "40.000" at bounding box center [1087, 317] width 116 height 20
type input "100.002"
type input "2"
type input "100.020"
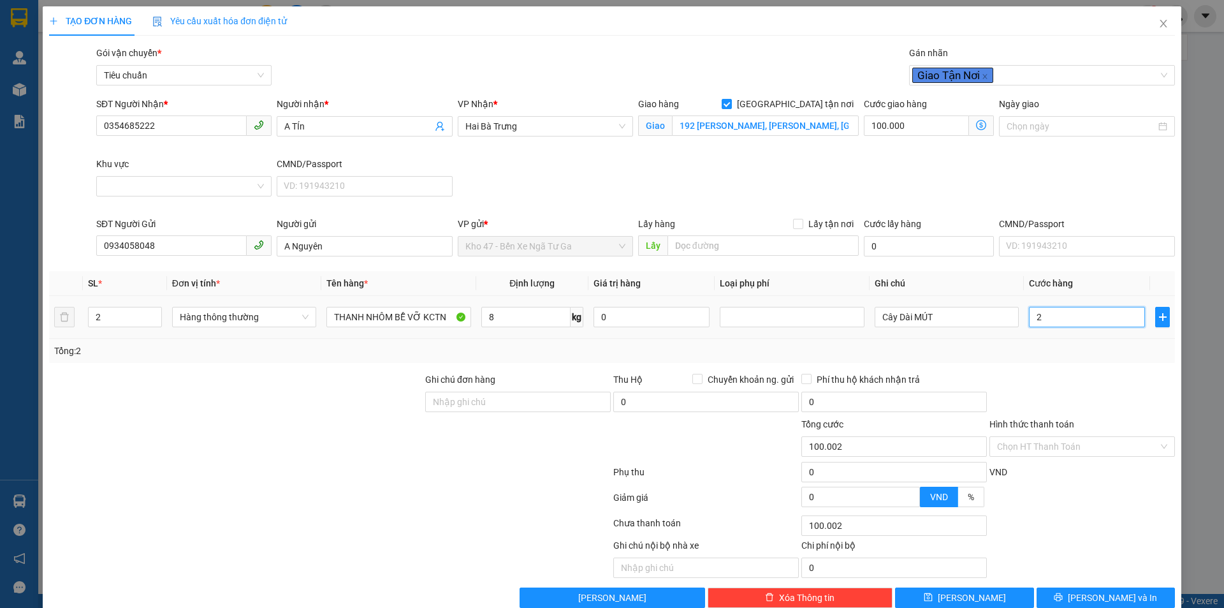
type input "100.020"
type input "20"
type input "100.200"
type input "200"
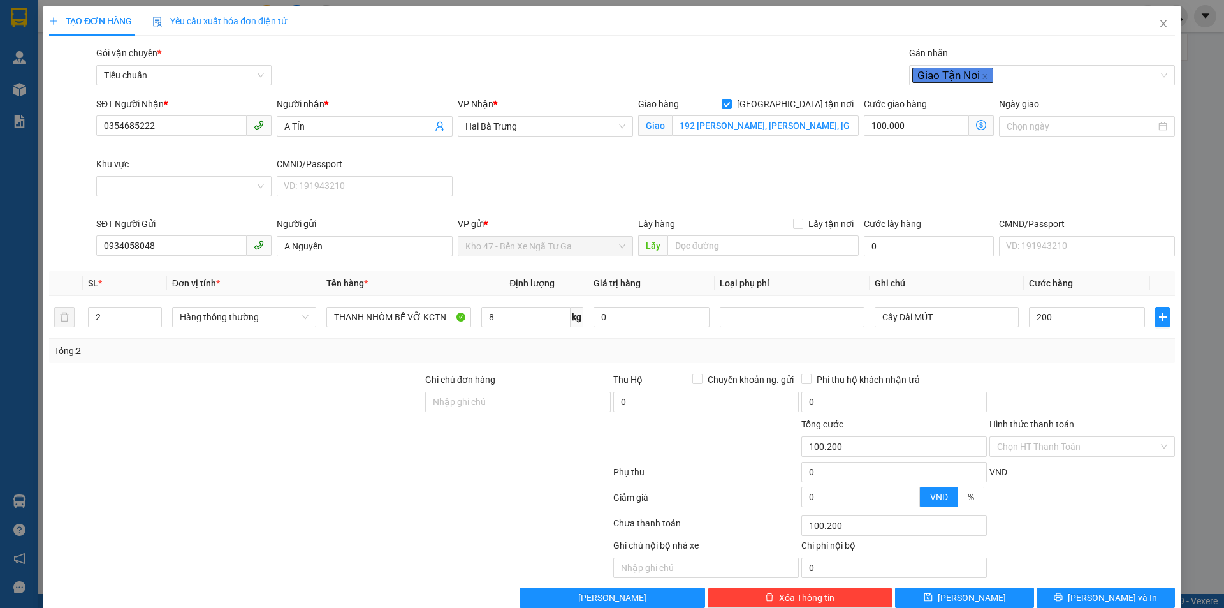
type input "300.000"
type input "200.000"
click at [1095, 368] on div "Transit Pickup Surcharge Ids Transit Deliver Surcharge Ids Transit Deliver Surc…" at bounding box center [612, 327] width 1126 height 562
click at [971, 323] on input "Cây Dài MÚT" at bounding box center [947, 317] width 144 height 20
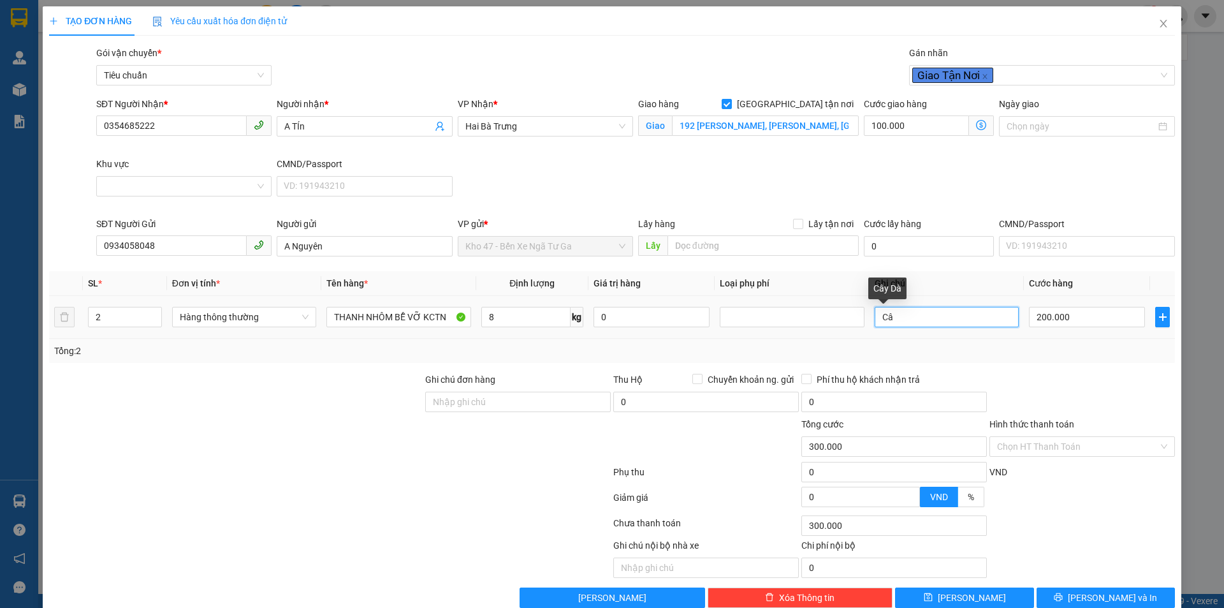
type input "C"
type input "c"
type input "D"
type input "Cây Dài + T TRẮNG BBC"
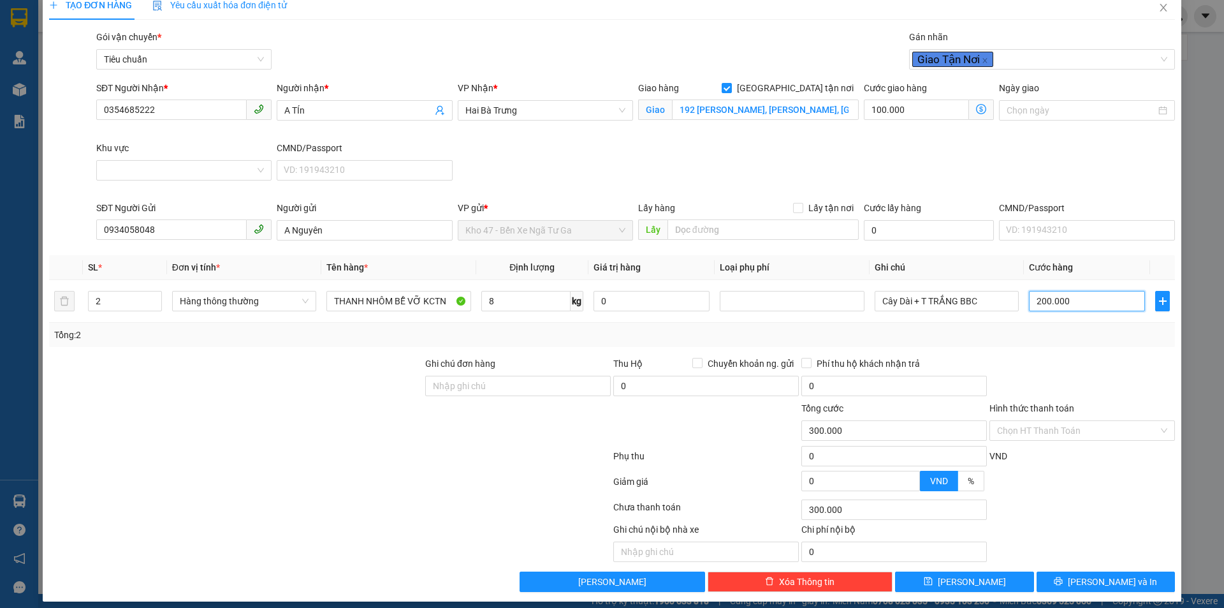
scroll to position [25, 0]
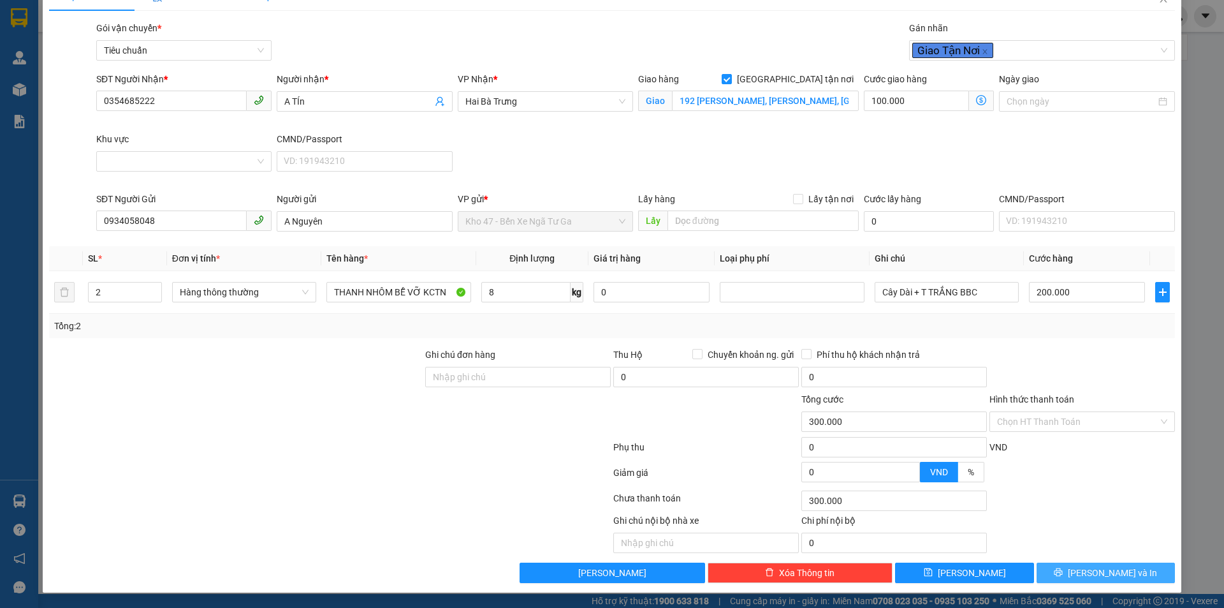
click at [1109, 569] on span "[PERSON_NAME] và In" at bounding box center [1112, 573] width 89 height 14
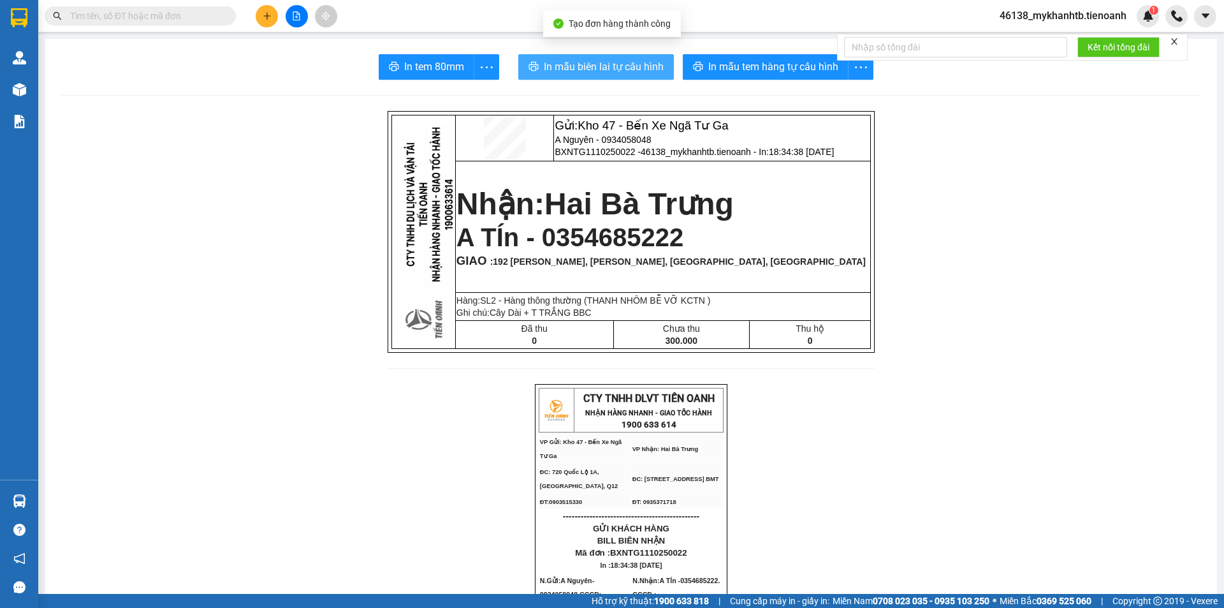
click at [629, 61] on span "In mẫu biên lai tự cấu hình" at bounding box center [604, 67] width 120 height 16
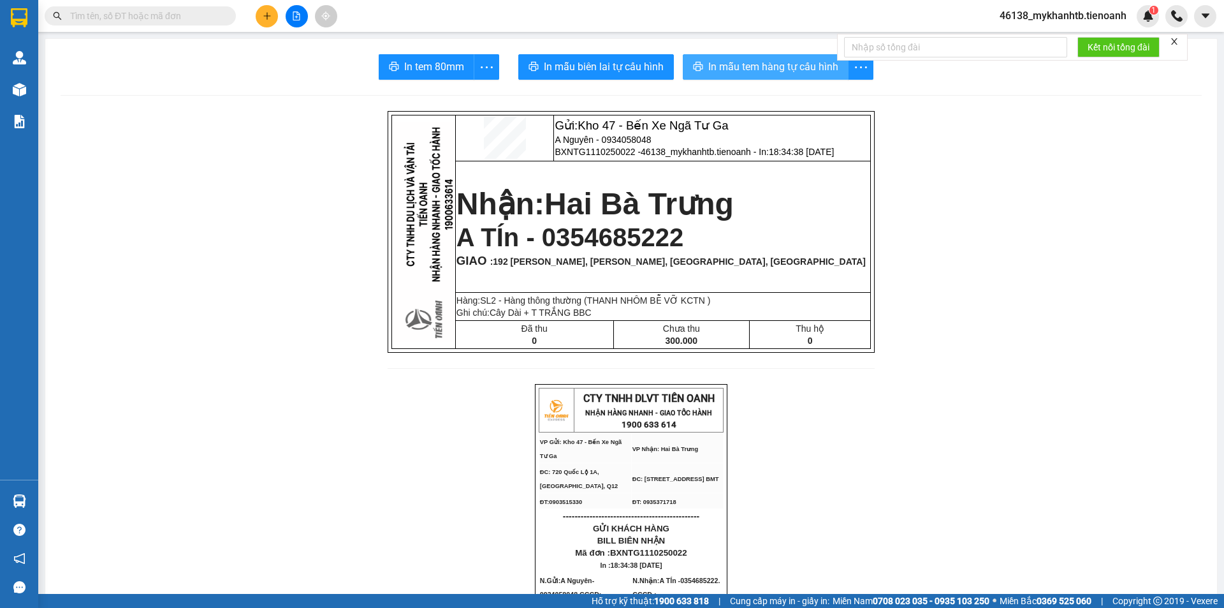
drag, startPoint x: 383, startPoint y: 26, endPoint x: 795, endPoint y: 77, distance: 415.7
click at [793, 63] on span "In mẫu tem hàng tự cấu hình" at bounding box center [773, 67] width 130 height 16
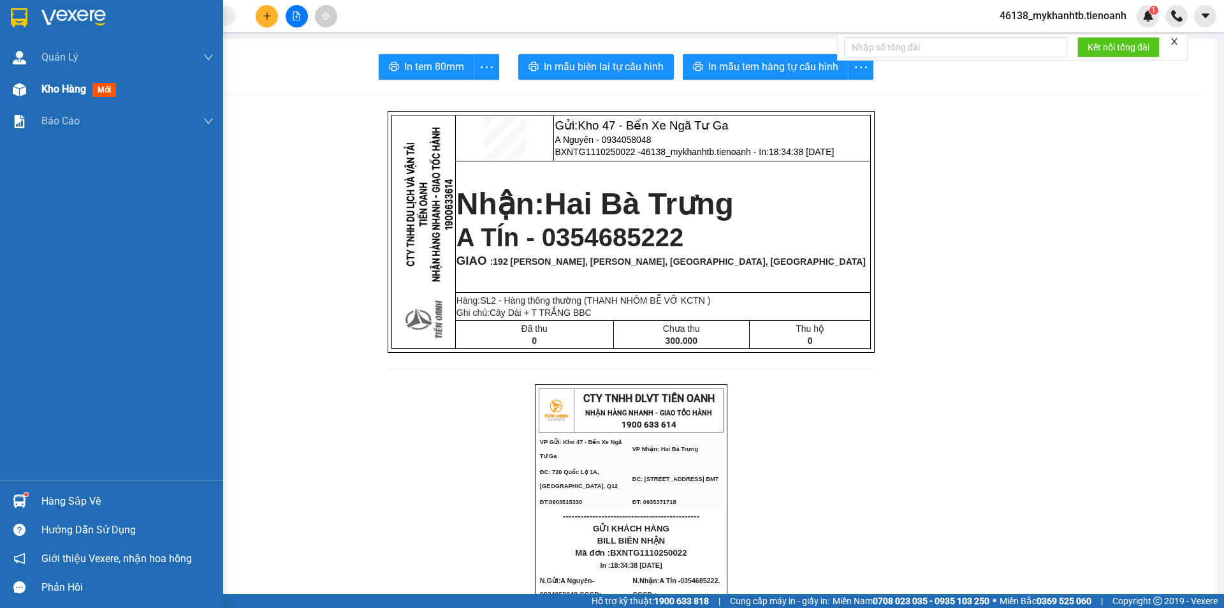
drag, startPoint x: 17, startPoint y: 98, endPoint x: 153, endPoint y: 165, distance: 151.1
click at [18, 98] on div at bounding box center [19, 89] width 22 height 22
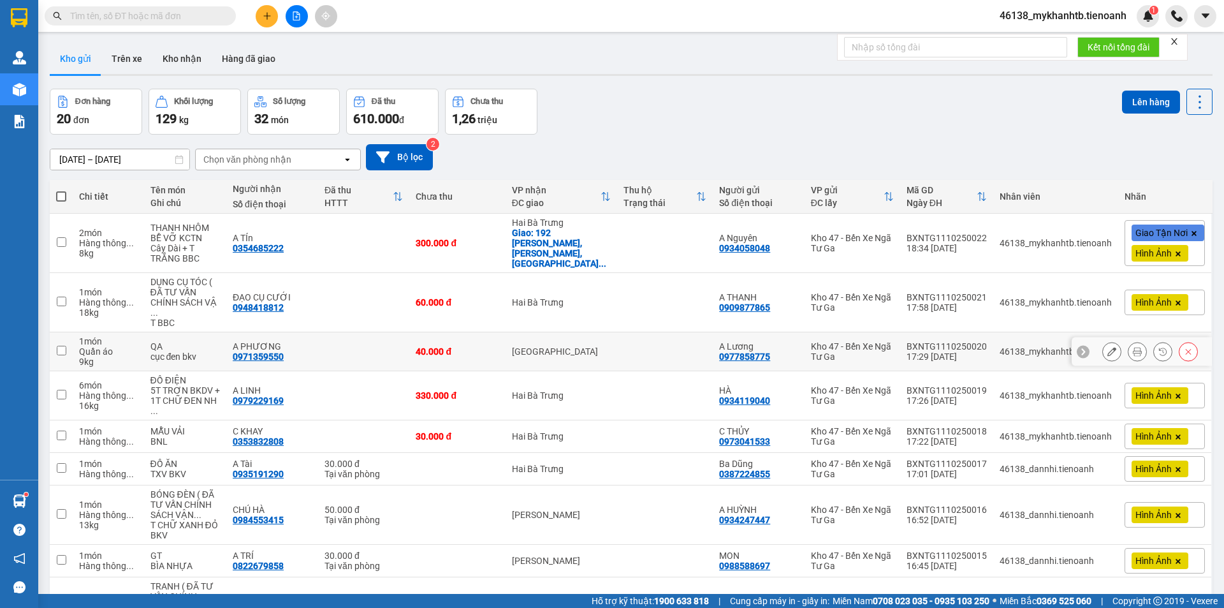
click at [509, 335] on td "[GEOGRAPHIC_DATA]" at bounding box center [562, 351] width 112 height 39
checkbox input "true"
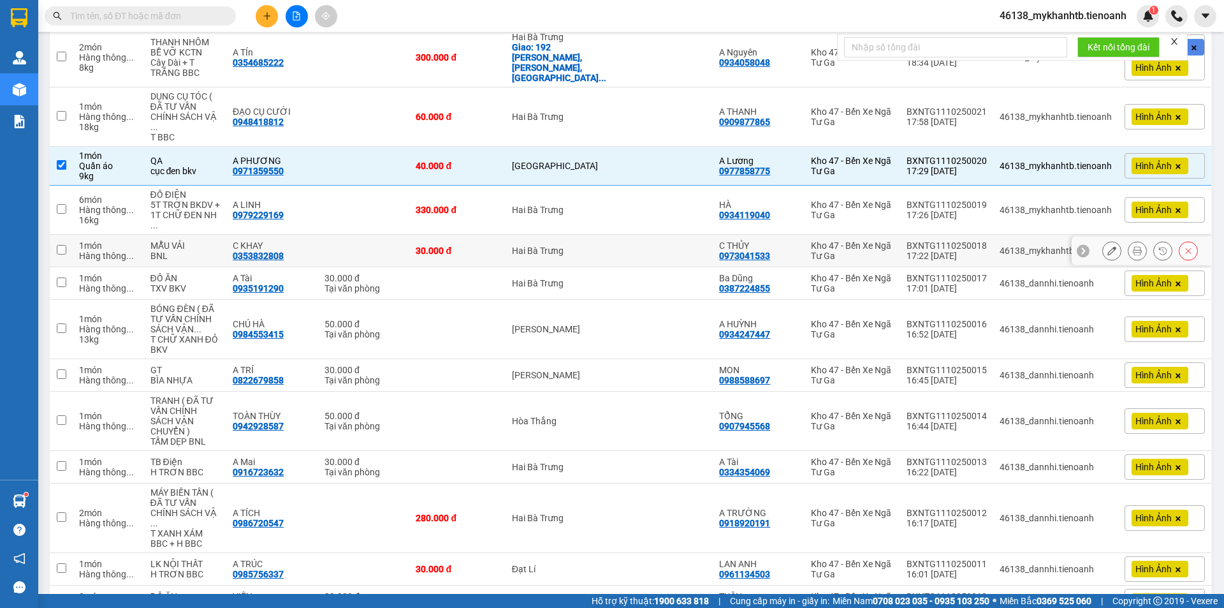
scroll to position [191, 0]
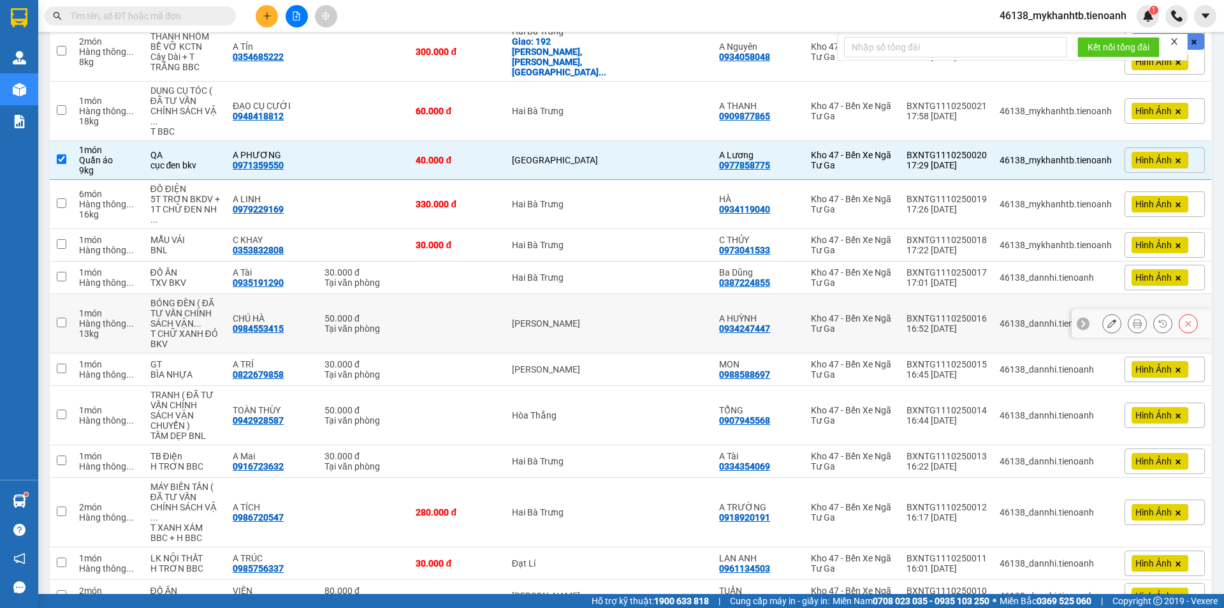
click at [495, 307] on td at bounding box center [457, 323] width 96 height 59
checkbox input "true"
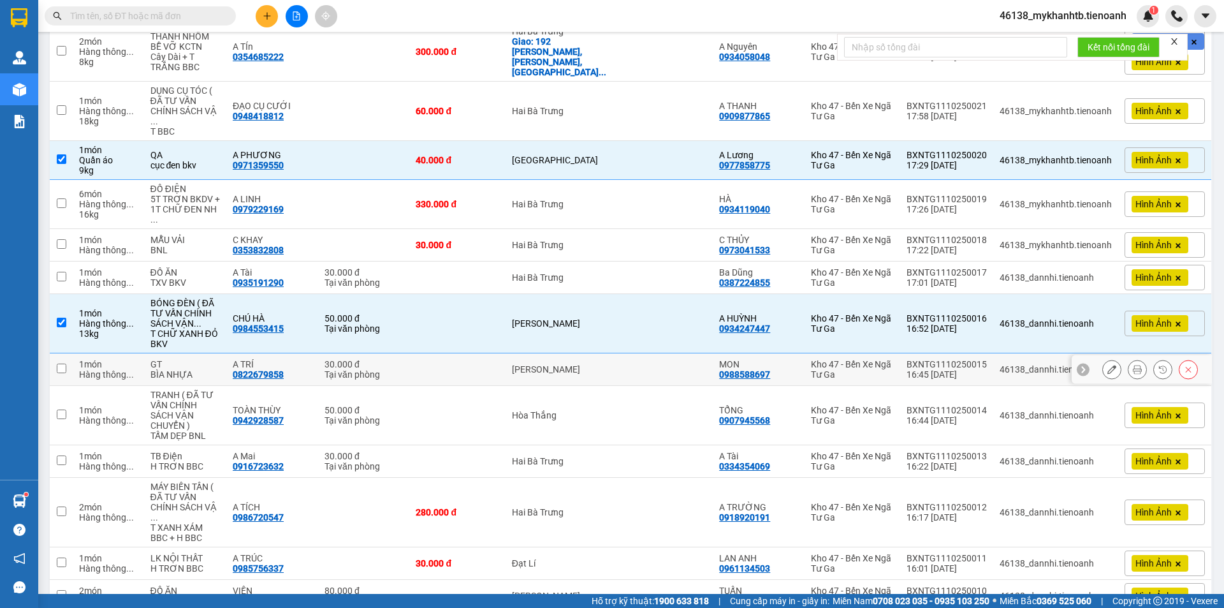
click at [492, 353] on td at bounding box center [457, 369] width 96 height 33
checkbox input "true"
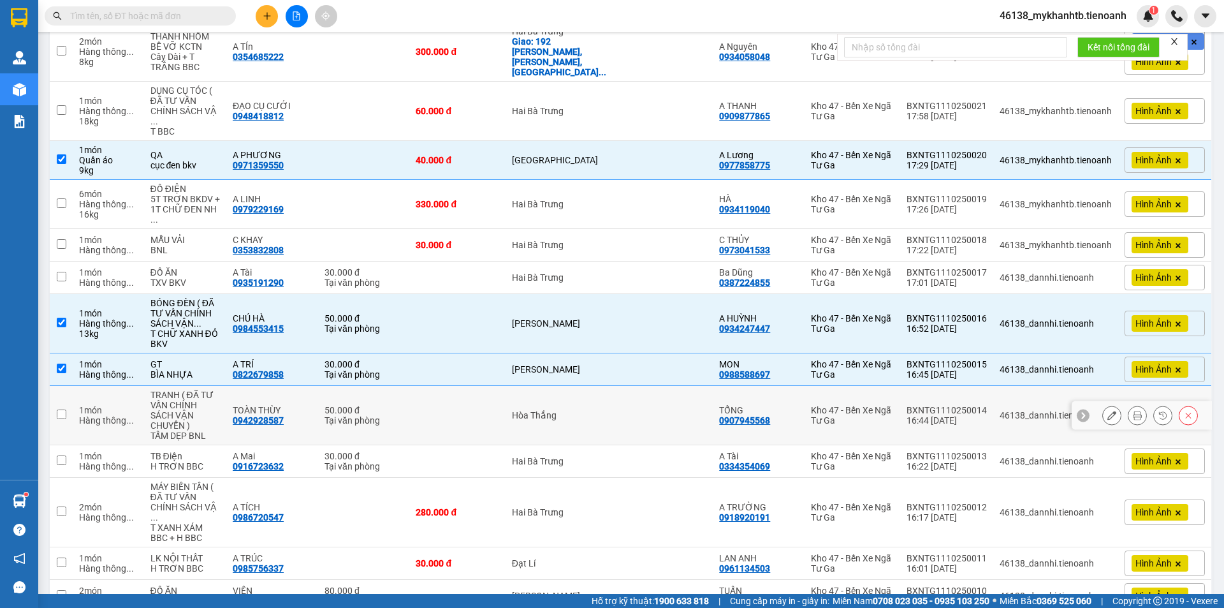
click at [506, 399] on td "Hòa Thắng" at bounding box center [562, 415] width 112 height 59
checkbox input "true"
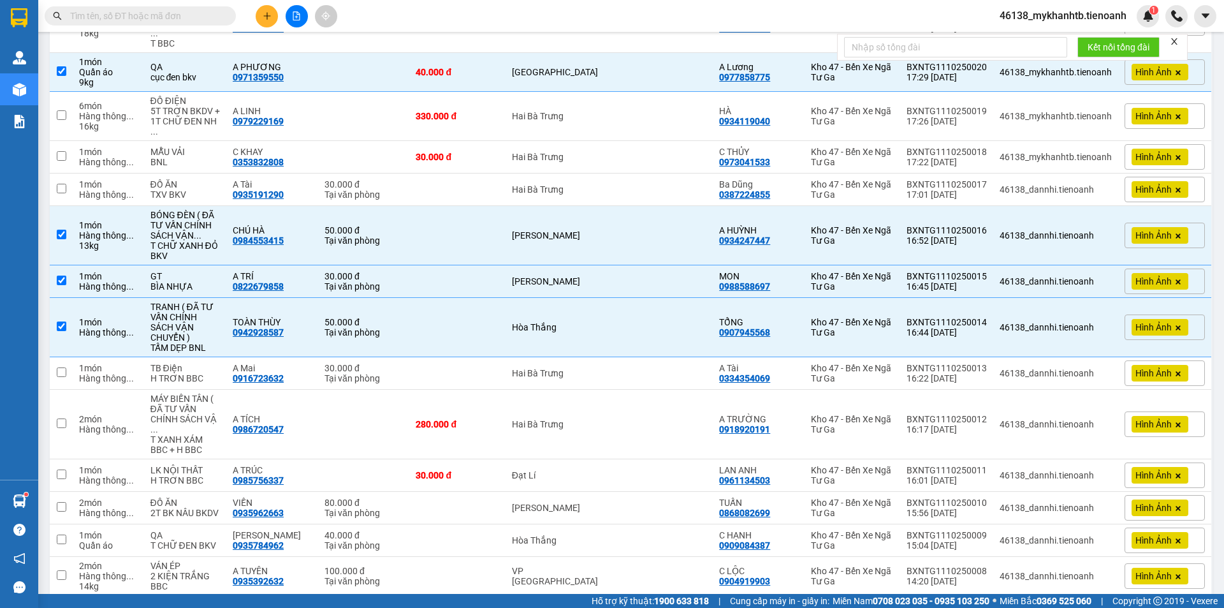
scroll to position [446, 0]
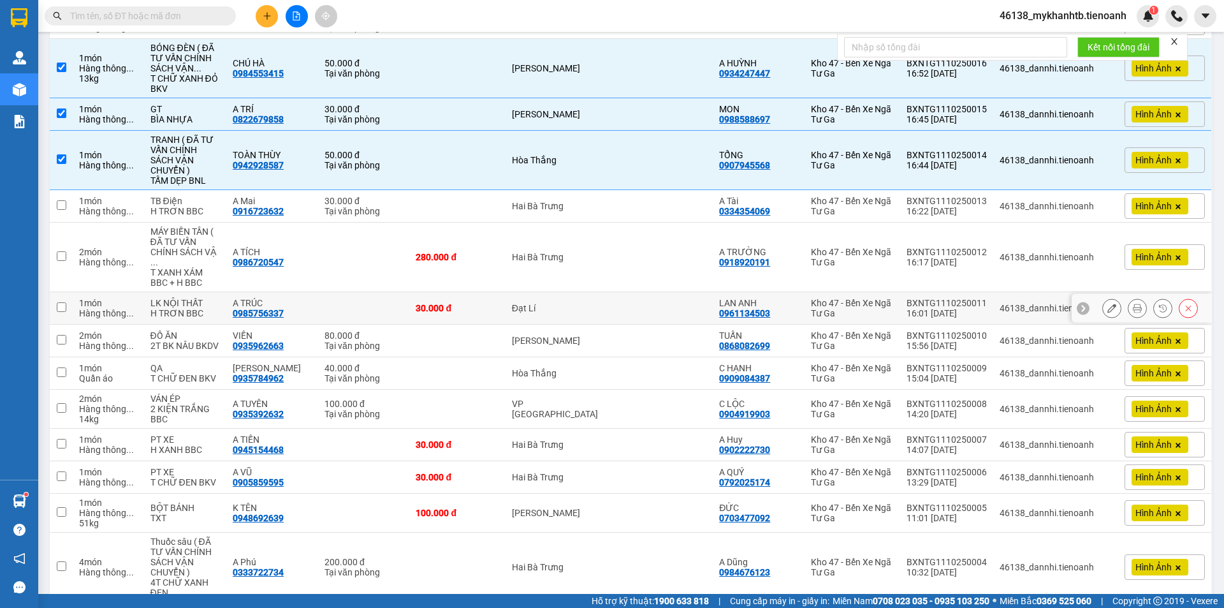
click at [502, 292] on td "30.000 đ" at bounding box center [457, 308] width 96 height 33
checkbox input "true"
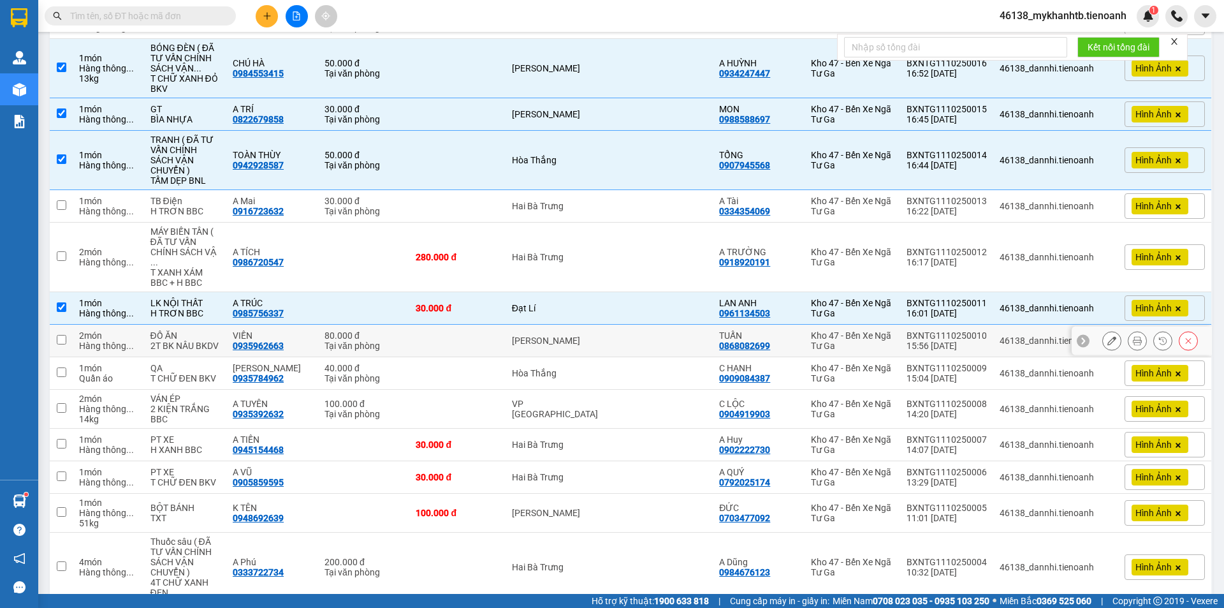
click at [502, 325] on td at bounding box center [457, 341] width 96 height 33
checkbox input "true"
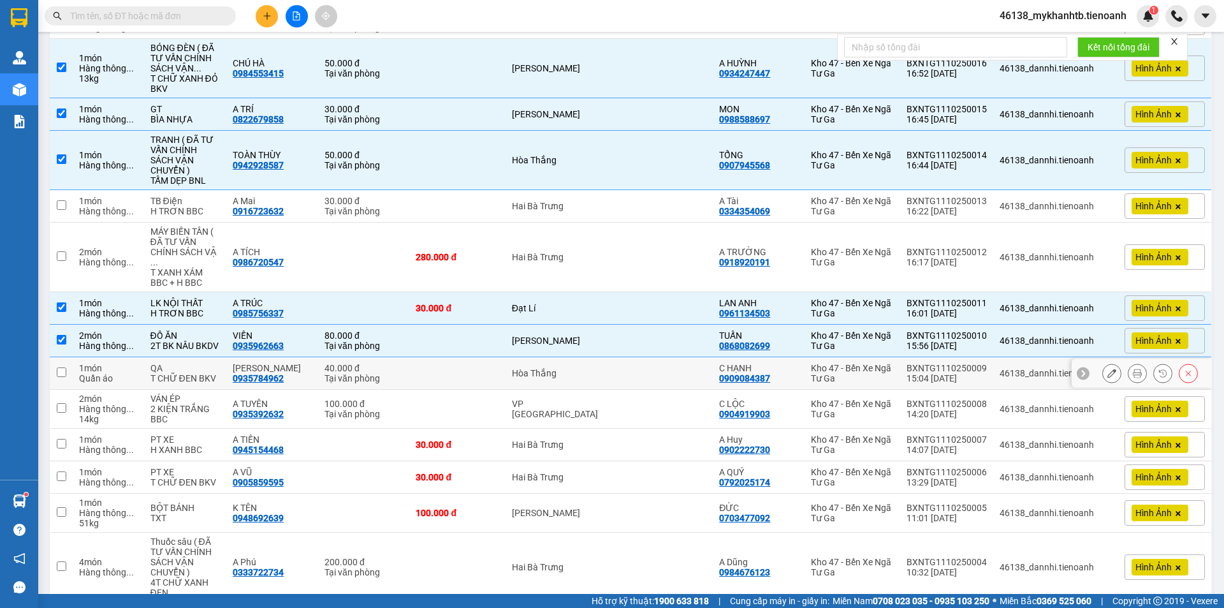
click at [502, 357] on td at bounding box center [457, 373] width 96 height 33
checkbox input "true"
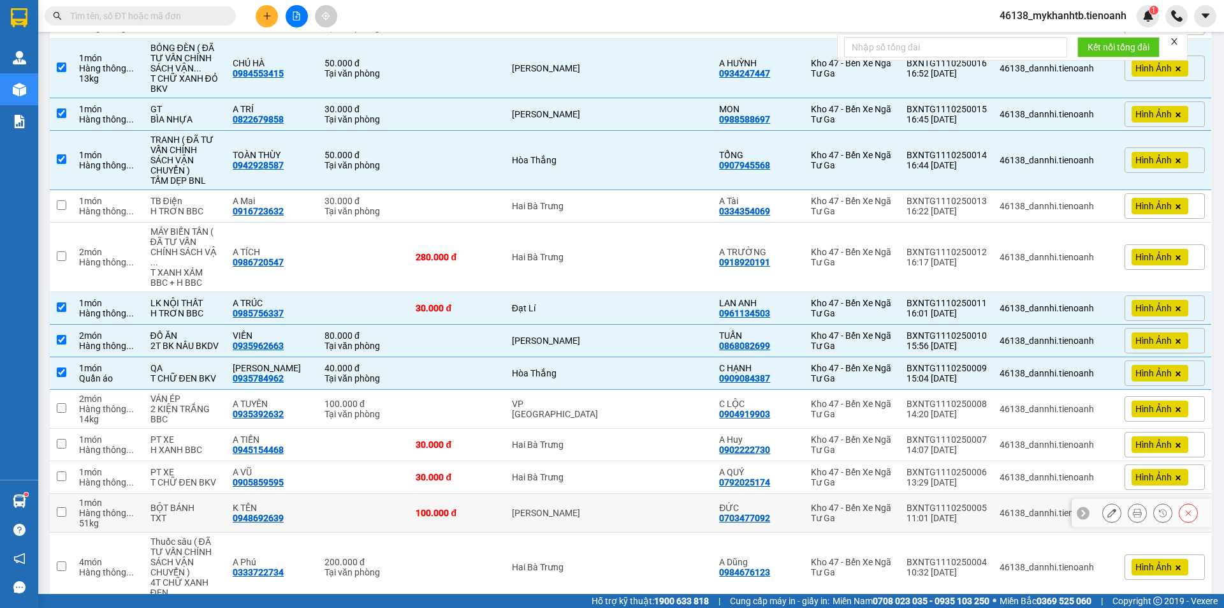
click at [486, 508] on div "100.000 đ" at bounding box center [457, 513] width 83 height 10
checkbox input "true"
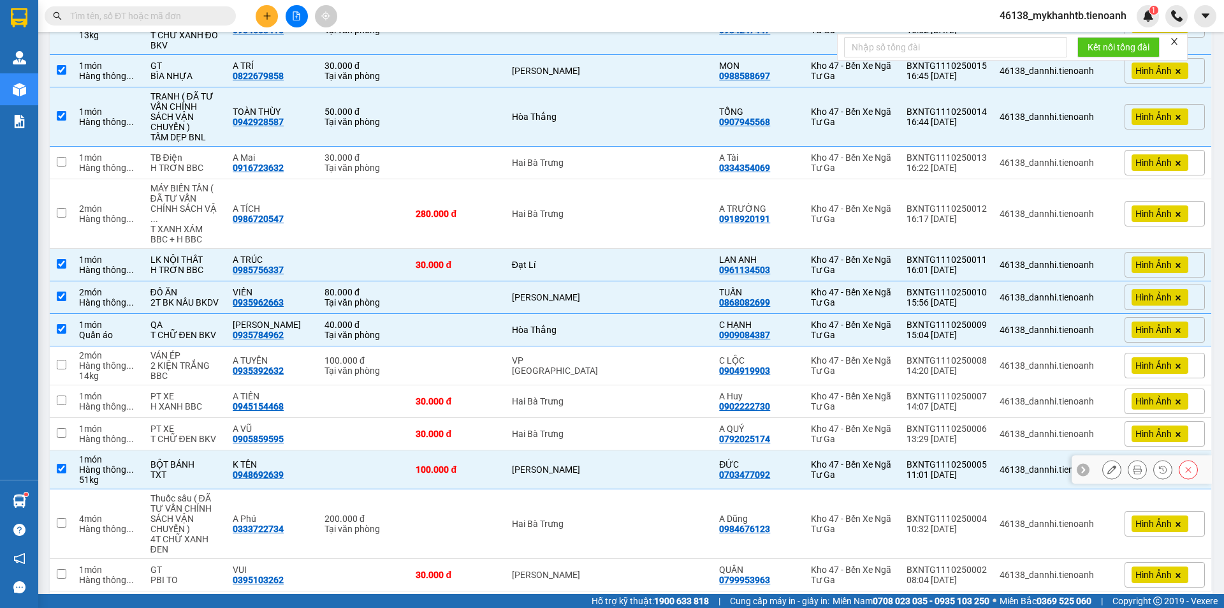
scroll to position [502, 0]
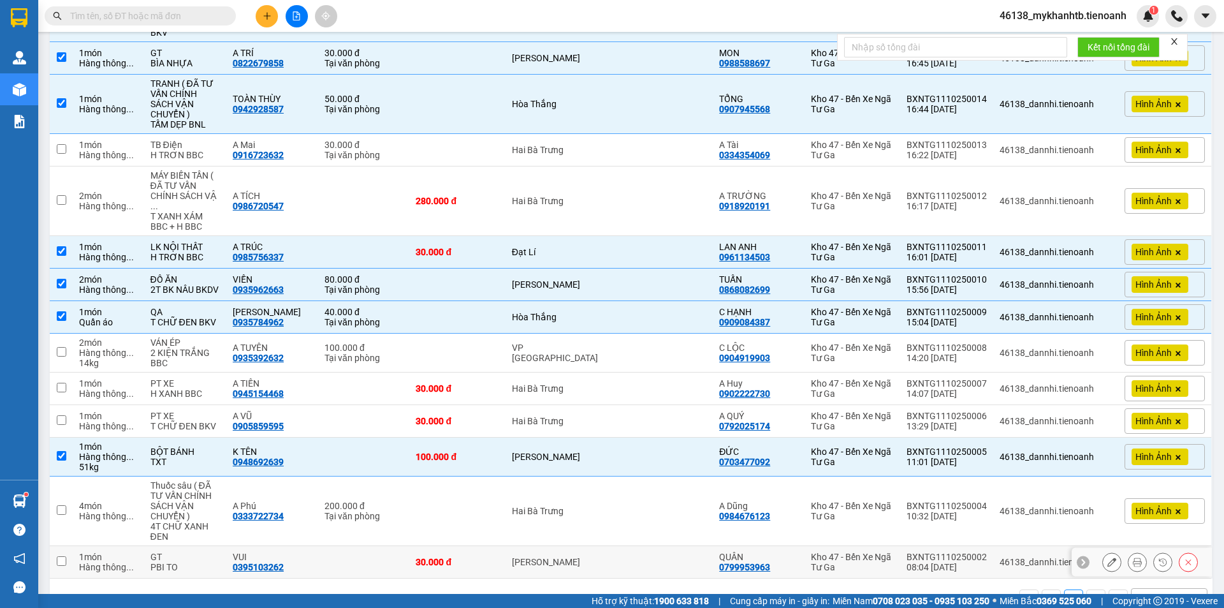
click at [460, 557] on div "30.000 đ" at bounding box center [457, 562] width 83 height 10
checkbox input "true"
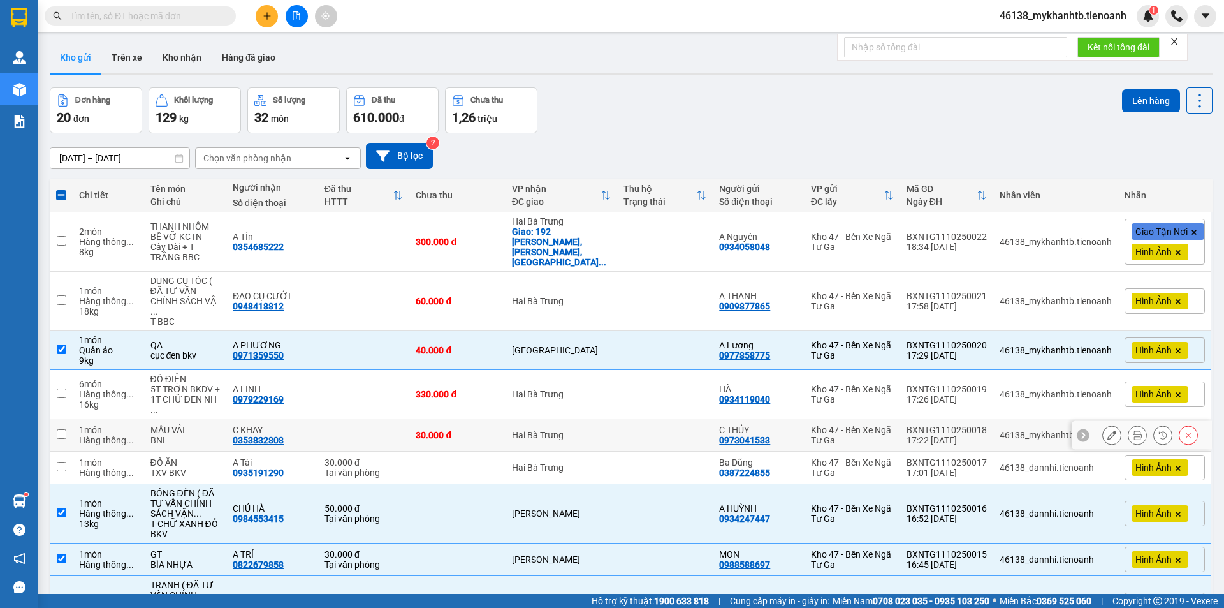
scroll to position [0, 0]
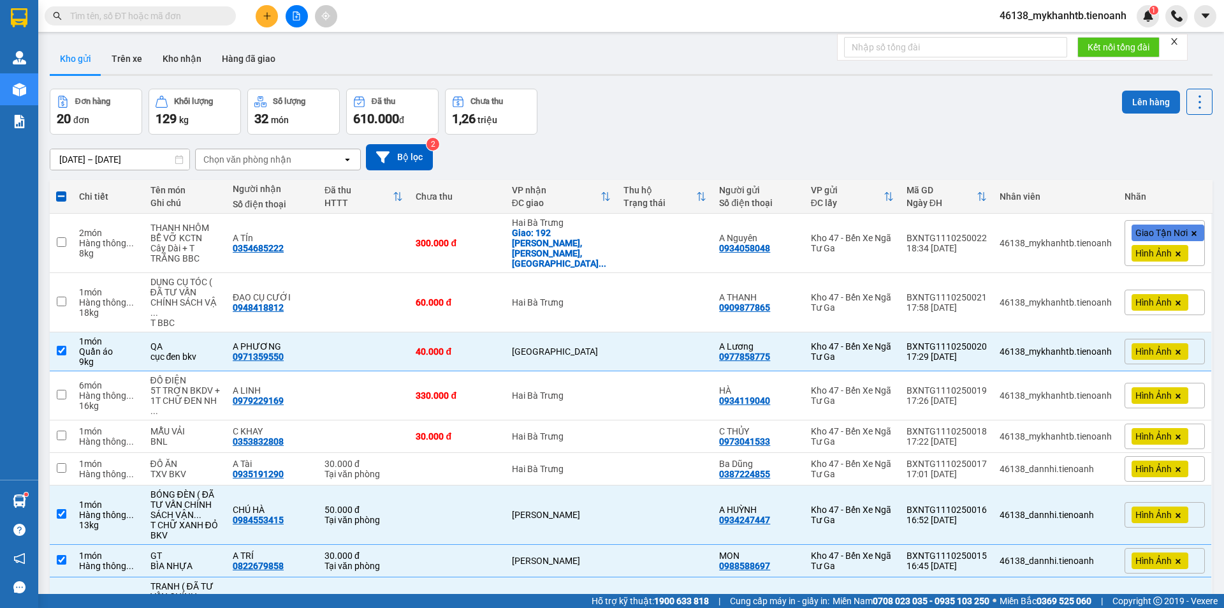
click at [1135, 92] on button "Lên hàng" at bounding box center [1151, 102] width 58 height 23
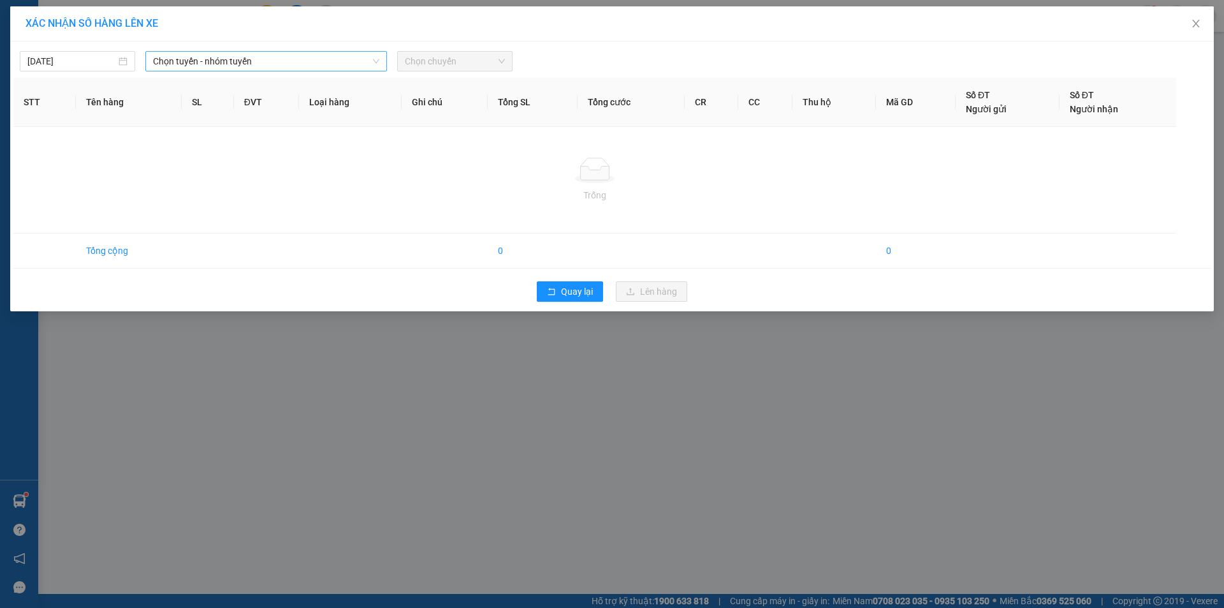
click at [219, 69] on span "Chọn tuyến - nhóm tuyến" at bounding box center [266, 61] width 226 height 19
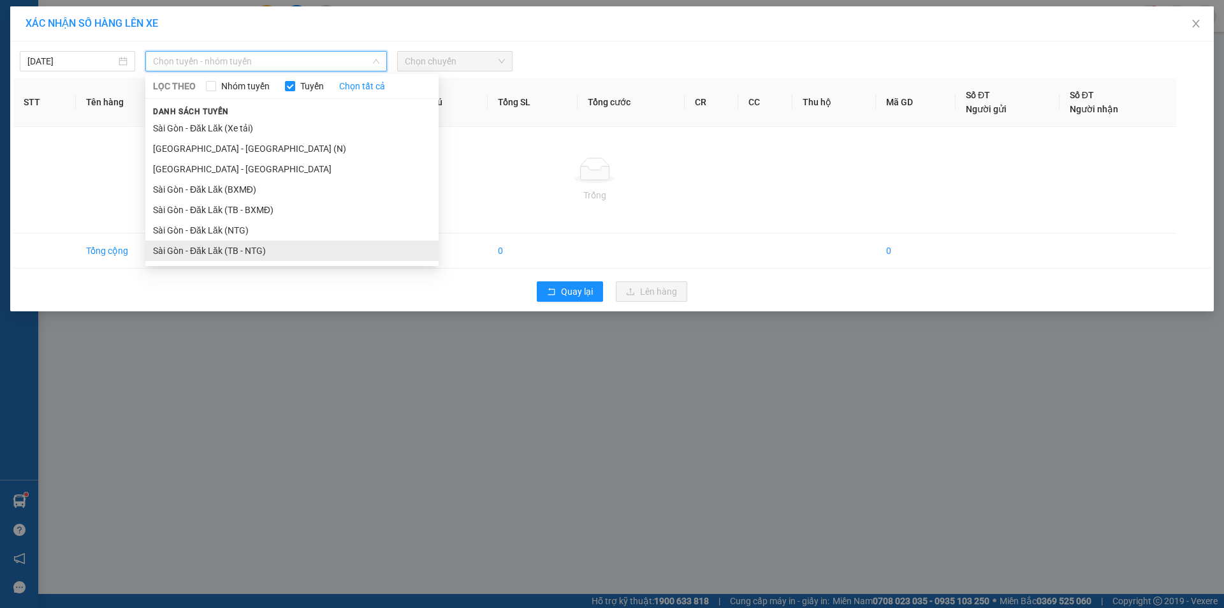
click at [283, 248] on li "Sài Gòn - Đăk Lăk (TB - NTG)" at bounding box center [291, 250] width 293 height 20
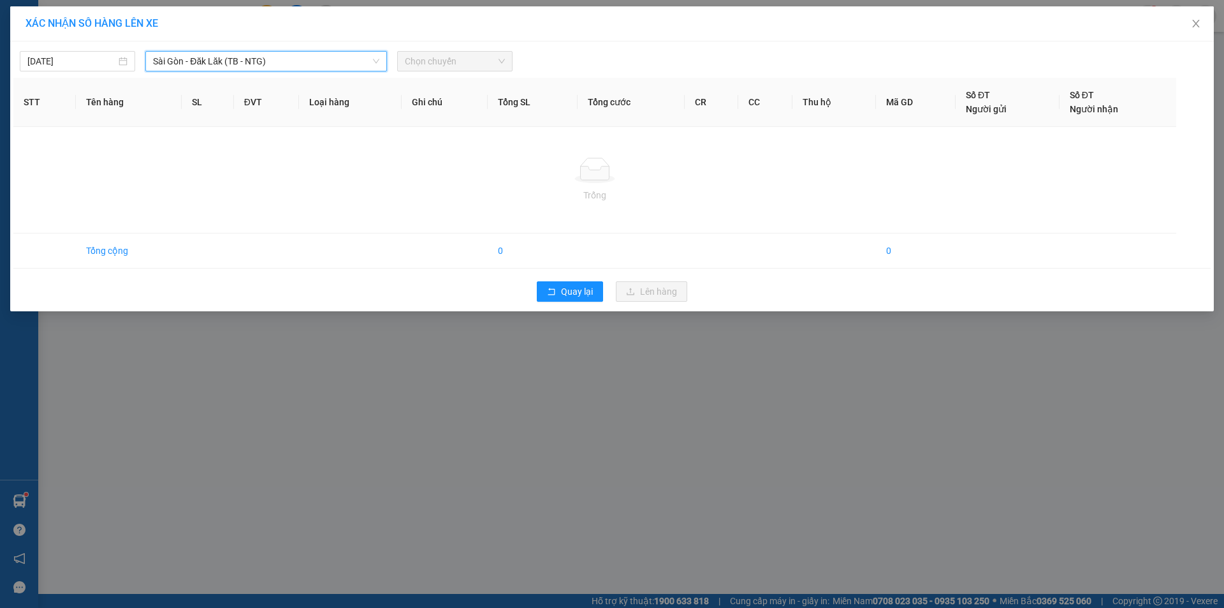
click at [451, 59] on span "Chọn chuyến" at bounding box center [455, 61] width 100 height 19
click at [231, 62] on span "Sài Gòn - Đăk Lăk (TB - NTG)" at bounding box center [266, 61] width 226 height 19
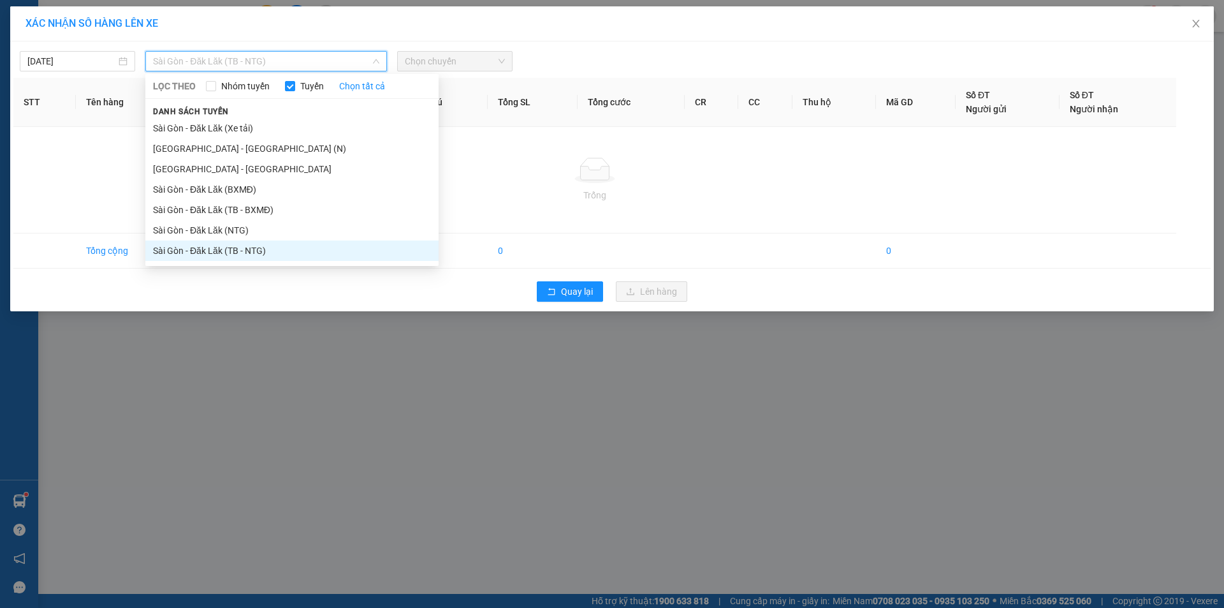
click at [303, 253] on li "Sài Gòn - Đăk Lăk (TB - NTG)" at bounding box center [291, 250] width 293 height 20
click at [311, 62] on span "Sài Gòn - Đăk Lăk (TB - NTG)" at bounding box center [266, 61] width 226 height 19
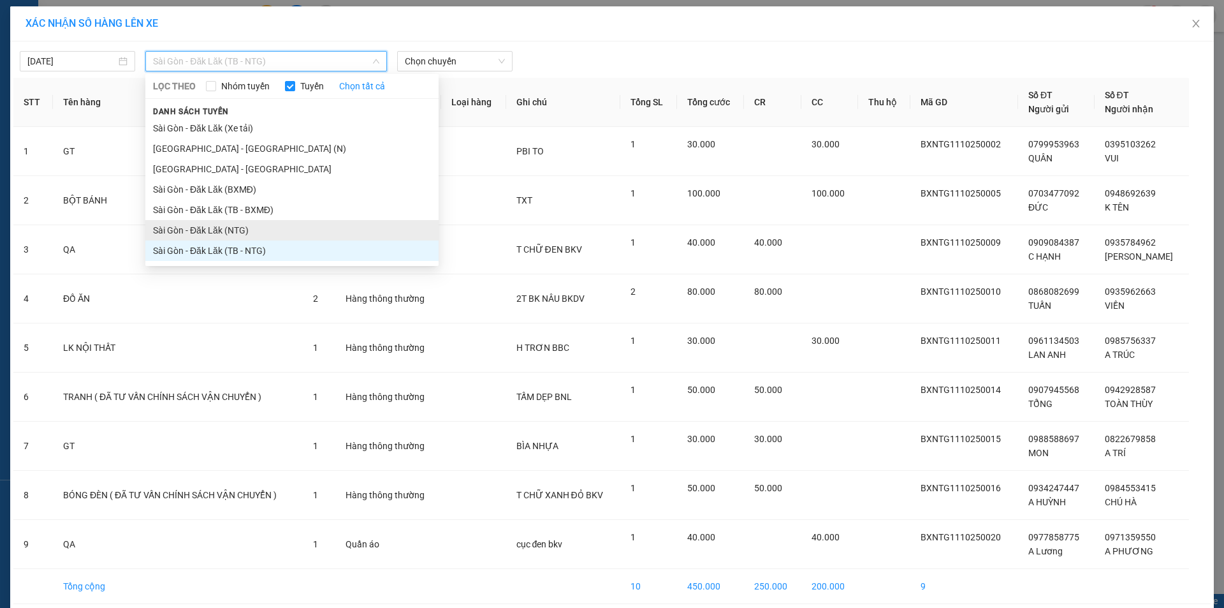
click at [302, 234] on li "Sài Gòn - Đăk Lăk (NTG)" at bounding box center [291, 230] width 293 height 20
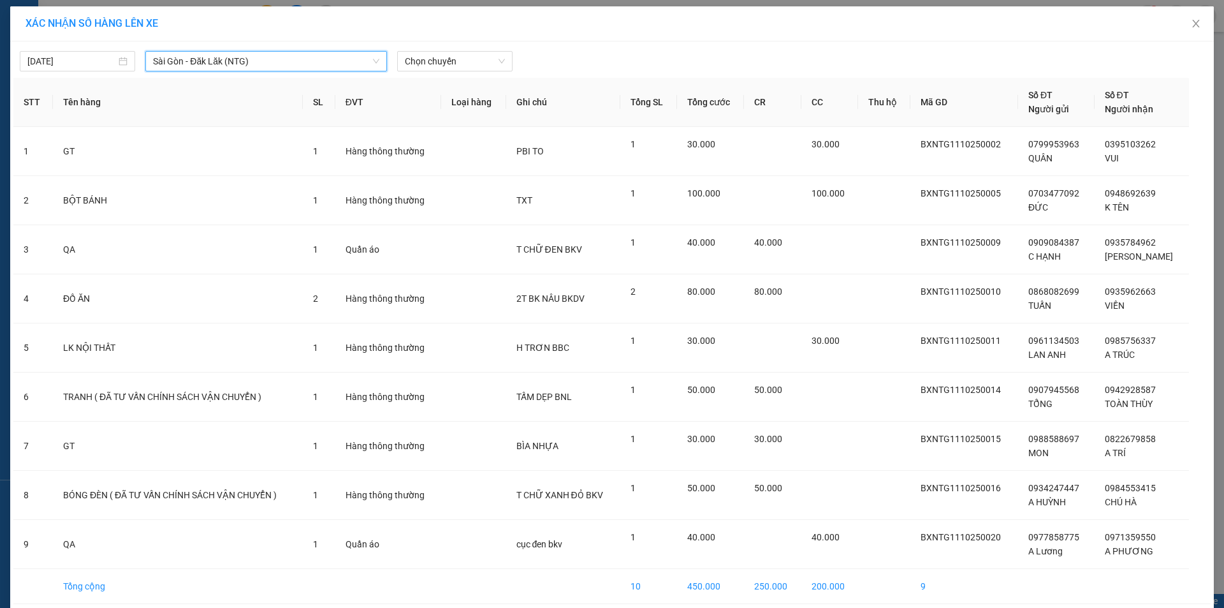
click at [307, 64] on span "Sài Gòn - Đăk Lăk (NTG)" at bounding box center [266, 61] width 226 height 19
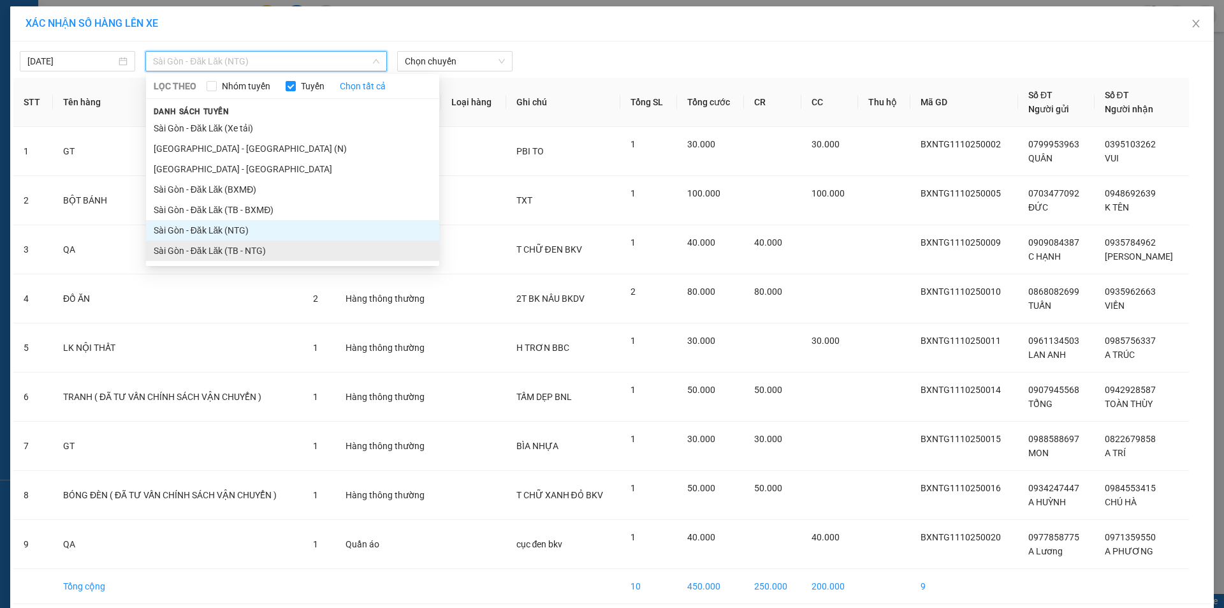
click at [298, 252] on li "Sài Gòn - Đăk Lăk (TB - NTG)" at bounding box center [292, 250] width 293 height 20
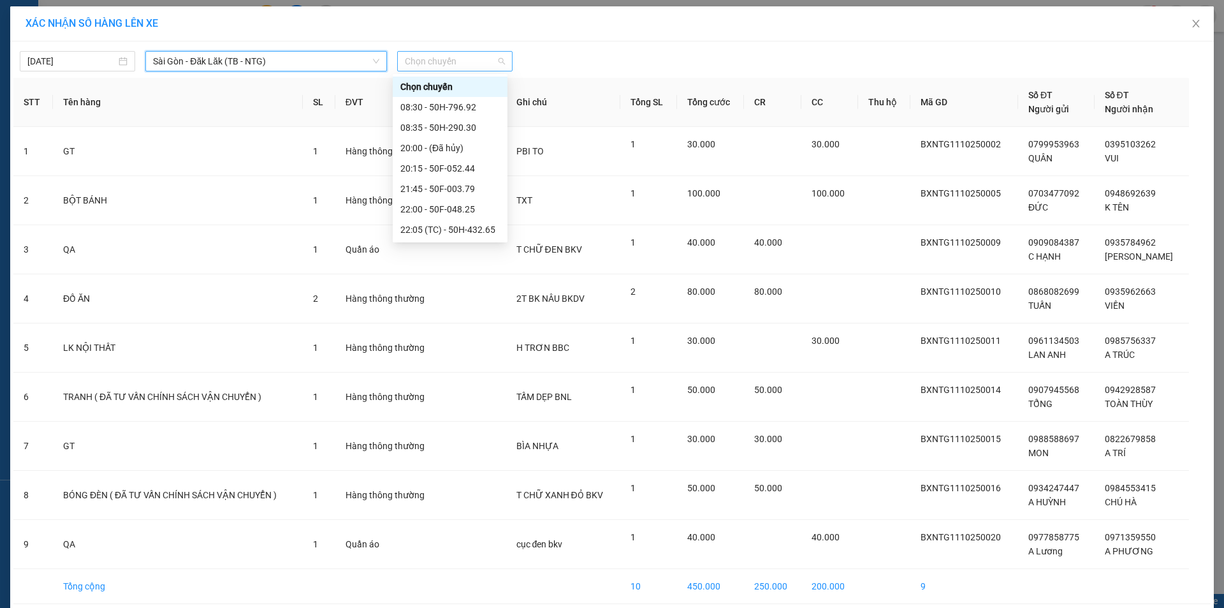
click at [453, 59] on span "Chọn chuyến" at bounding box center [455, 61] width 100 height 19
click at [467, 162] on div "20:15 - 50F-052.44" at bounding box center [449, 168] width 99 height 14
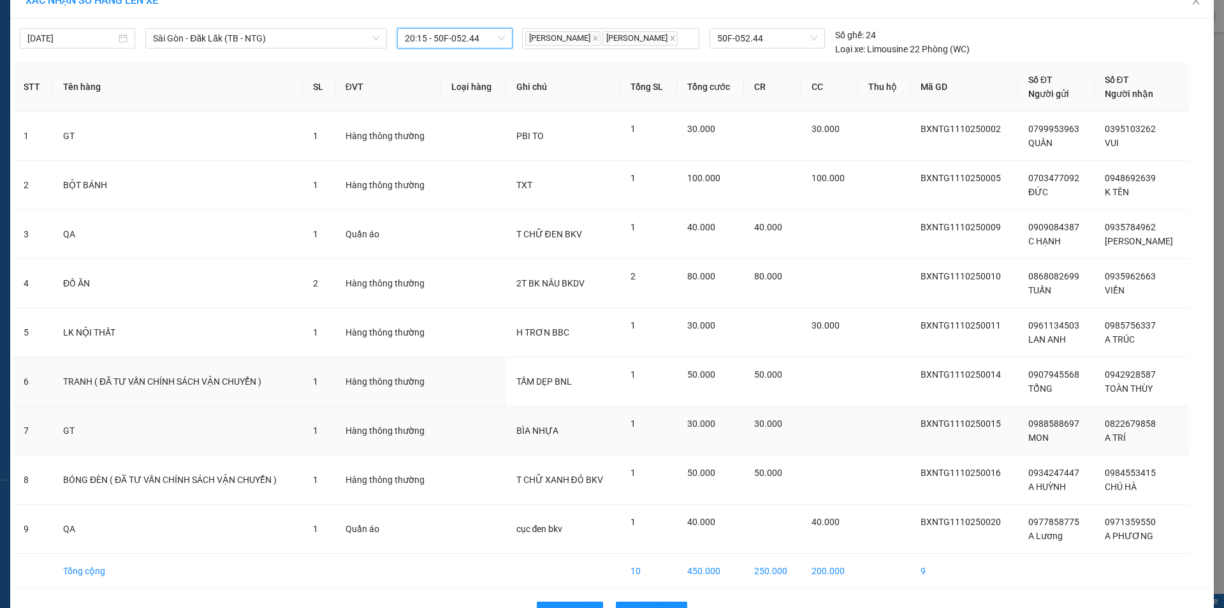
scroll to position [62, 0]
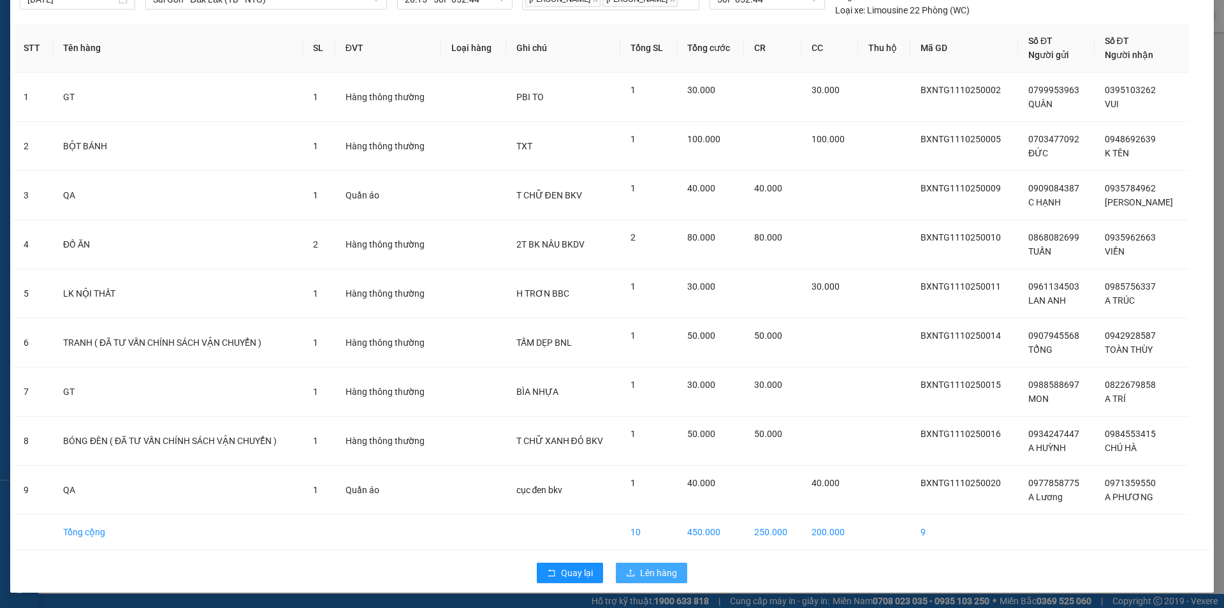
drag, startPoint x: 664, startPoint y: 567, endPoint x: 668, endPoint y: 576, distance: 9.1
click at [665, 567] on span "Lên hàng" at bounding box center [658, 573] width 37 height 14
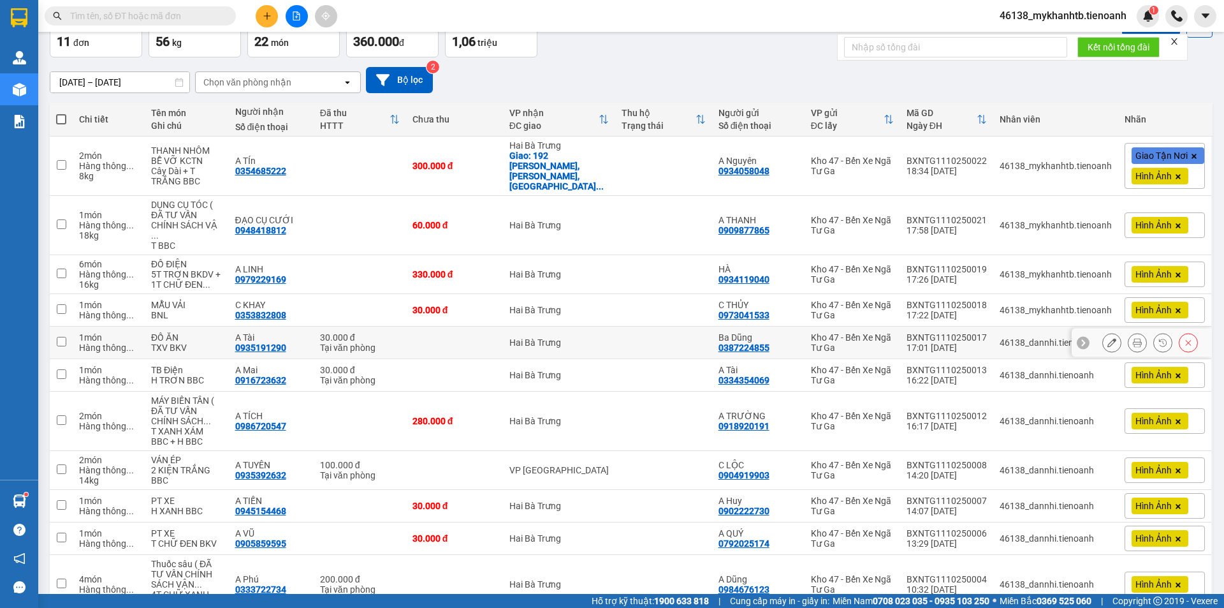
scroll to position [133, 0]
